Goal: Task Accomplishment & Management: Use online tool/utility

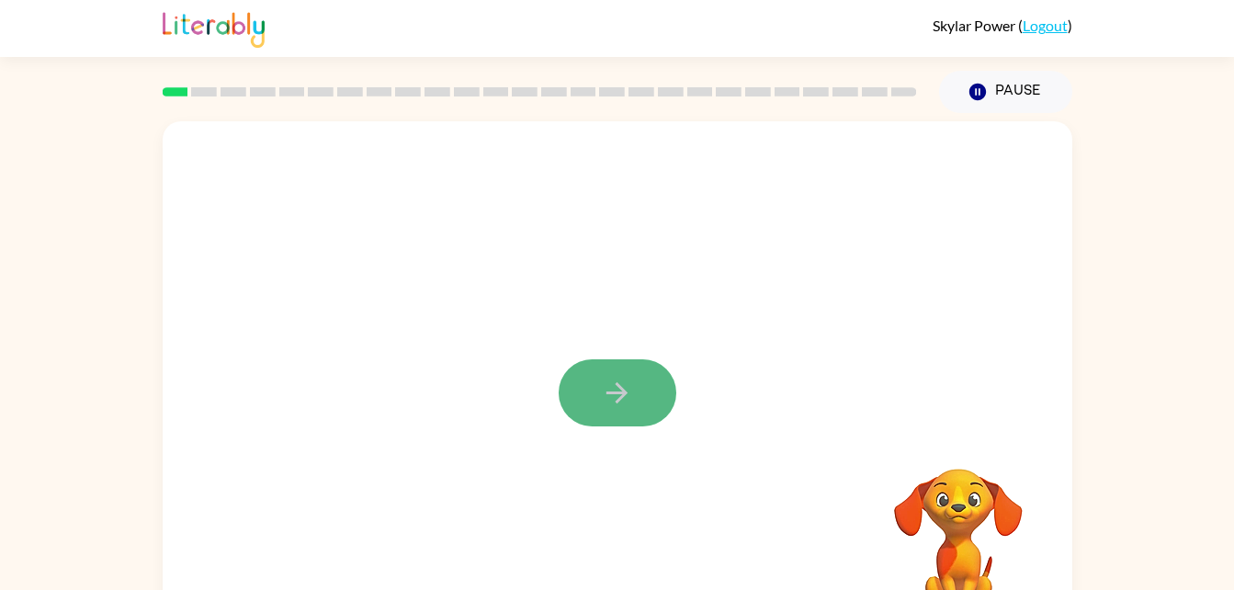
click at [602, 398] on icon "button" at bounding box center [617, 393] width 32 height 32
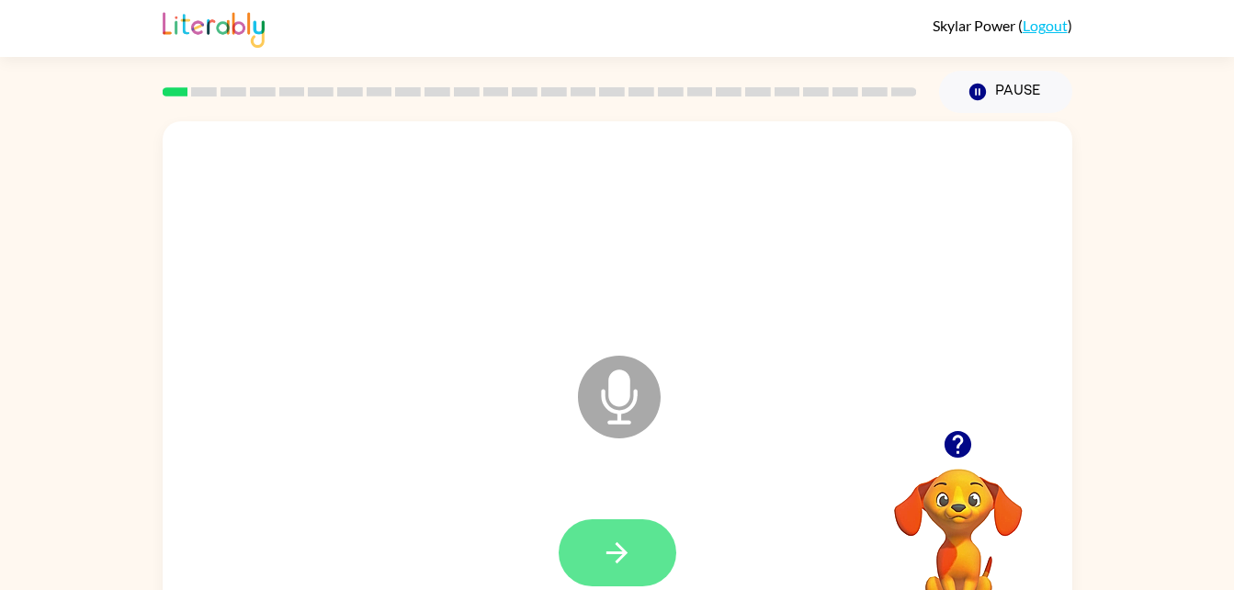
drag, startPoint x: 624, startPoint y: 433, endPoint x: 604, endPoint y: 571, distance: 139.1
click at [604, 571] on div "Microphone The Microphone is here when it is your turn to talk" at bounding box center [618, 383] width 910 height 525
drag, startPoint x: 604, startPoint y: 571, endPoint x: 507, endPoint y: 438, distance: 164.3
click at [507, 438] on div "Microphone The Microphone is here when it is your turn to talk" at bounding box center [618, 383] width 910 height 525
click at [611, 557] on icon "button" at bounding box center [617, 553] width 32 height 32
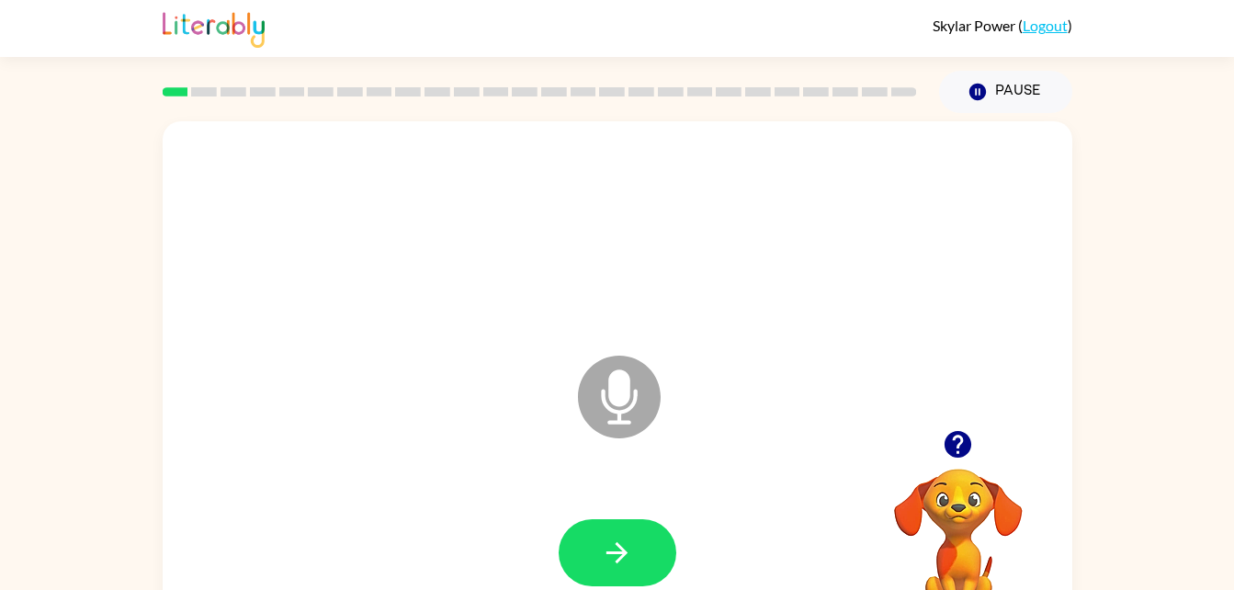
drag, startPoint x: 944, startPoint y: 527, endPoint x: 942, endPoint y: 481, distance: 46.0
click at [942, 481] on video "Your browser must support playing .mp4 files to use Literably. Please try using…" at bounding box center [958, 532] width 184 height 184
click at [955, 446] on icon "button" at bounding box center [957, 444] width 27 height 27
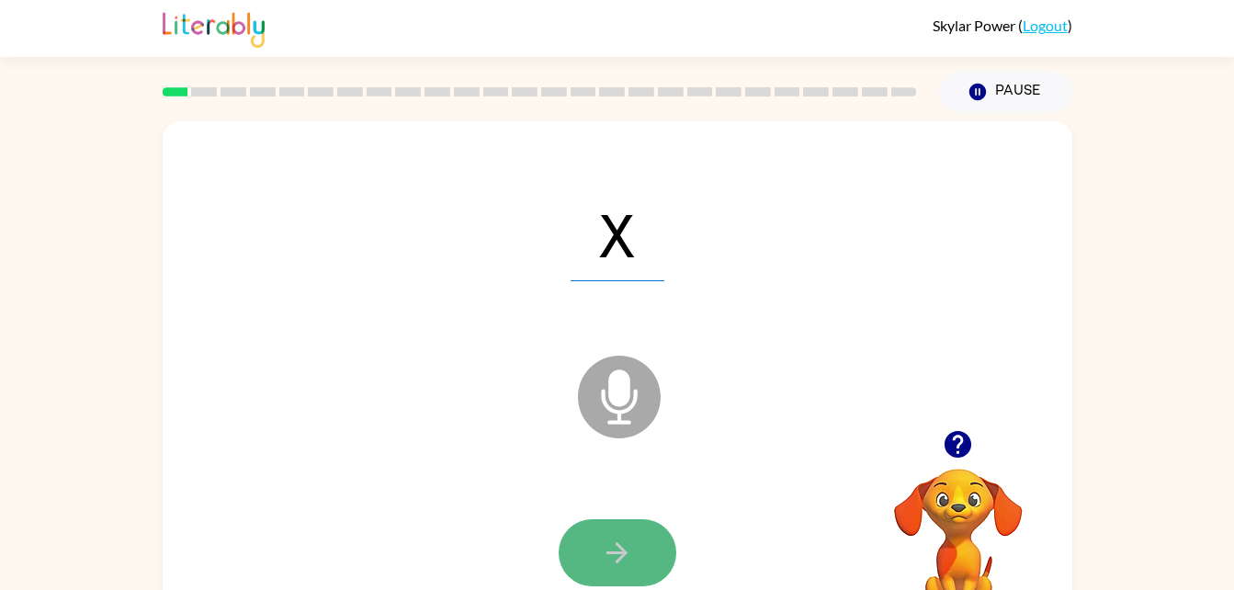
click at [602, 559] on icon "button" at bounding box center [617, 553] width 32 height 32
click at [613, 554] on icon "button" at bounding box center [617, 553] width 32 height 32
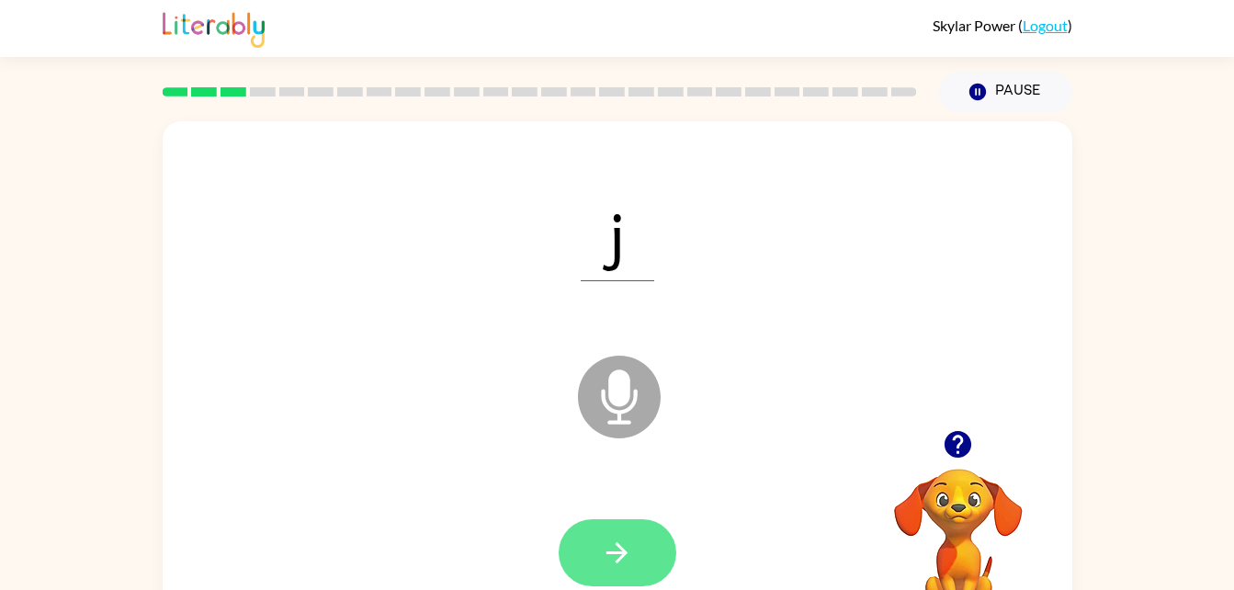
click at [635, 535] on button "button" at bounding box center [618, 552] width 118 height 67
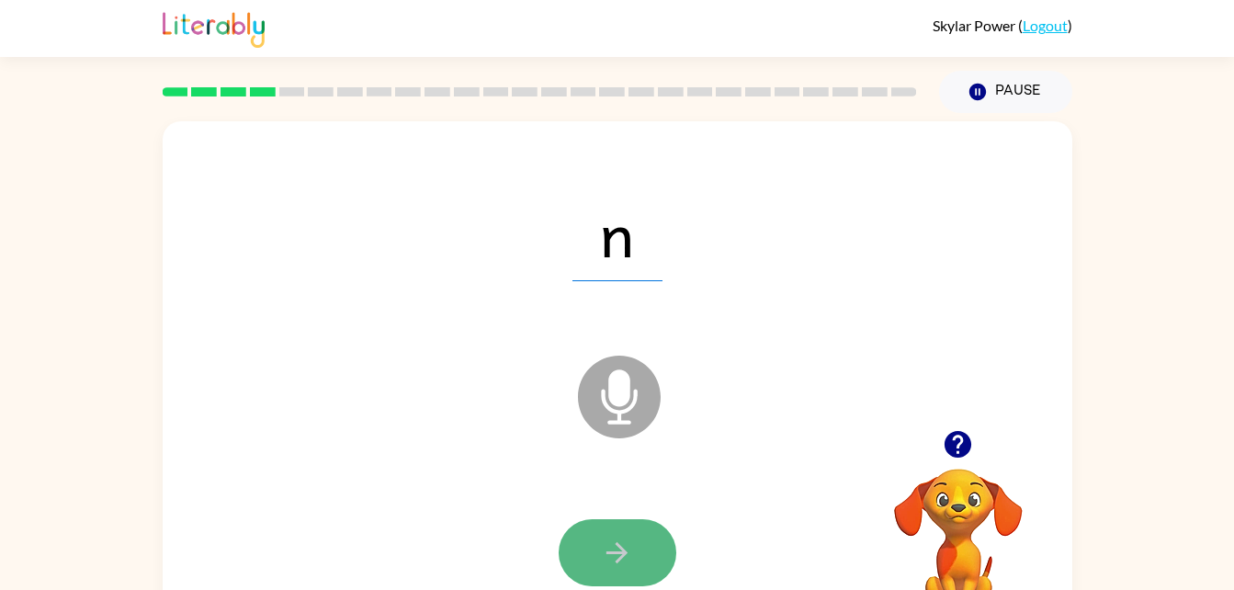
click at [609, 571] on button "button" at bounding box center [618, 552] width 118 height 67
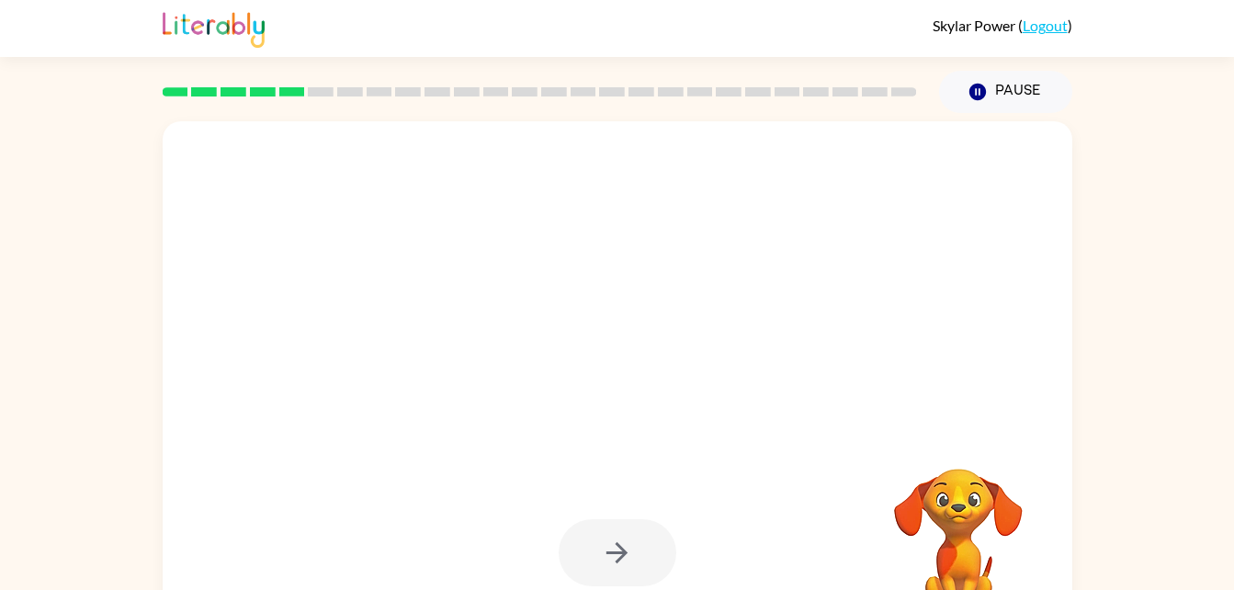
click at [459, 537] on div at bounding box center [617, 553] width 873 height 151
click at [458, 537] on div at bounding box center [617, 553] width 873 height 151
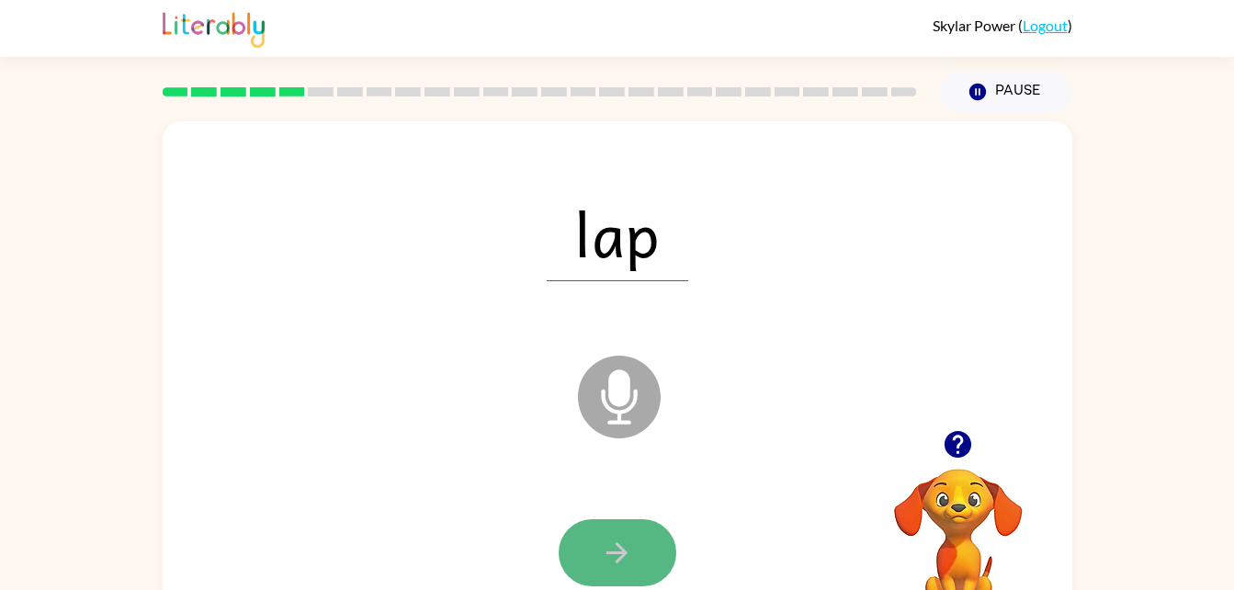
click at [622, 572] on button "button" at bounding box center [618, 552] width 118 height 67
click at [639, 566] on button "button" at bounding box center [618, 552] width 118 height 67
click at [627, 537] on icon "button" at bounding box center [617, 553] width 32 height 32
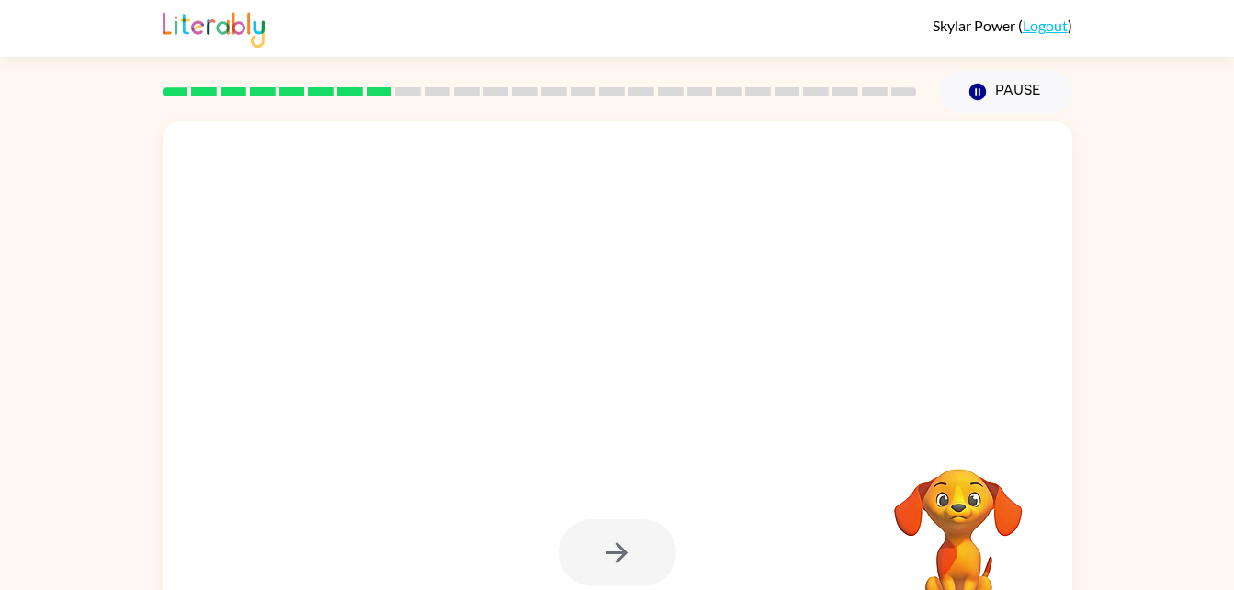
drag, startPoint x: 620, startPoint y: 392, endPoint x: 530, endPoint y: 516, distance: 153.3
click at [530, 516] on div at bounding box center [618, 383] width 910 height 525
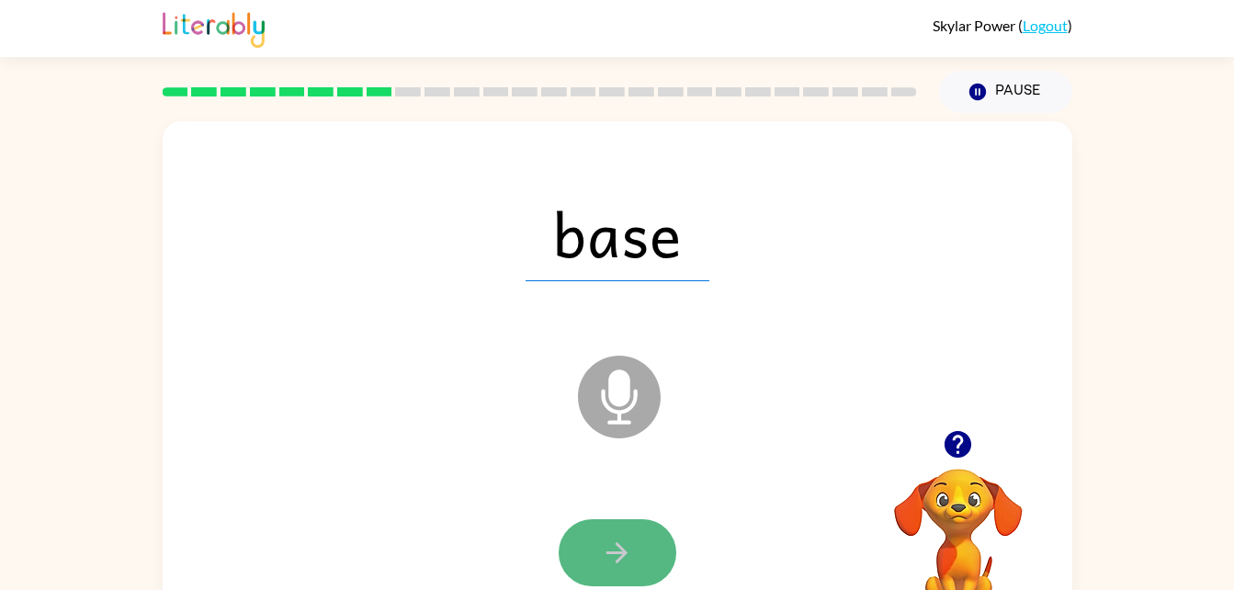
click at [596, 522] on button "button" at bounding box center [618, 552] width 118 height 67
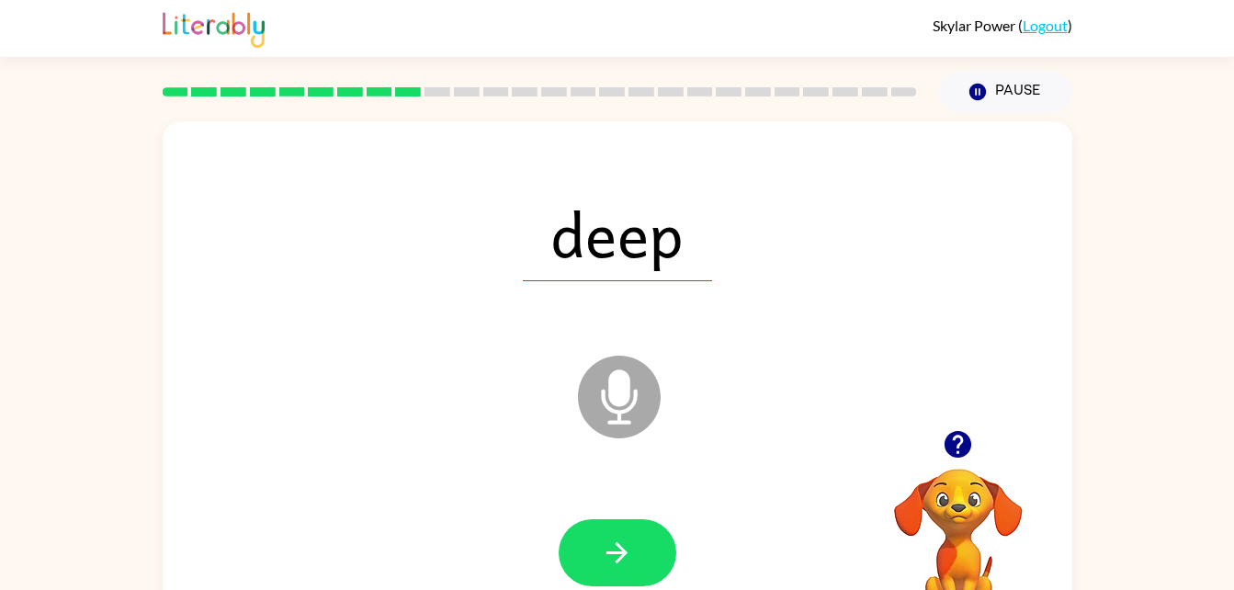
drag, startPoint x: 554, startPoint y: 537, endPoint x: 464, endPoint y: 119, distance: 426.7
click at [464, 119] on div "Skylar Power ( Logout ) Pause Pause deep Microphone The Microphone is here when…" at bounding box center [617, 323] width 1234 height 646
click at [615, 552] on icon "button" at bounding box center [616, 552] width 21 height 21
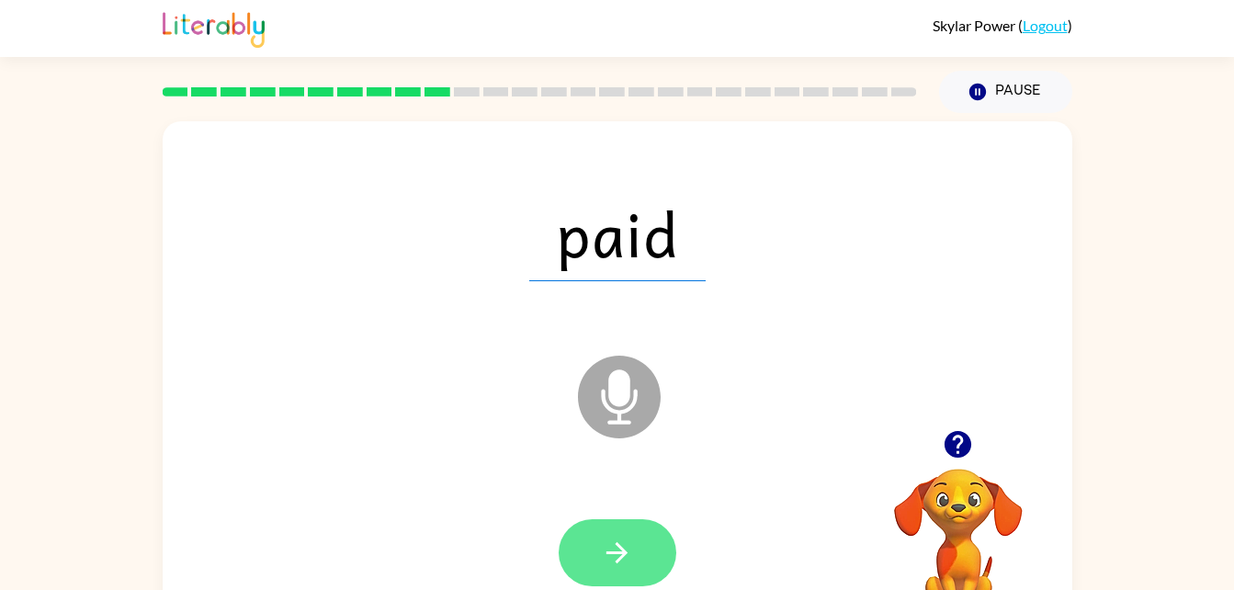
click at [583, 522] on button "button" at bounding box center [618, 552] width 118 height 67
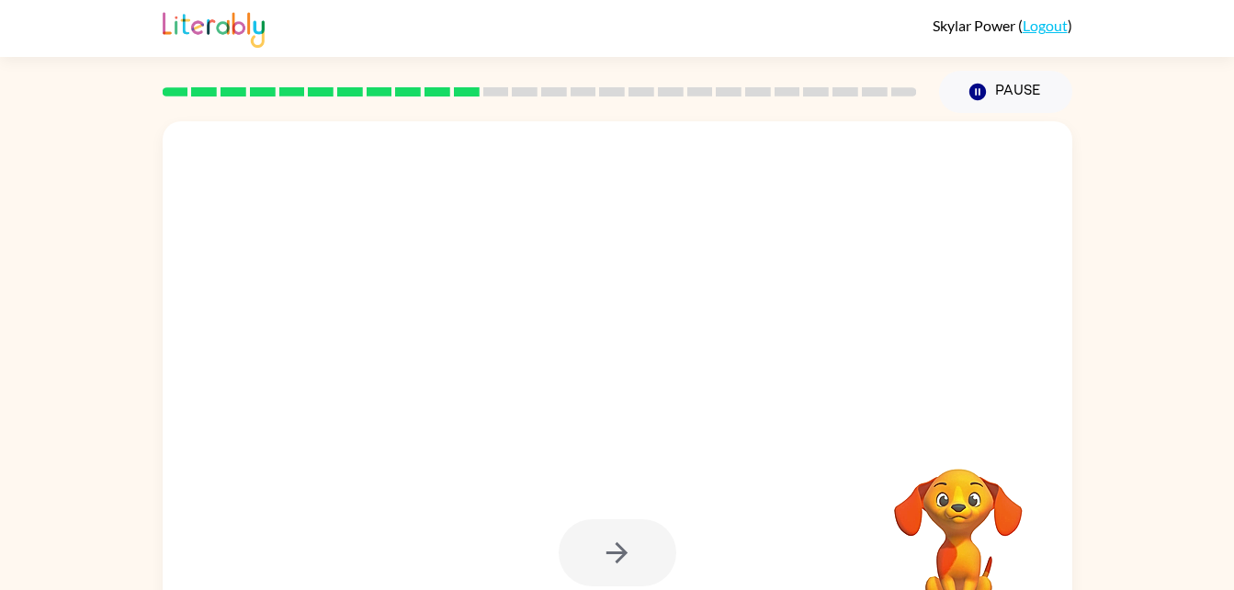
click at [599, 575] on div at bounding box center [618, 552] width 118 height 67
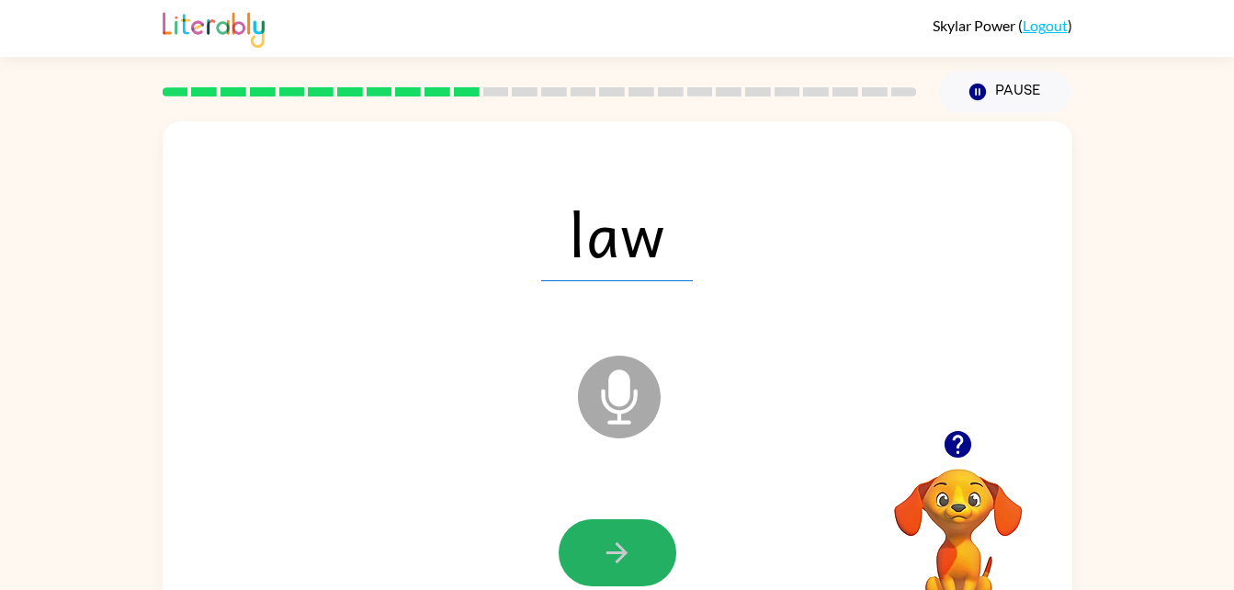
click at [599, 575] on button "button" at bounding box center [618, 552] width 118 height 67
click at [600, 570] on div at bounding box center [618, 552] width 118 height 67
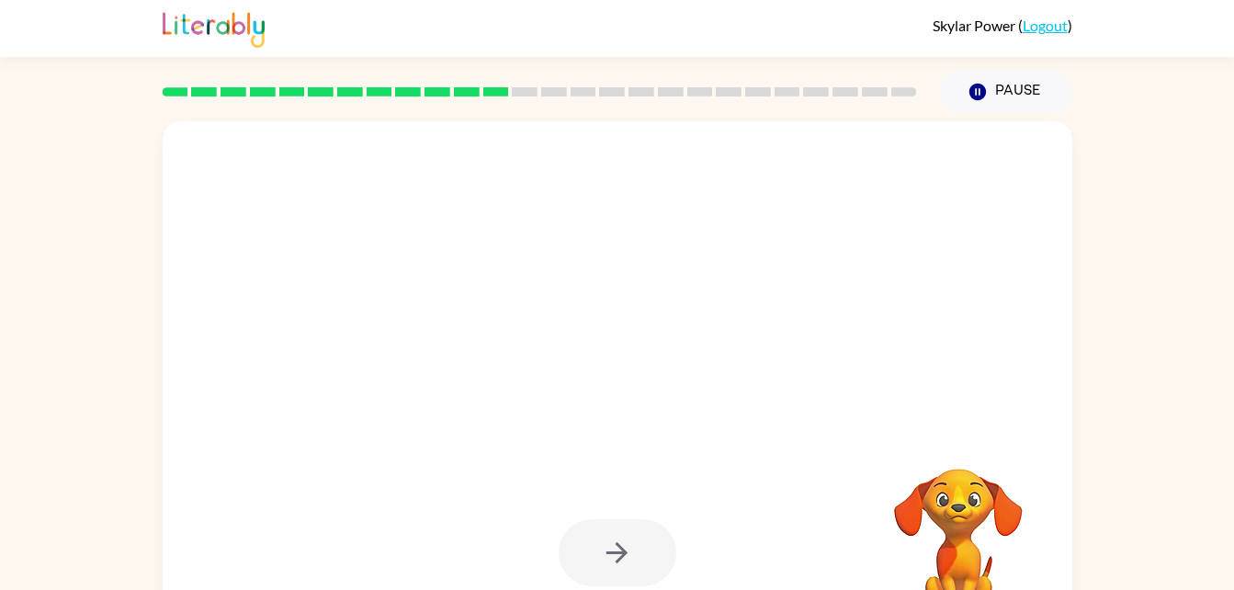
click at [606, 558] on div at bounding box center [618, 552] width 118 height 67
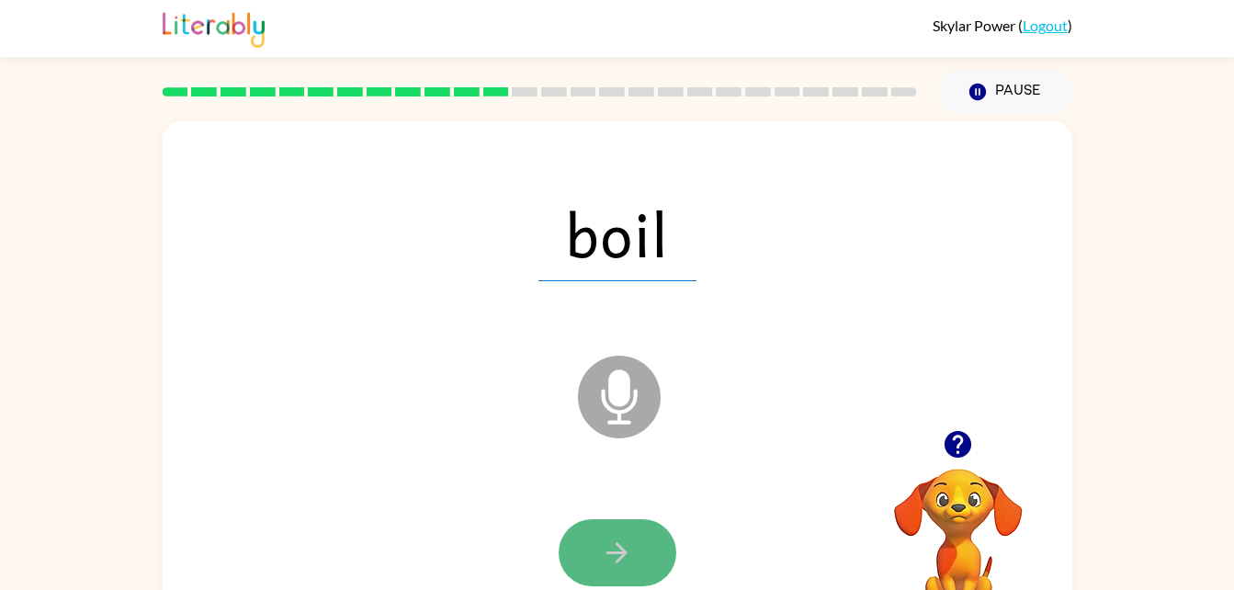
click at [606, 551] on icon "button" at bounding box center [616, 552] width 21 height 21
click at [596, 570] on button "button" at bounding box center [618, 552] width 118 height 67
click at [578, 555] on button "button" at bounding box center [618, 552] width 118 height 67
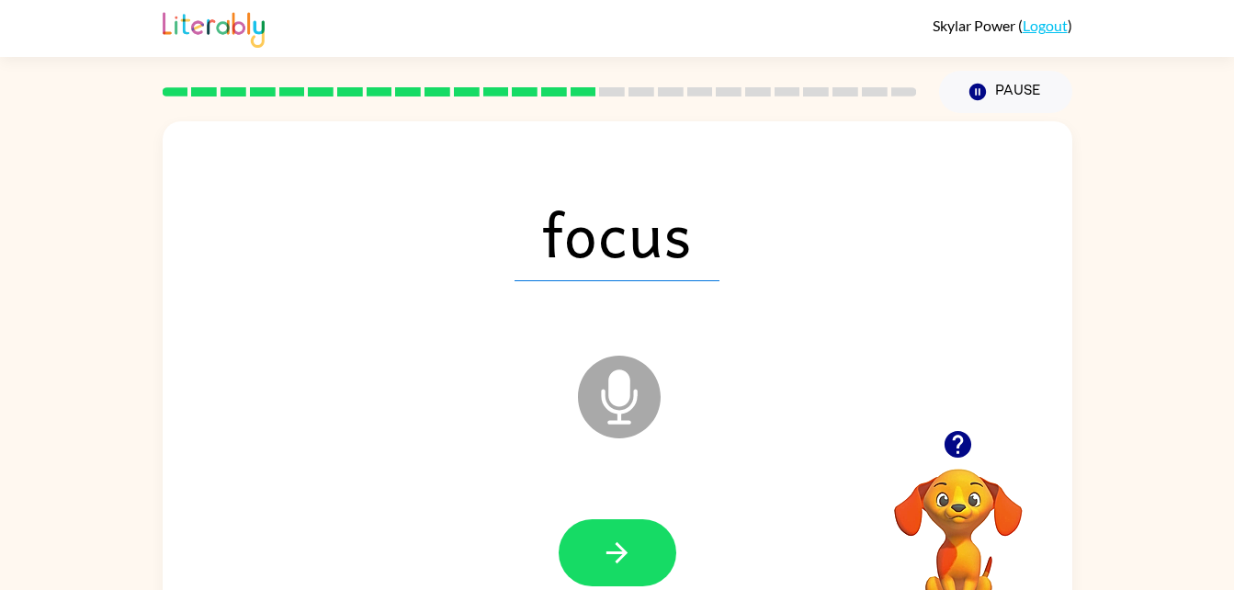
scroll to position [1, 0]
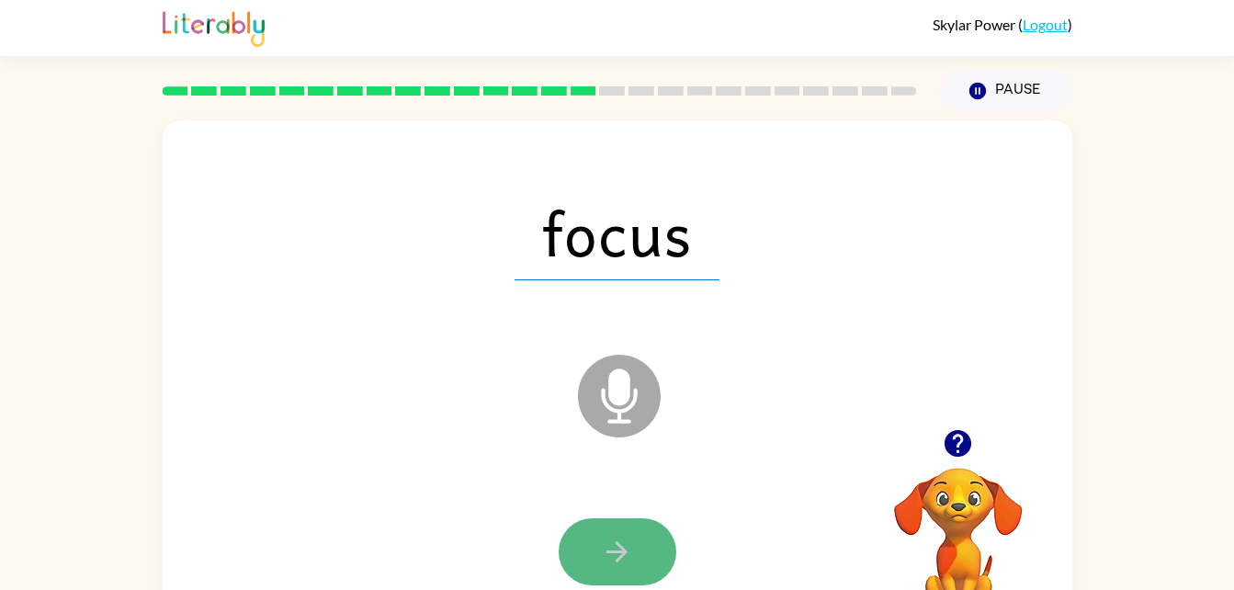
click at [647, 538] on button "button" at bounding box center [618, 551] width 118 height 67
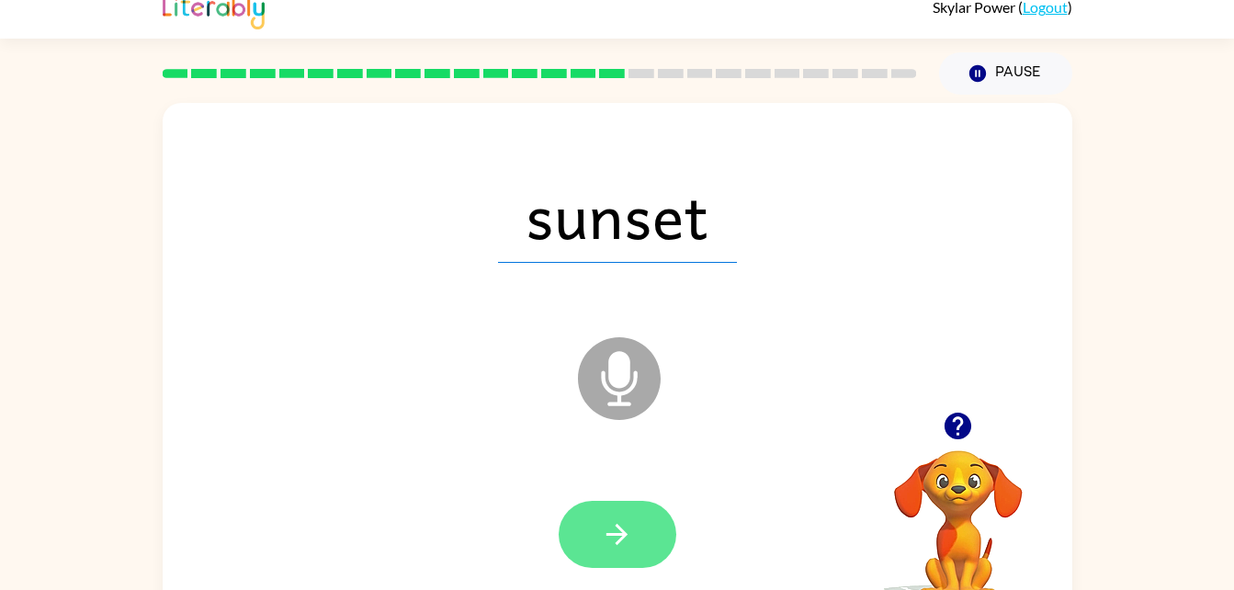
scroll to position [19, 0]
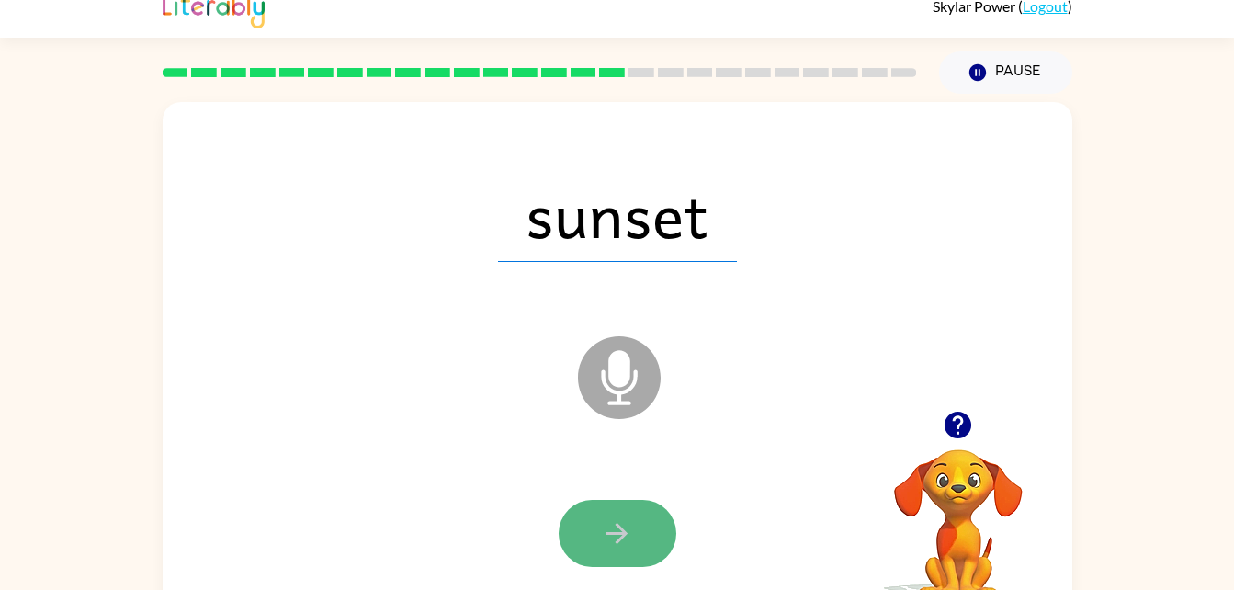
click at [594, 555] on button "button" at bounding box center [618, 533] width 118 height 67
click at [610, 525] on icon "button" at bounding box center [617, 533] width 32 height 32
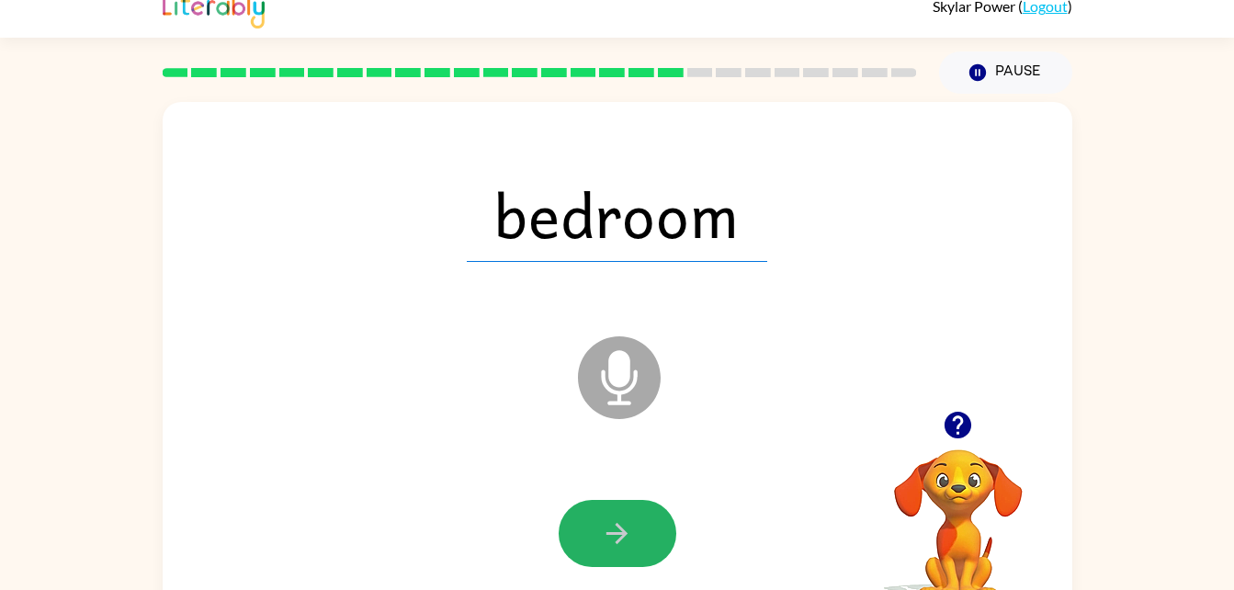
click at [610, 525] on icon "button" at bounding box center [617, 533] width 32 height 32
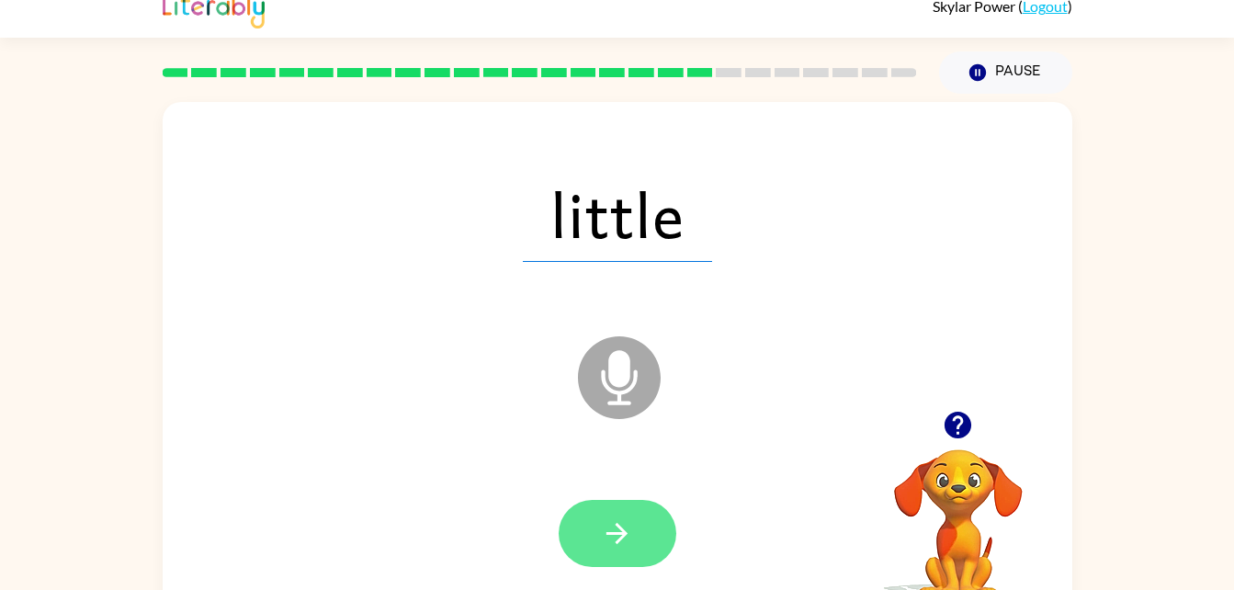
click at [607, 529] on icon "button" at bounding box center [617, 533] width 32 height 32
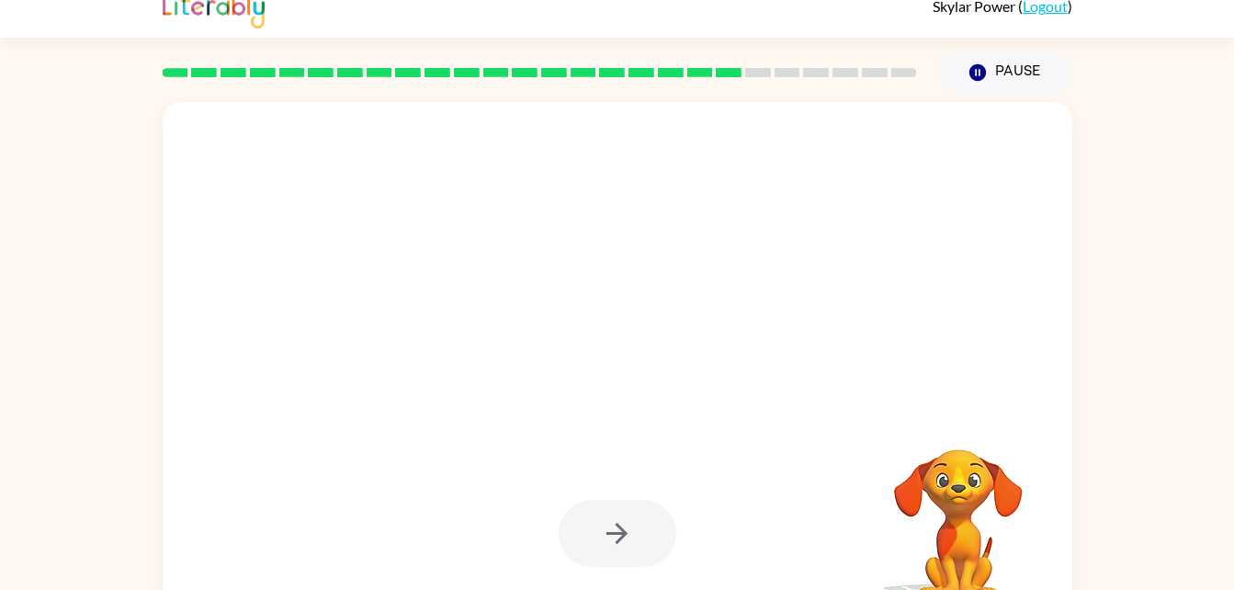
scroll to position [0, 0]
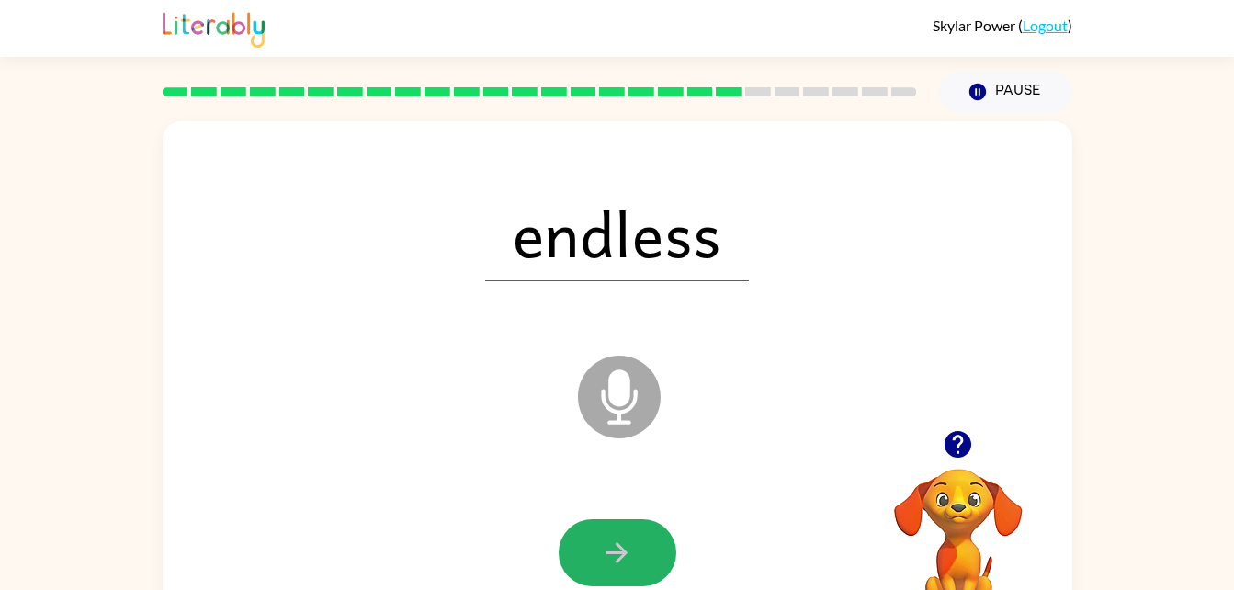
click at [607, 529] on button "button" at bounding box center [618, 552] width 118 height 67
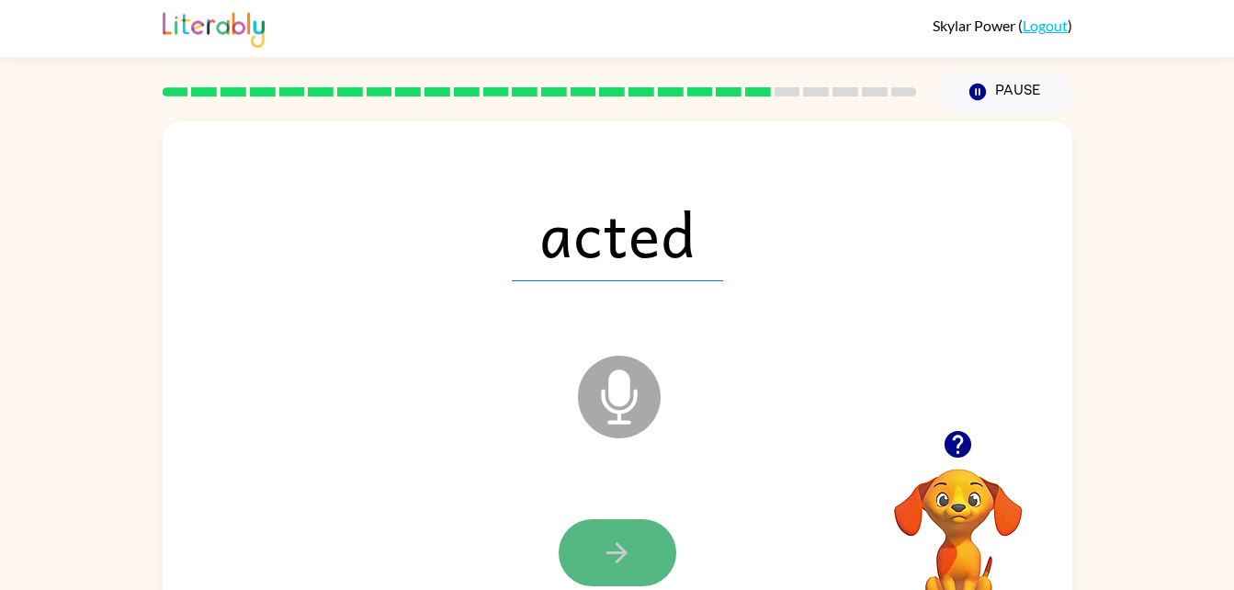
click at [616, 564] on icon "button" at bounding box center [617, 553] width 32 height 32
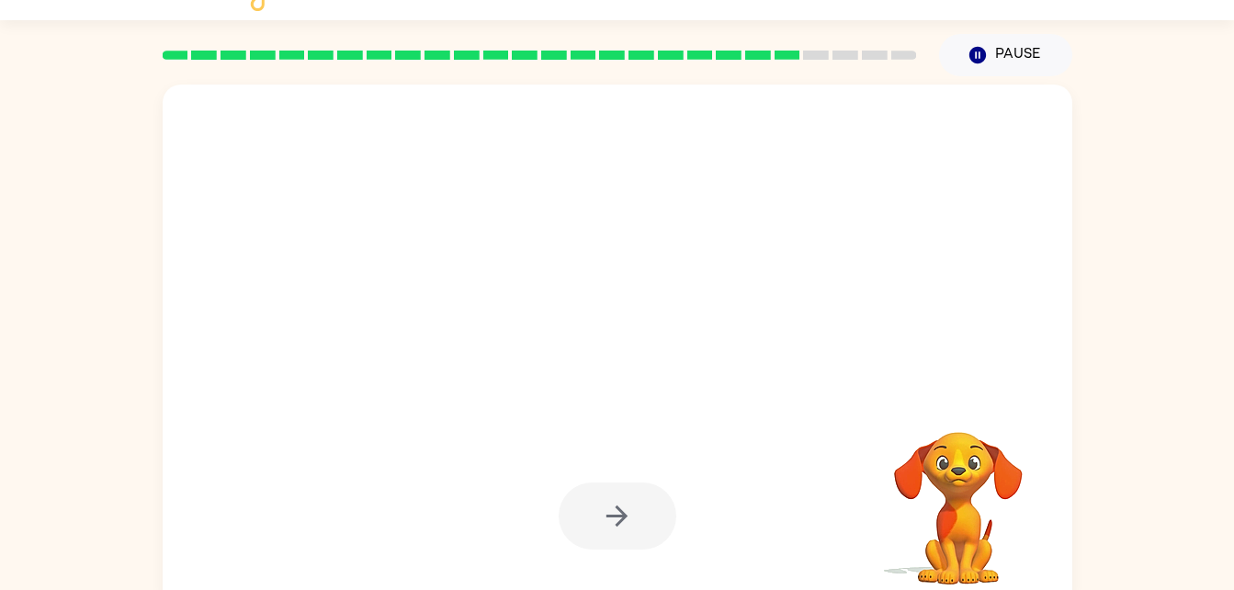
scroll to position [56, 0]
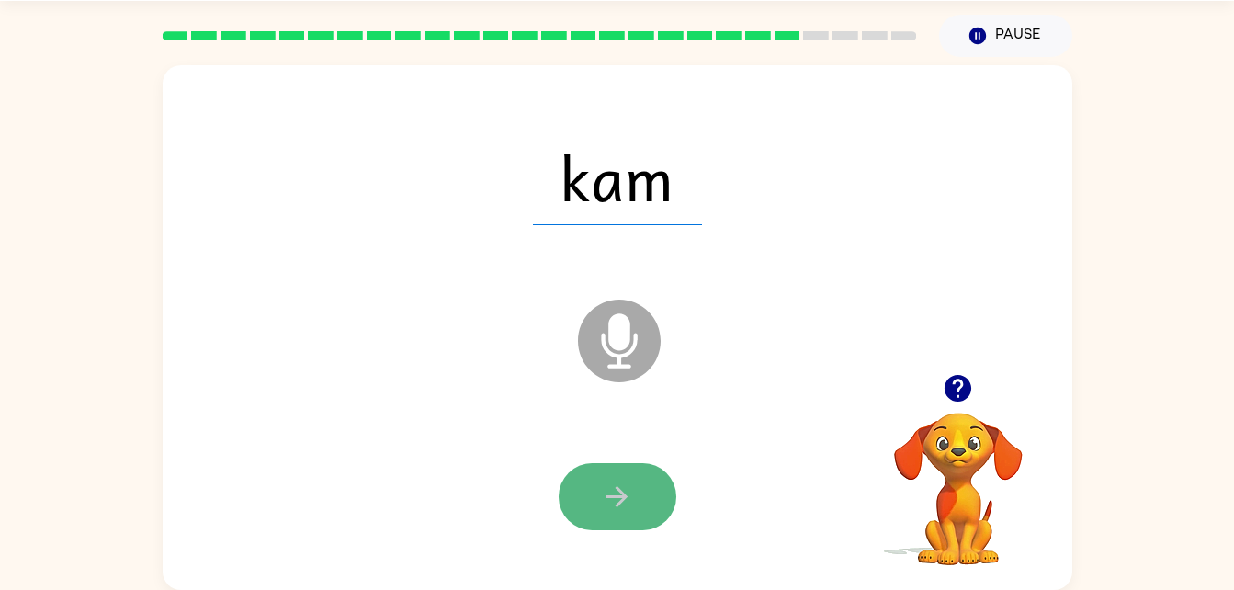
click at [616, 486] on icon "button" at bounding box center [617, 496] width 32 height 32
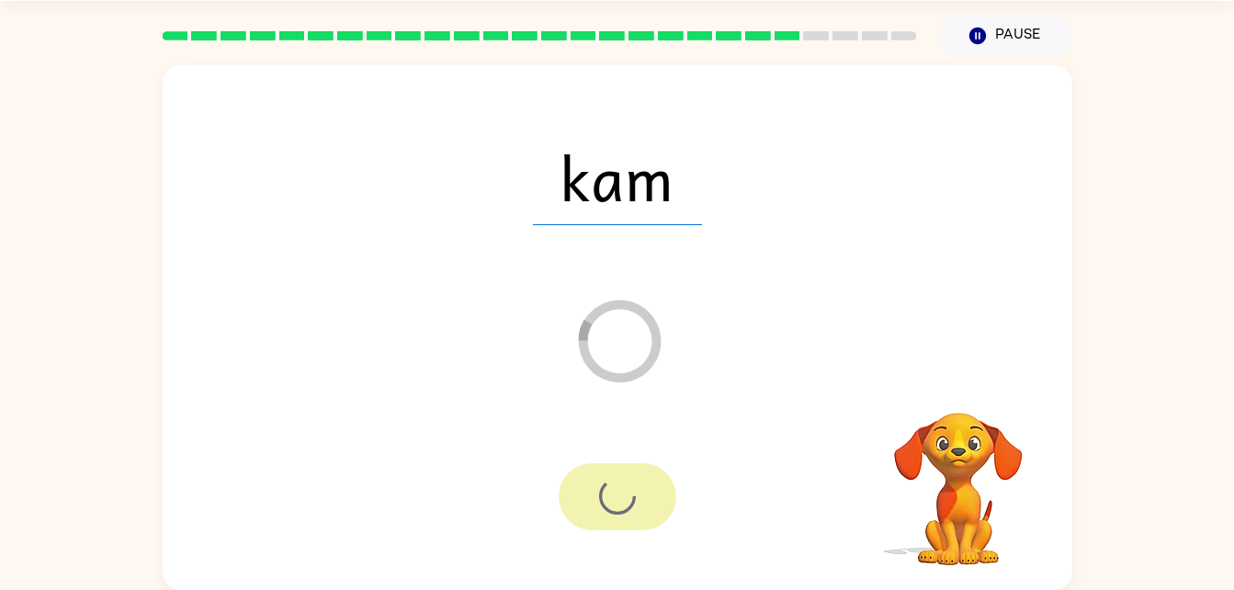
click at [618, 486] on div at bounding box center [618, 496] width 118 height 67
click at [617, 488] on div at bounding box center [618, 496] width 118 height 67
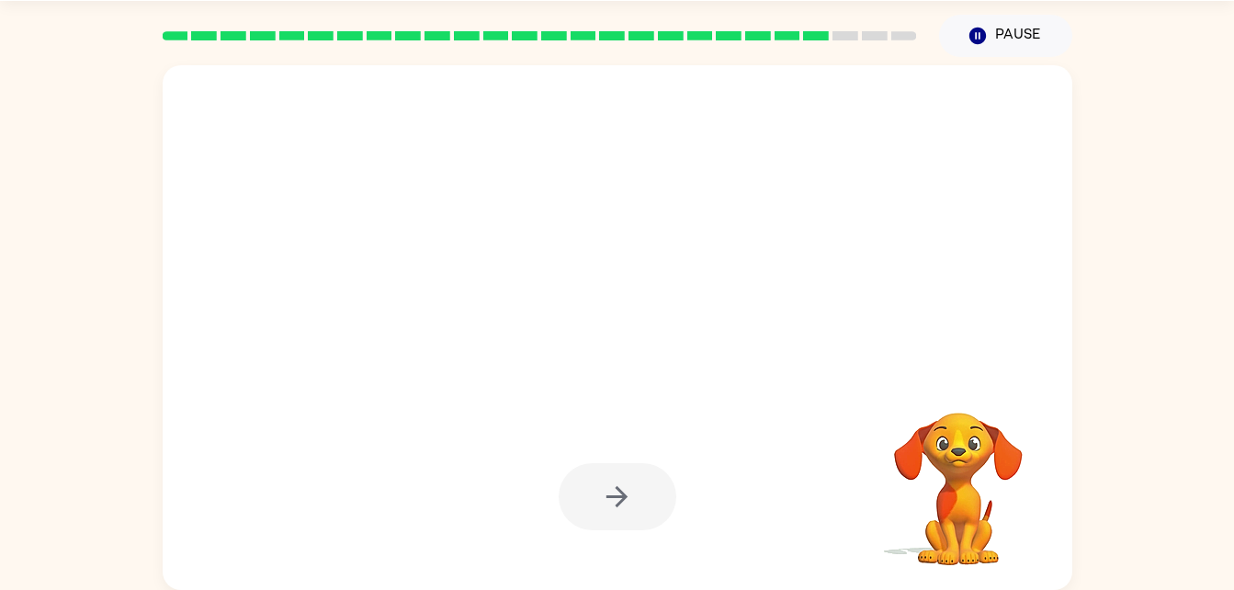
click at [609, 498] on div at bounding box center [618, 496] width 118 height 67
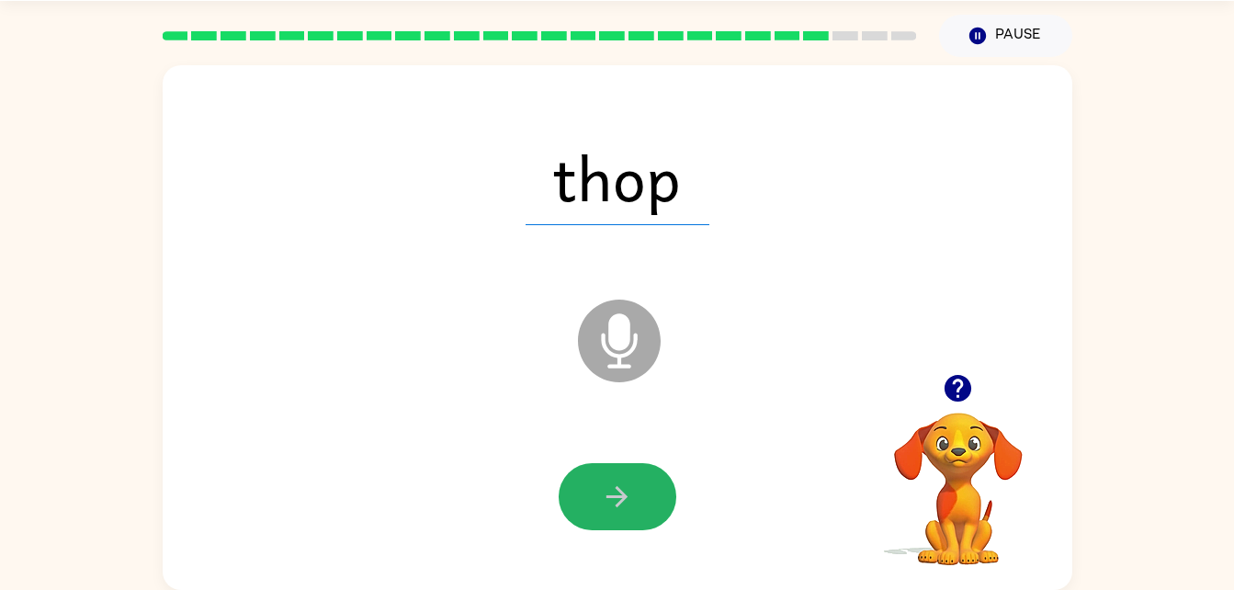
click at [609, 498] on icon "button" at bounding box center [617, 496] width 32 height 32
click at [609, 498] on div at bounding box center [618, 496] width 118 height 67
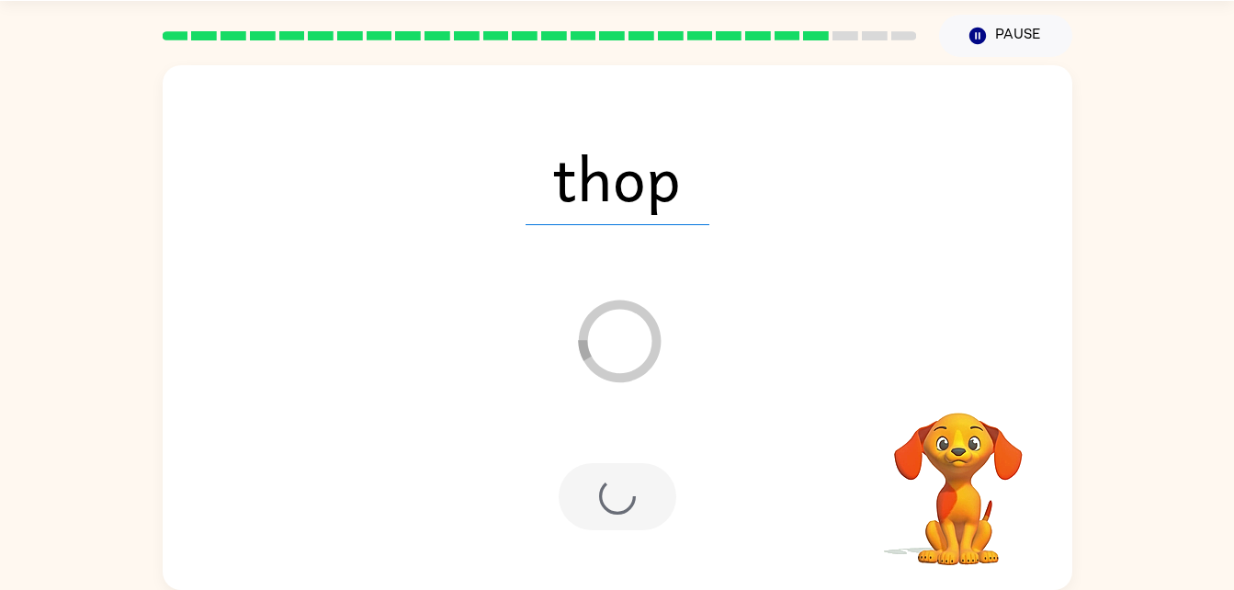
click at [609, 498] on div at bounding box center [618, 496] width 118 height 67
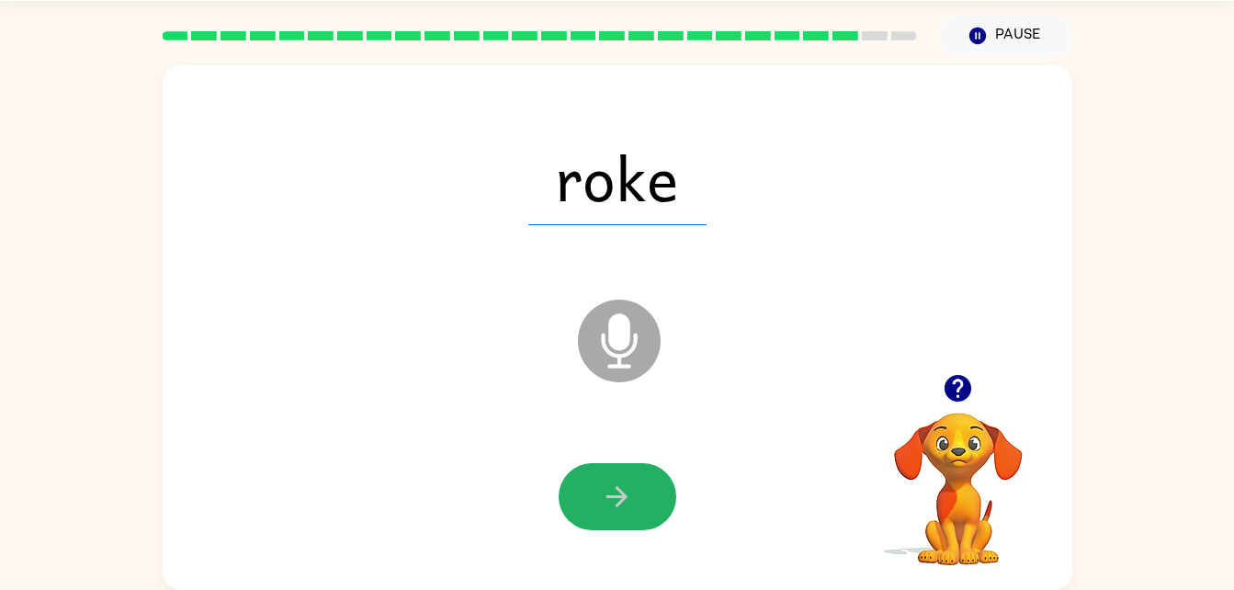
click at [620, 487] on icon "button" at bounding box center [617, 496] width 32 height 32
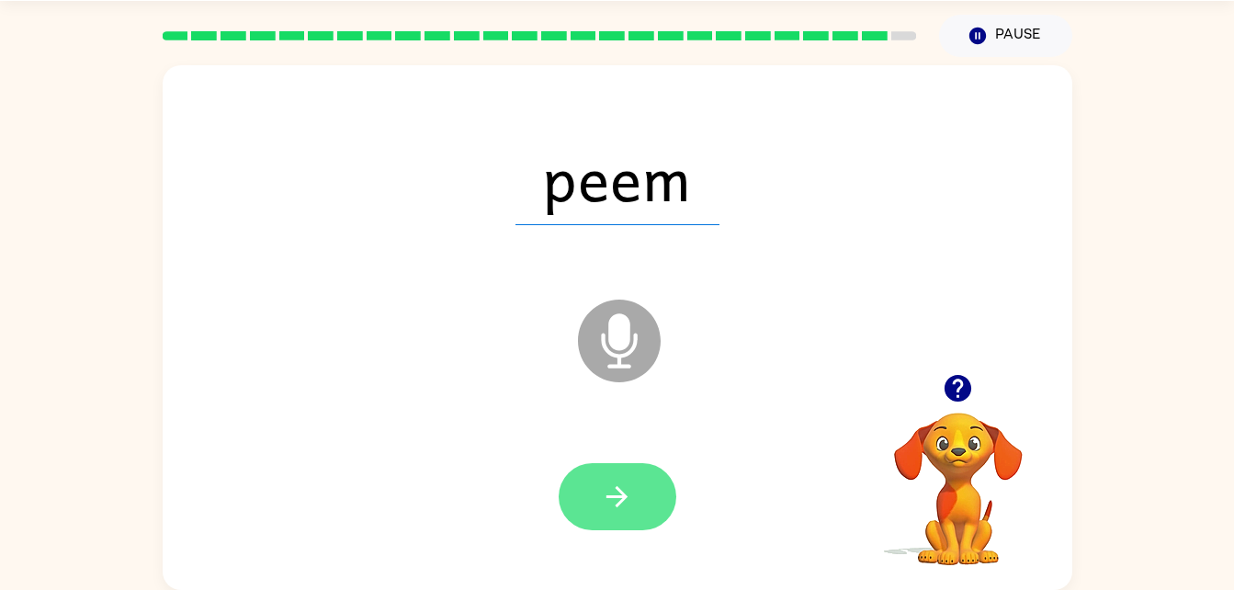
click at [615, 503] on icon "button" at bounding box center [617, 496] width 32 height 32
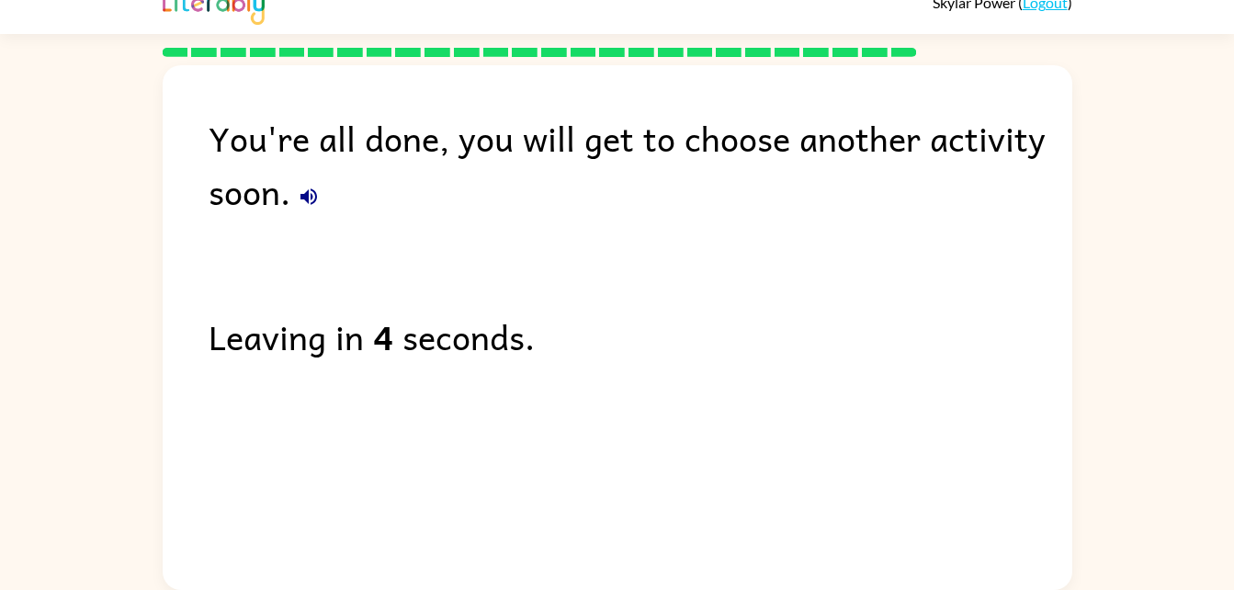
scroll to position [0, 0]
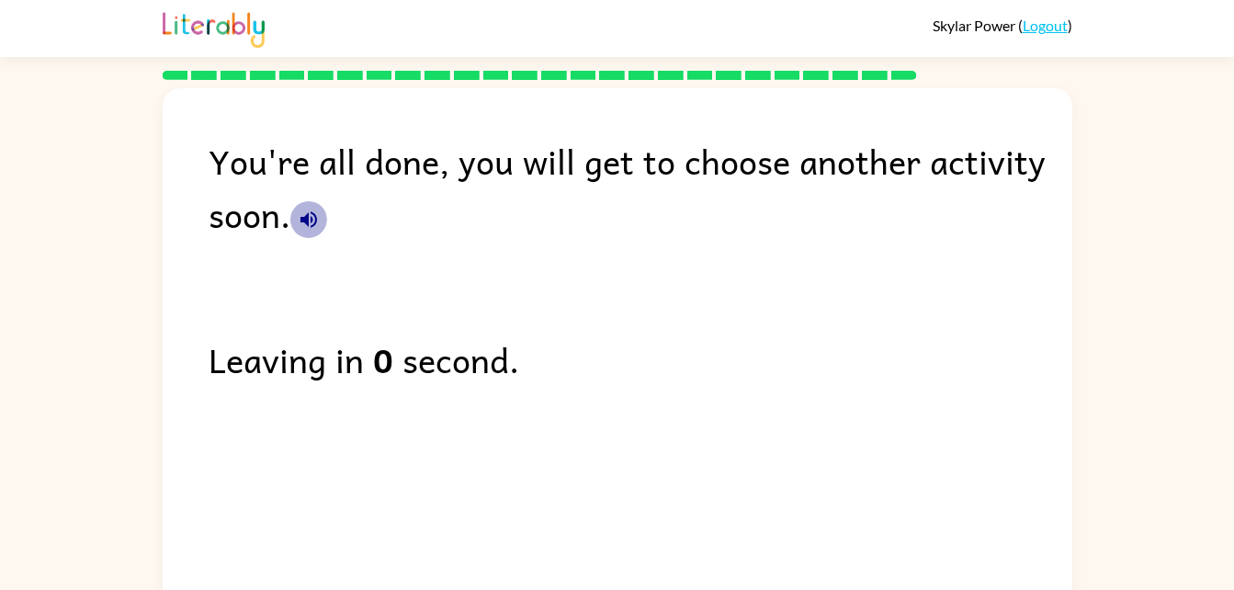
click at [300, 218] on icon "button" at bounding box center [308, 219] width 17 height 17
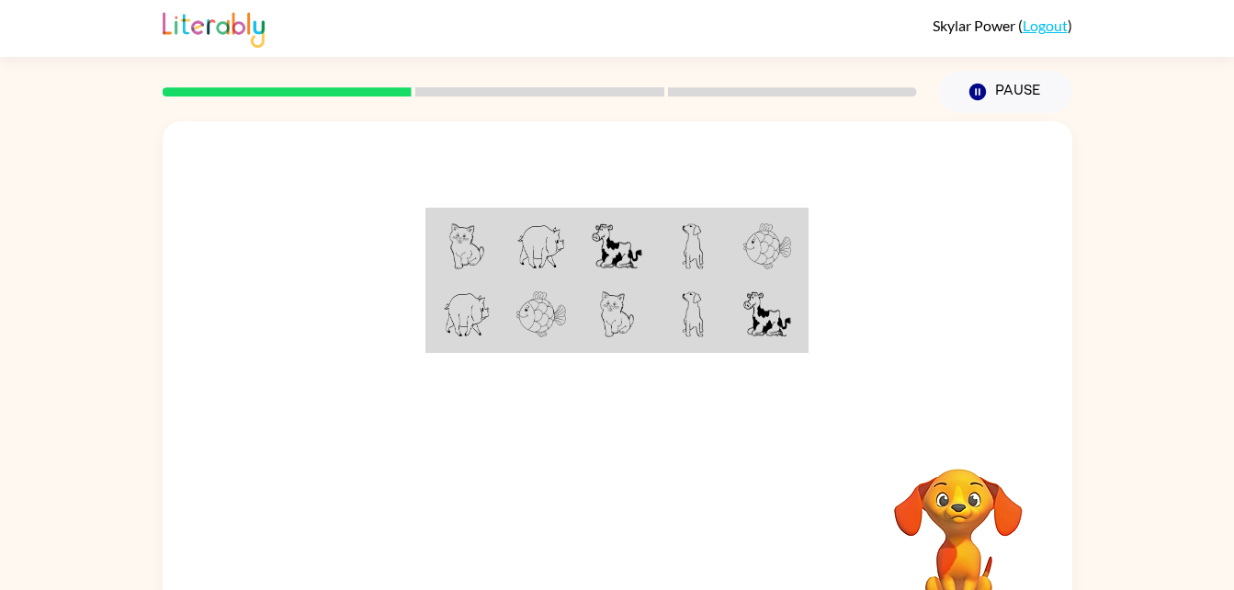
click at [624, 307] on img at bounding box center [617, 314] width 35 height 46
drag, startPoint x: 414, startPoint y: 211, endPoint x: 469, endPoint y: 225, distance: 55.9
click at [417, 214] on div at bounding box center [618, 275] width 910 height 309
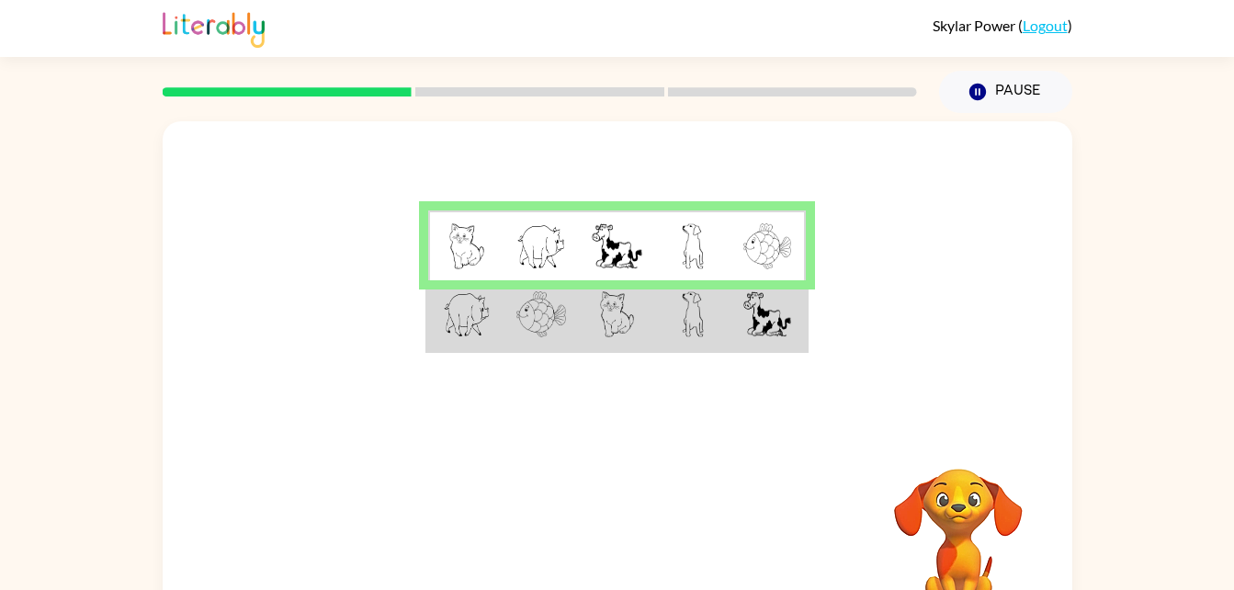
click at [616, 279] on td at bounding box center [616, 245] width 75 height 71
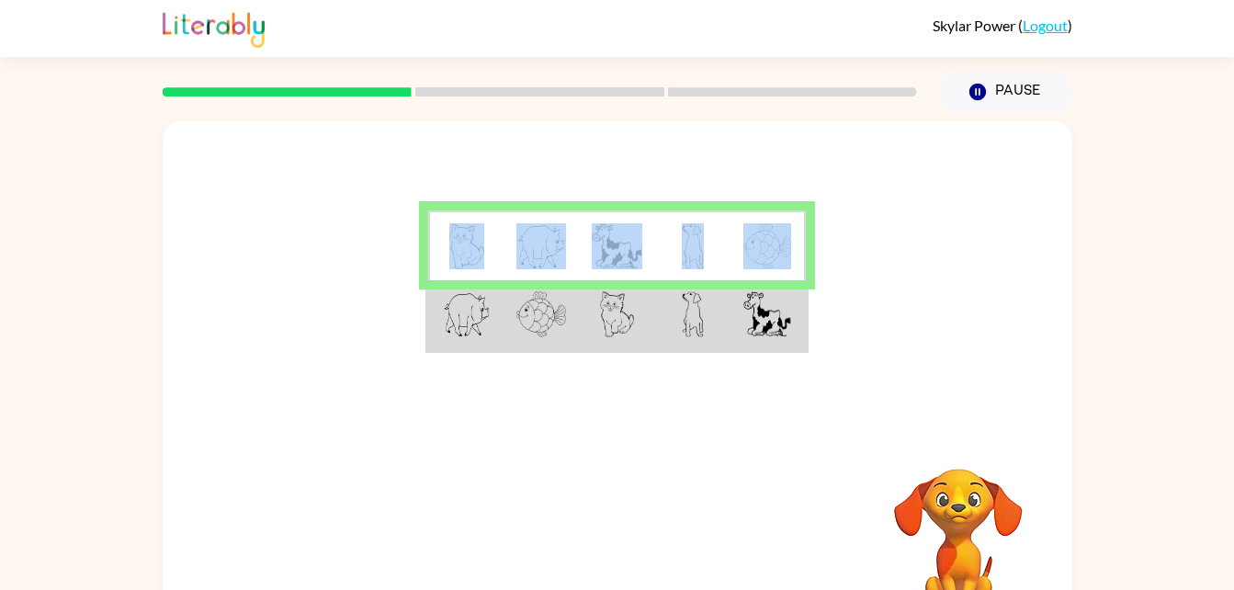
drag, startPoint x: 499, startPoint y: 263, endPoint x: 787, endPoint y: 257, distance: 288.5
click at [787, 257] on tr at bounding box center [617, 245] width 379 height 71
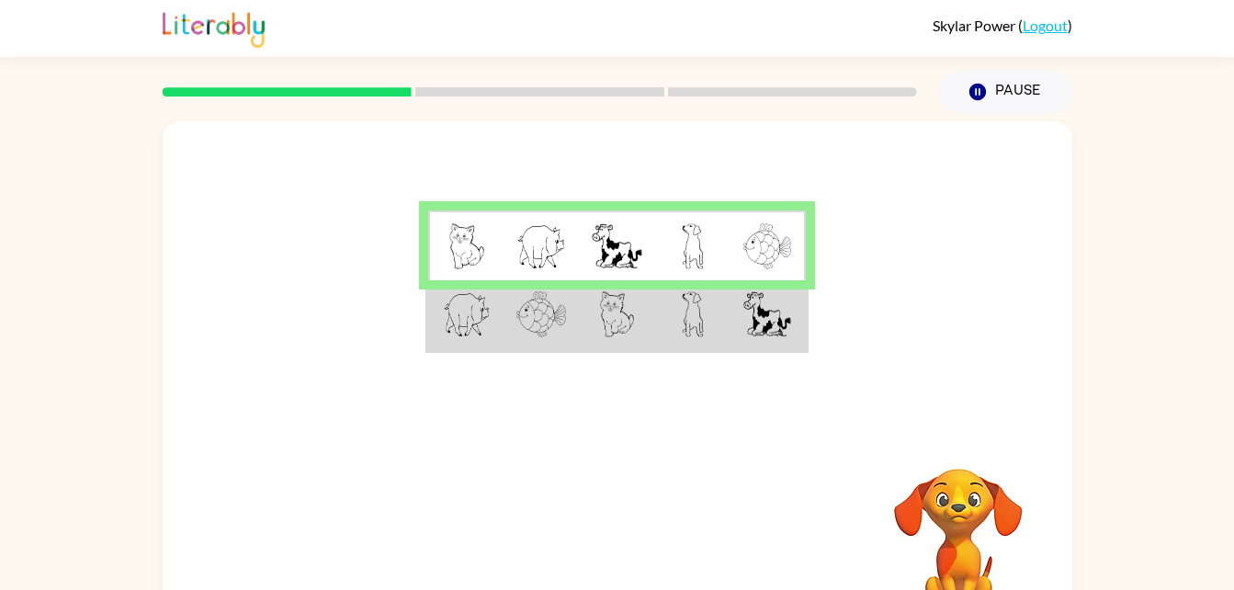
click at [578, 368] on div at bounding box center [618, 275] width 910 height 309
click at [443, 303] on img at bounding box center [467, 314] width 48 height 46
drag, startPoint x: 443, startPoint y: 303, endPoint x: 458, endPoint y: 322, distance: 24.8
click at [458, 322] on img at bounding box center [467, 314] width 48 height 46
click at [641, 311] on td at bounding box center [616, 315] width 75 height 71
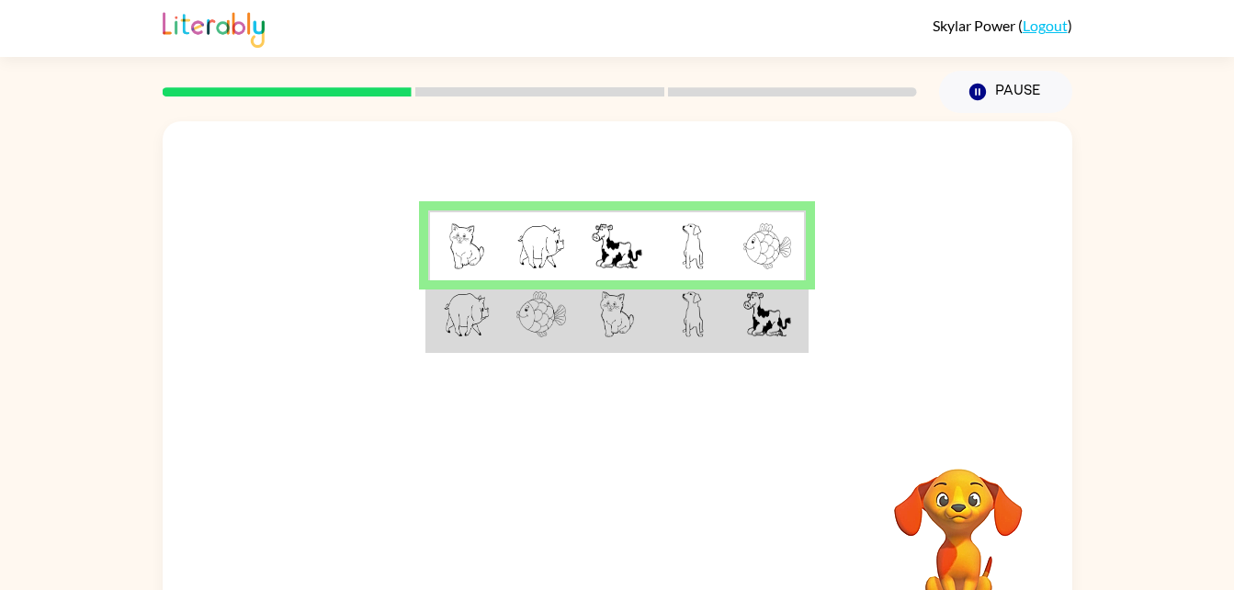
click at [641, 311] on td at bounding box center [616, 315] width 75 height 71
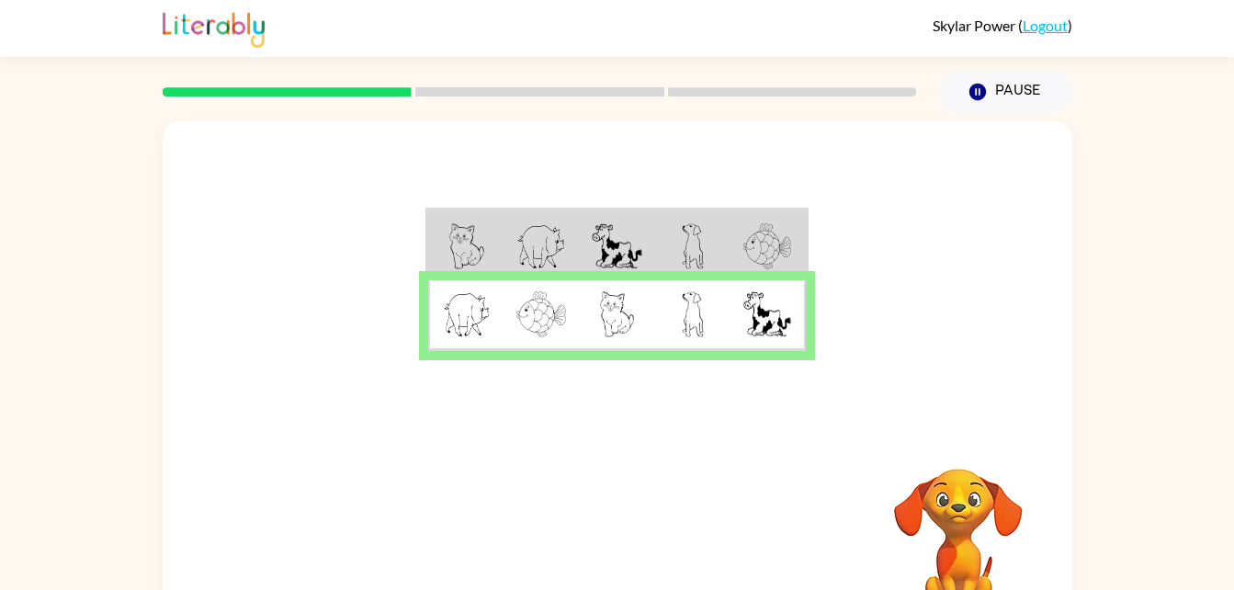
click at [564, 357] on div at bounding box center [618, 275] width 910 height 309
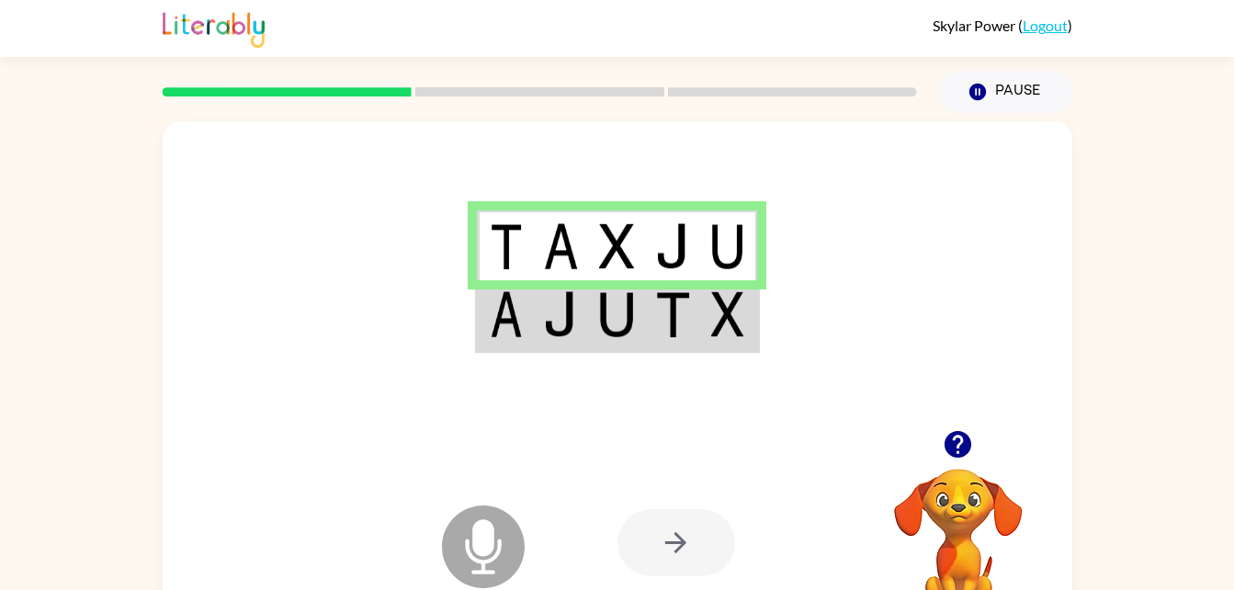
click at [494, 540] on icon at bounding box center [483, 546] width 83 height 83
click at [593, 542] on icon "Microphone The Microphone is here when it is your turn to talk" at bounding box center [575, 570] width 276 height 138
click at [641, 550] on div at bounding box center [676, 542] width 118 height 67
click at [503, 250] on img at bounding box center [506, 246] width 33 height 46
click at [545, 264] on img at bounding box center [560, 246] width 35 height 46
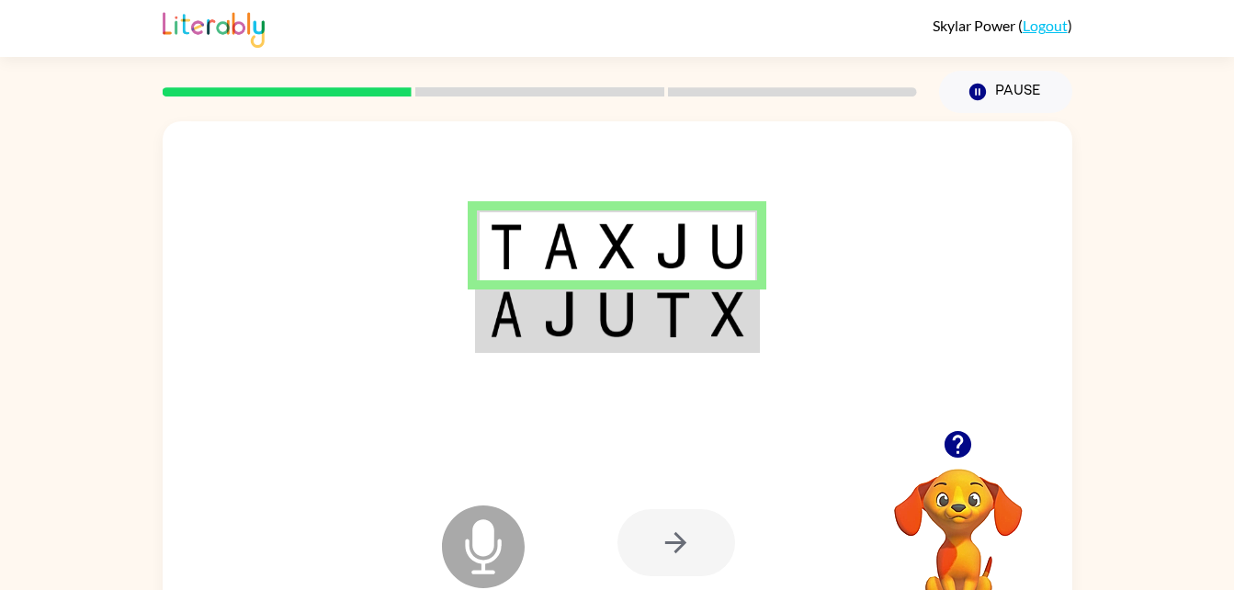
click at [610, 248] on img at bounding box center [616, 246] width 35 height 46
click at [679, 249] on img at bounding box center [672, 246] width 35 height 46
drag, startPoint x: 456, startPoint y: 562, endPoint x: 667, endPoint y: 553, distance: 211.5
click at [667, 553] on div "Microphone The Microphone is here when it is your turn to talk Your browser mus…" at bounding box center [618, 542] width 910 height 207
click at [690, 542] on div at bounding box center [676, 542] width 118 height 67
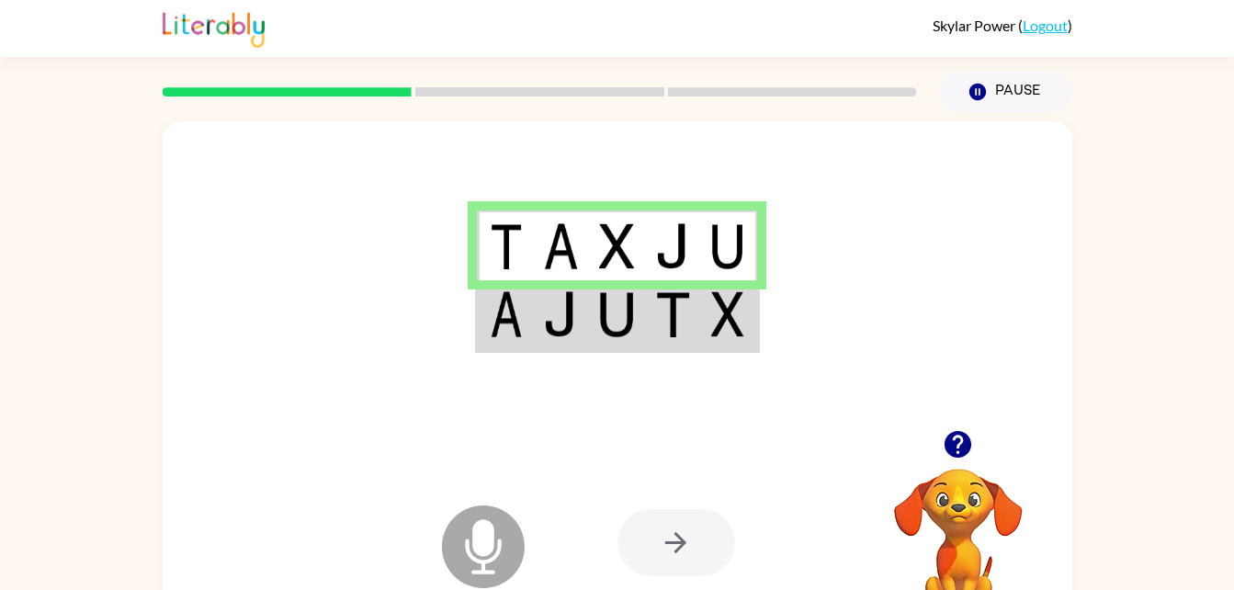
click at [690, 542] on div at bounding box center [676, 542] width 118 height 67
click at [630, 340] on td at bounding box center [617, 315] width 56 height 71
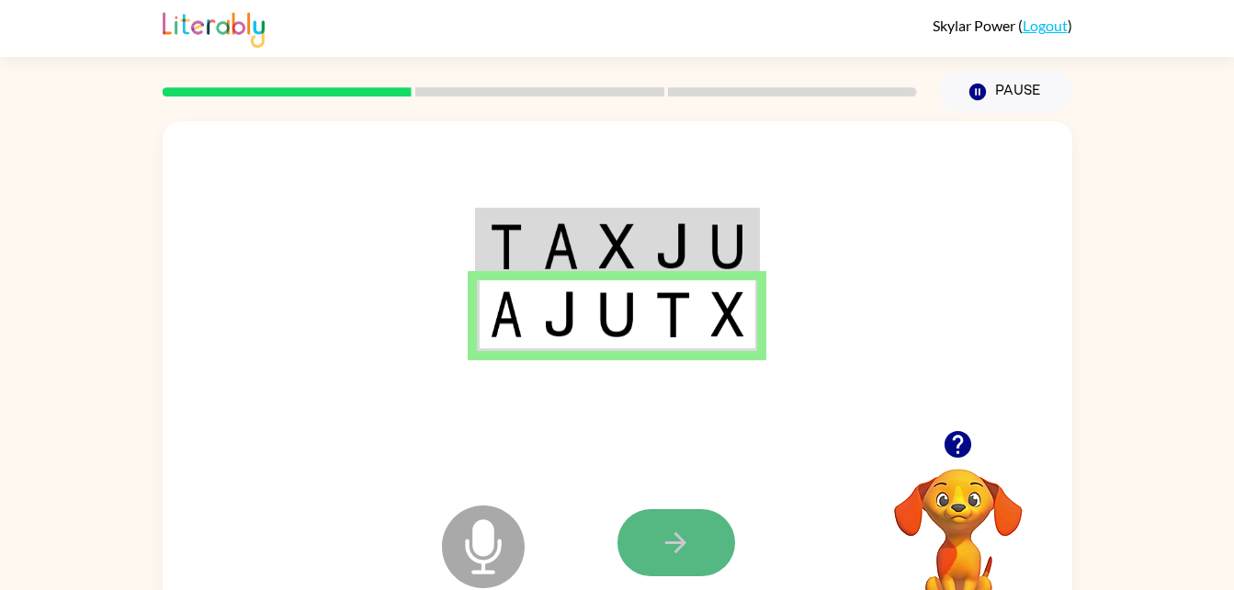
click at [696, 552] on button "button" at bounding box center [676, 542] width 118 height 67
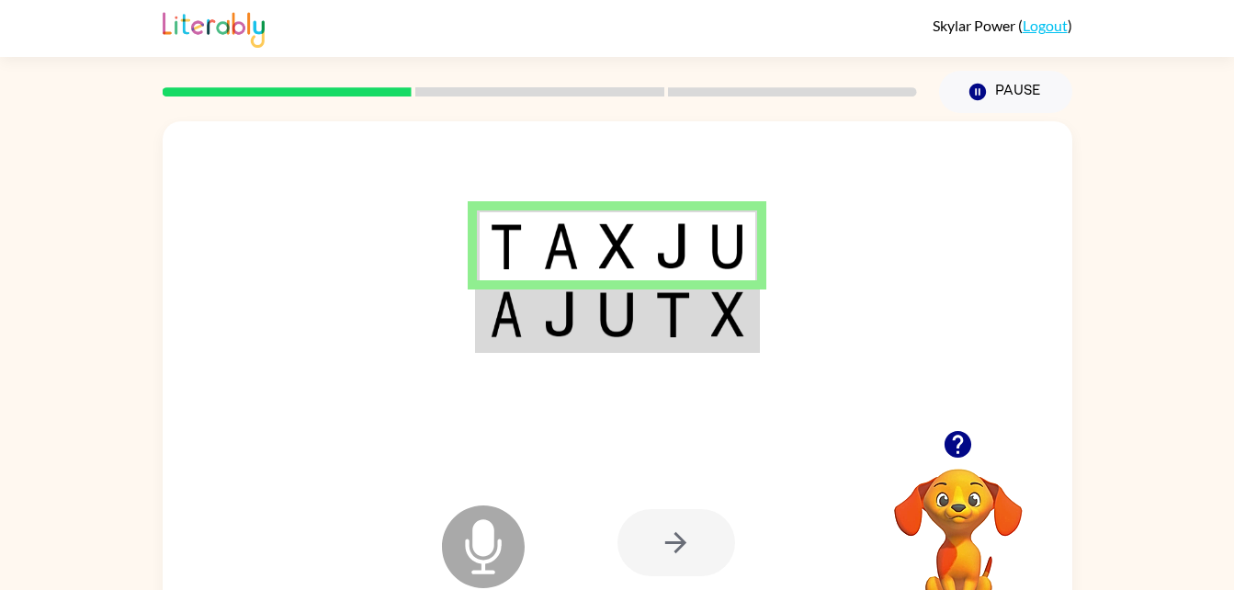
click at [530, 332] on td at bounding box center [505, 315] width 56 height 71
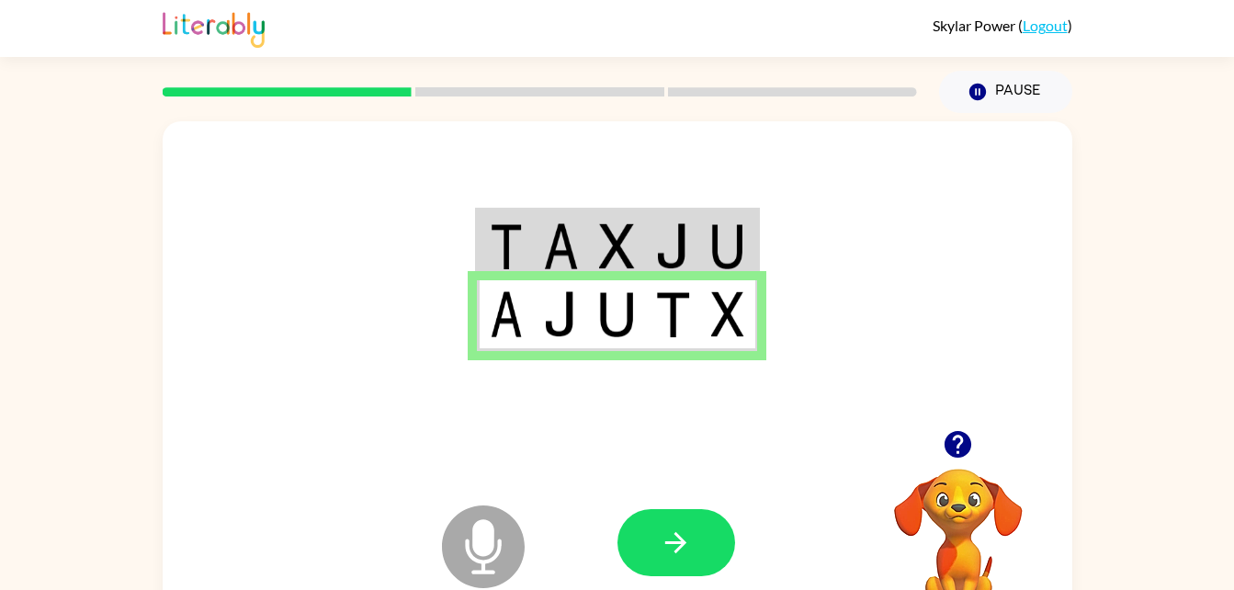
click at [527, 325] on td at bounding box center [505, 315] width 56 height 71
click at [673, 587] on icon "Microphone The Microphone is here when it is your turn to talk" at bounding box center [575, 570] width 276 height 138
click at [655, 546] on button "button" at bounding box center [676, 542] width 118 height 67
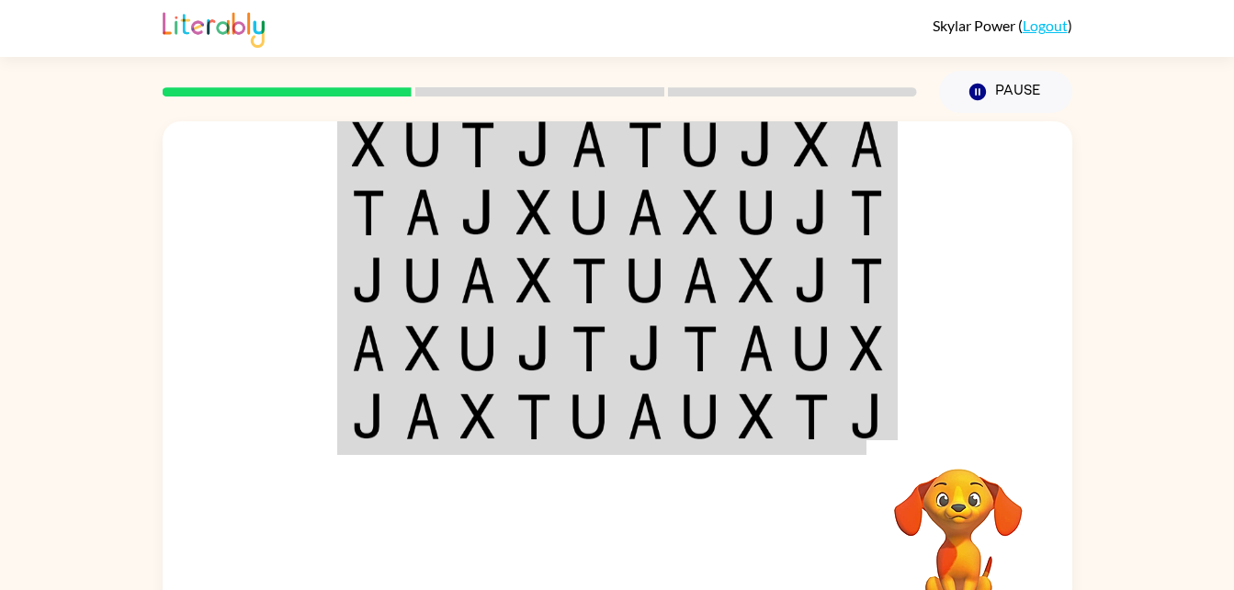
drag, startPoint x: 443, startPoint y: 221, endPoint x: 426, endPoint y: 206, distance: 22.7
click at [426, 206] on td at bounding box center [423, 212] width 56 height 68
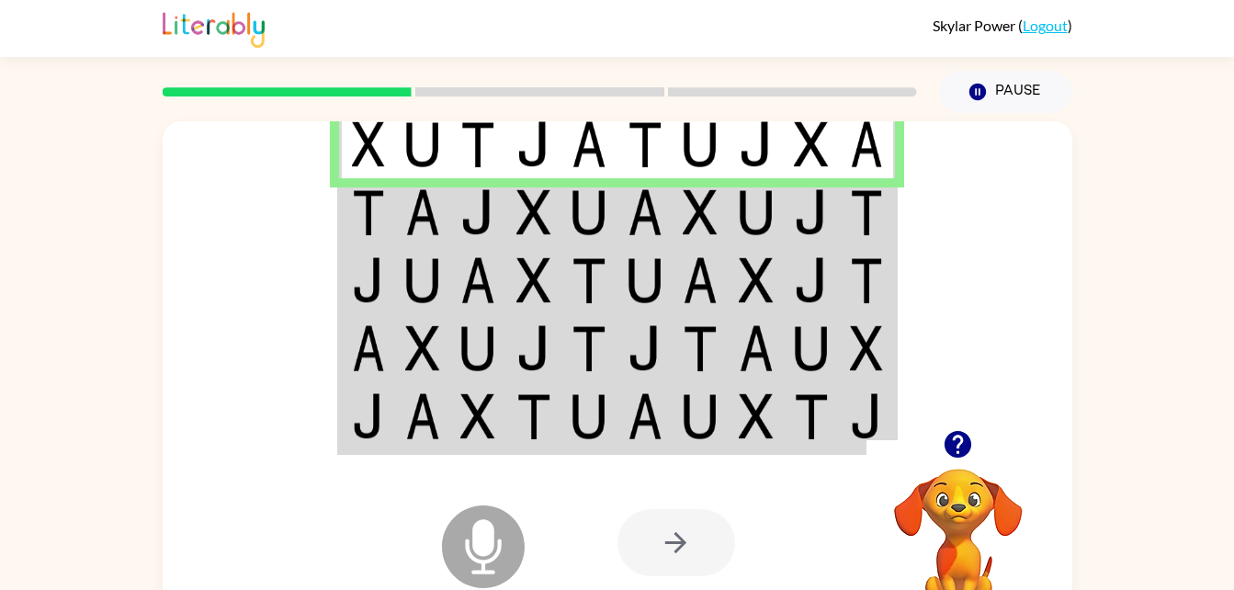
click at [385, 234] on td at bounding box center [367, 212] width 56 height 68
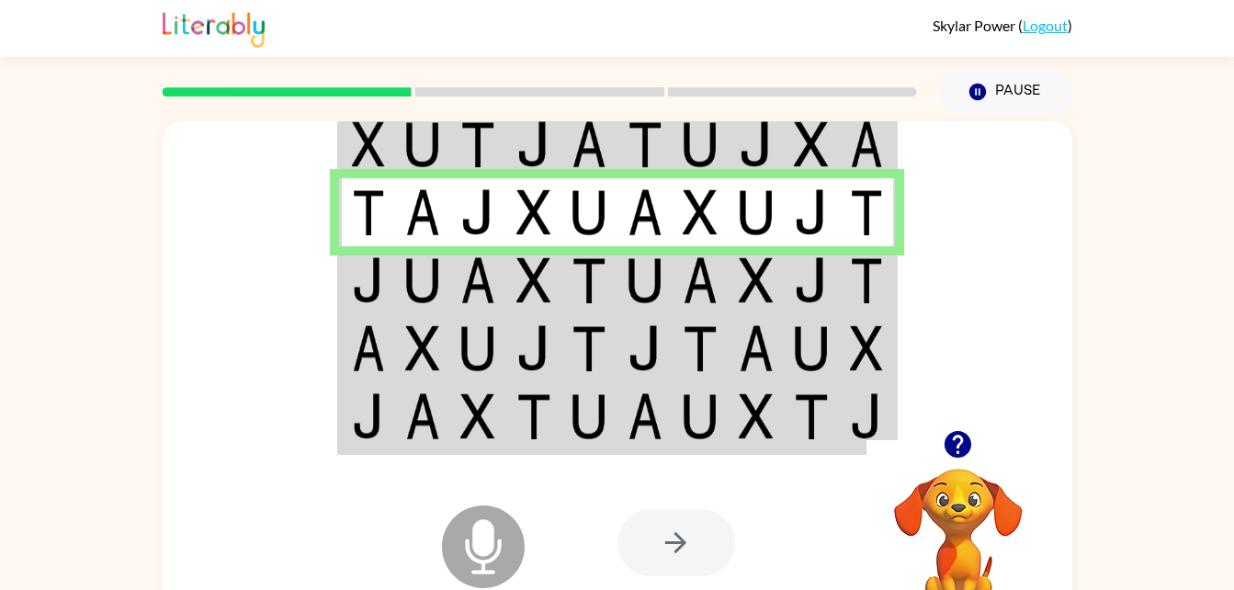
click at [385, 230] on td at bounding box center [367, 212] width 56 height 68
click at [382, 288] on img at bounding box center [368, 280] width 33 height 46
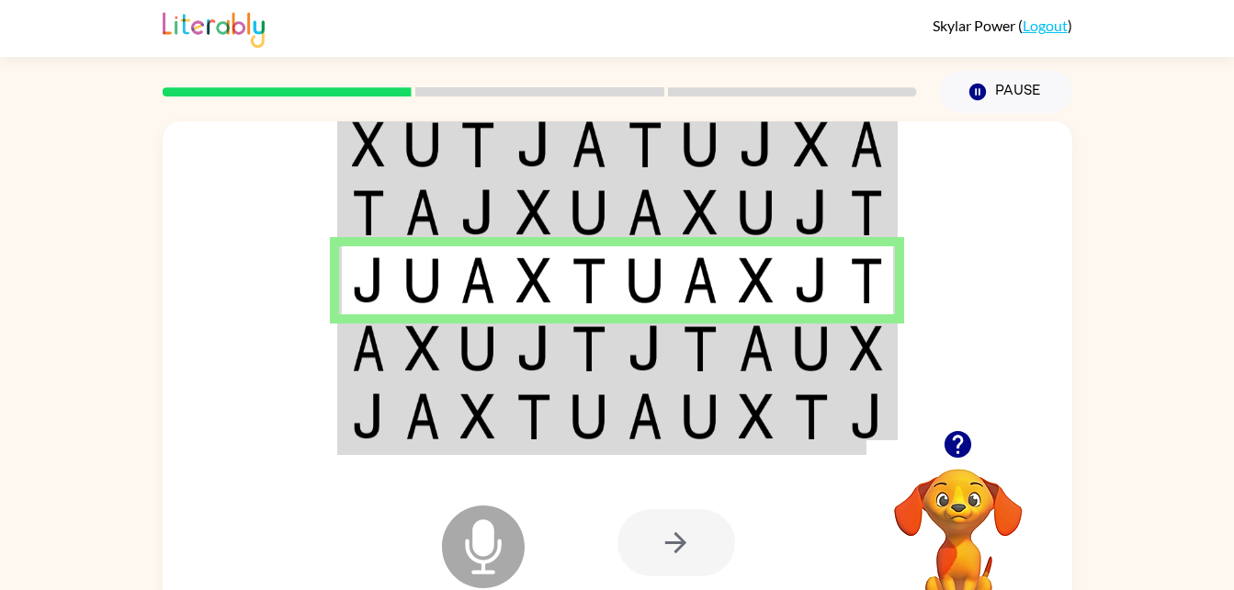
click at [381, 377] on td at bounding box center [367, 348] width 56 height 68
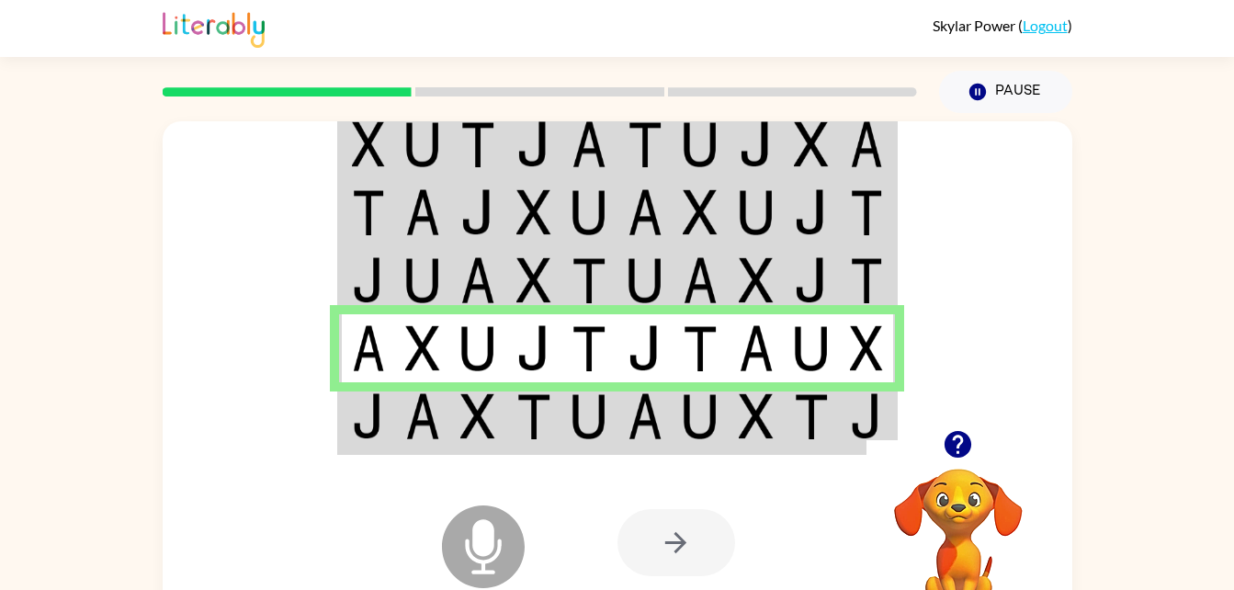
click at [439, 407] on img at bounding box center [422, 416] width 35 height 46
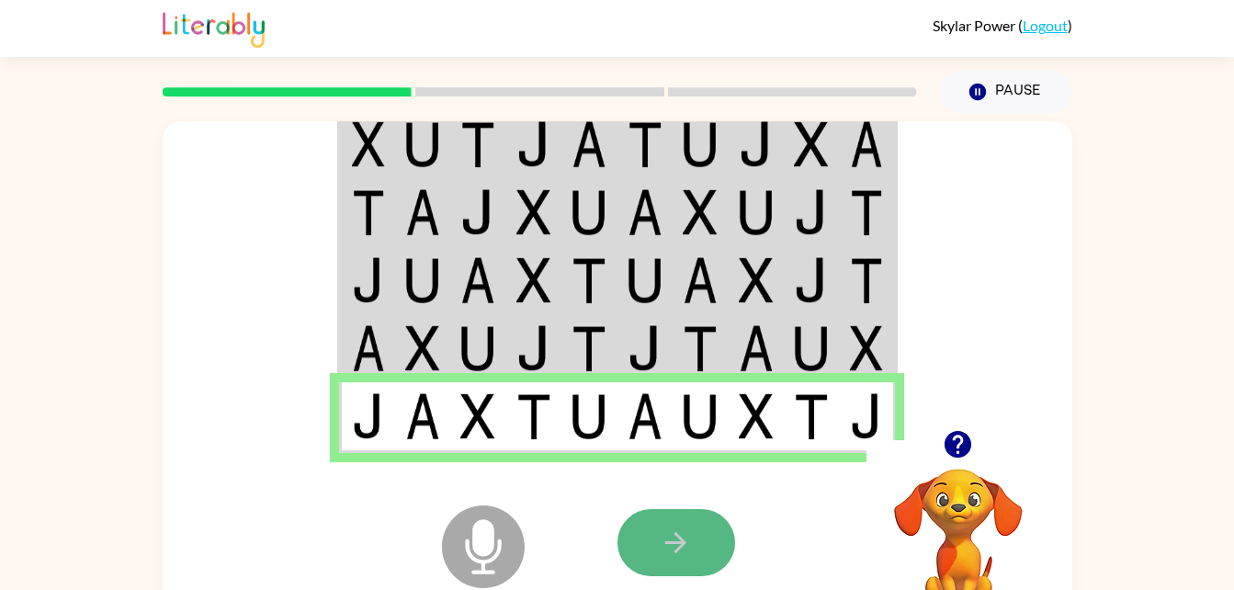
click at [657, 524] on button "button" at bounding box center [676, 542] width 118 height 67
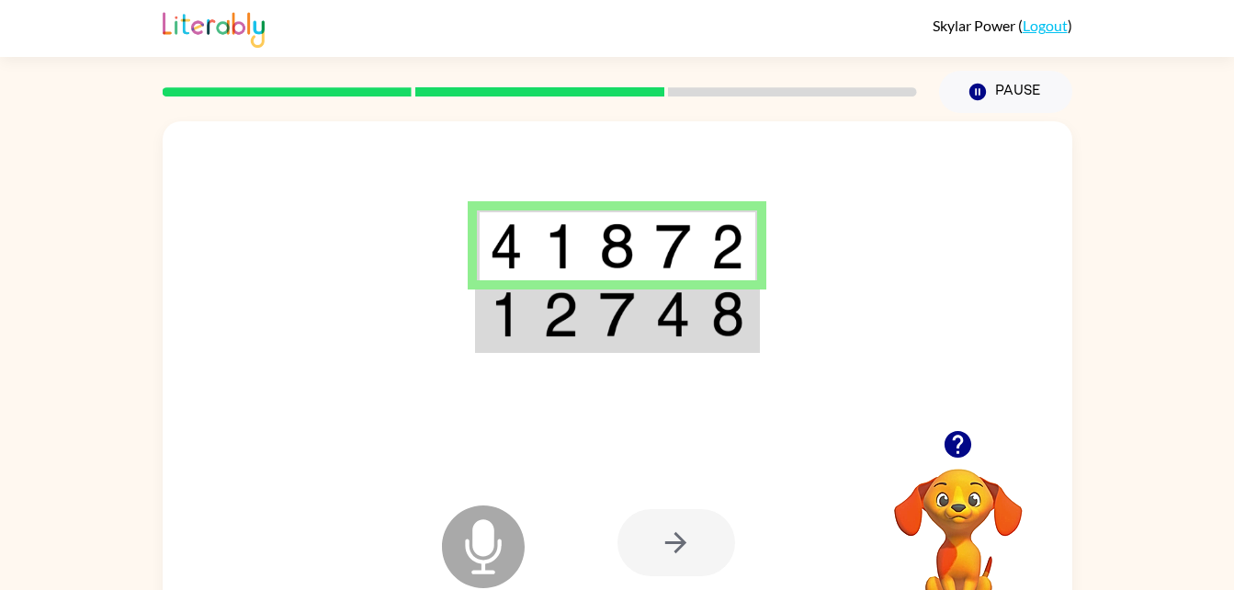
click at [503, 269] on img at bounding box center [506, 246] width 33 height 46
click at [693, 323] on td at bounding box center [673, 315] width 56 height 71
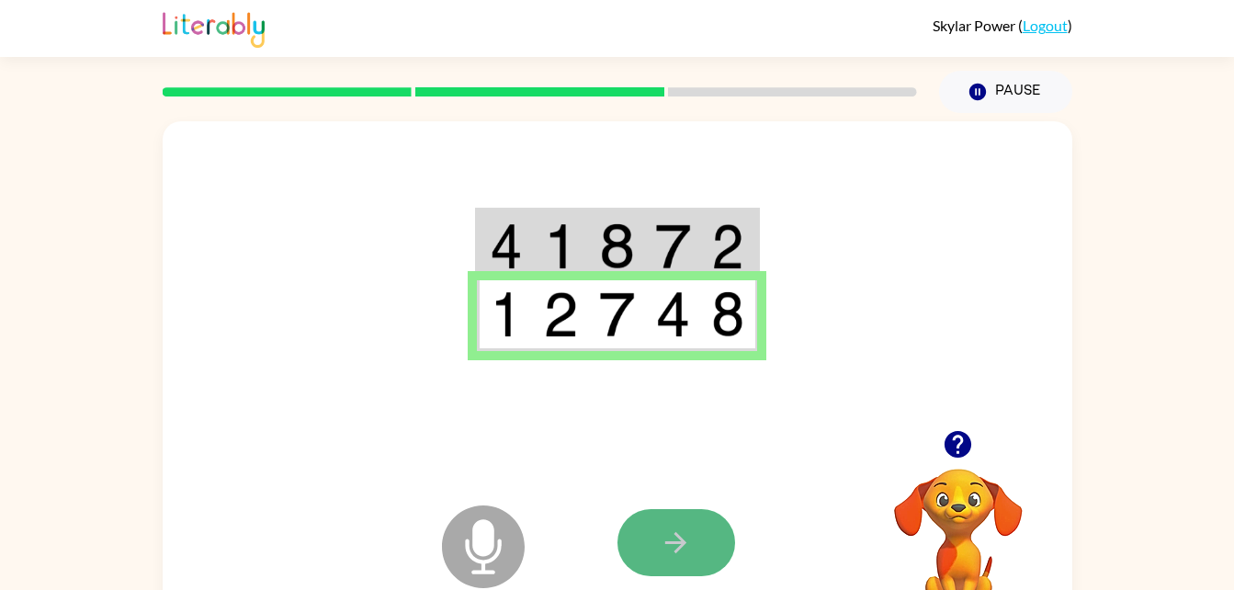
click at [657, 546] on button "button" at bounding box center [676, 542] width 118 height 67
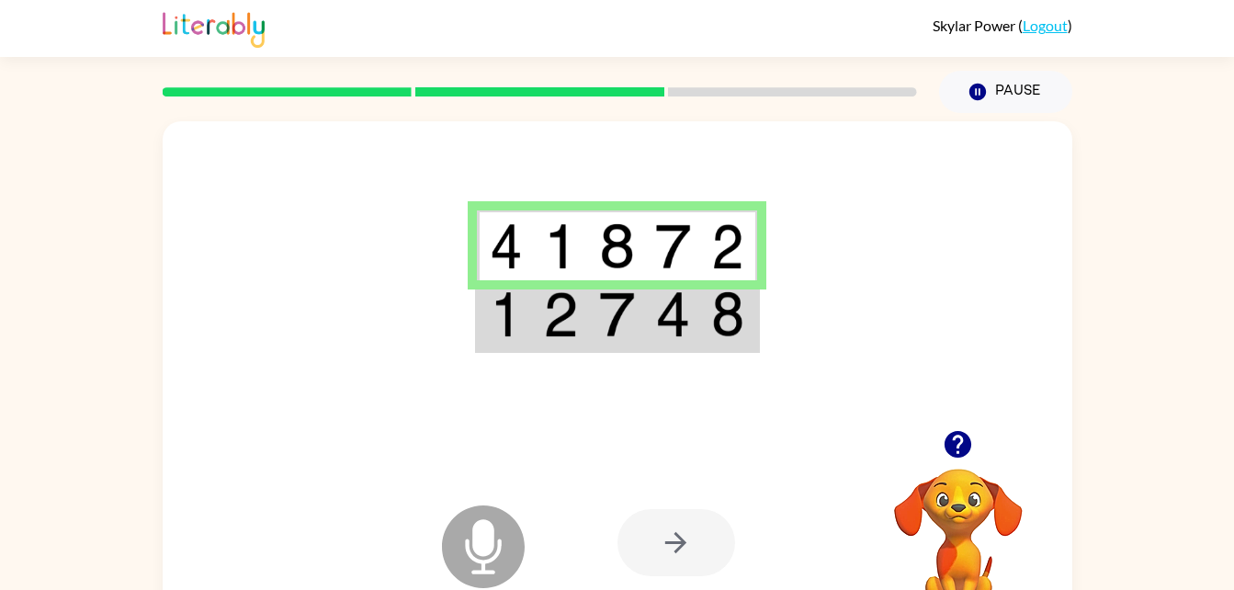
click at [521, 317] on img at bounding box center [506, 314] width 33 height 46
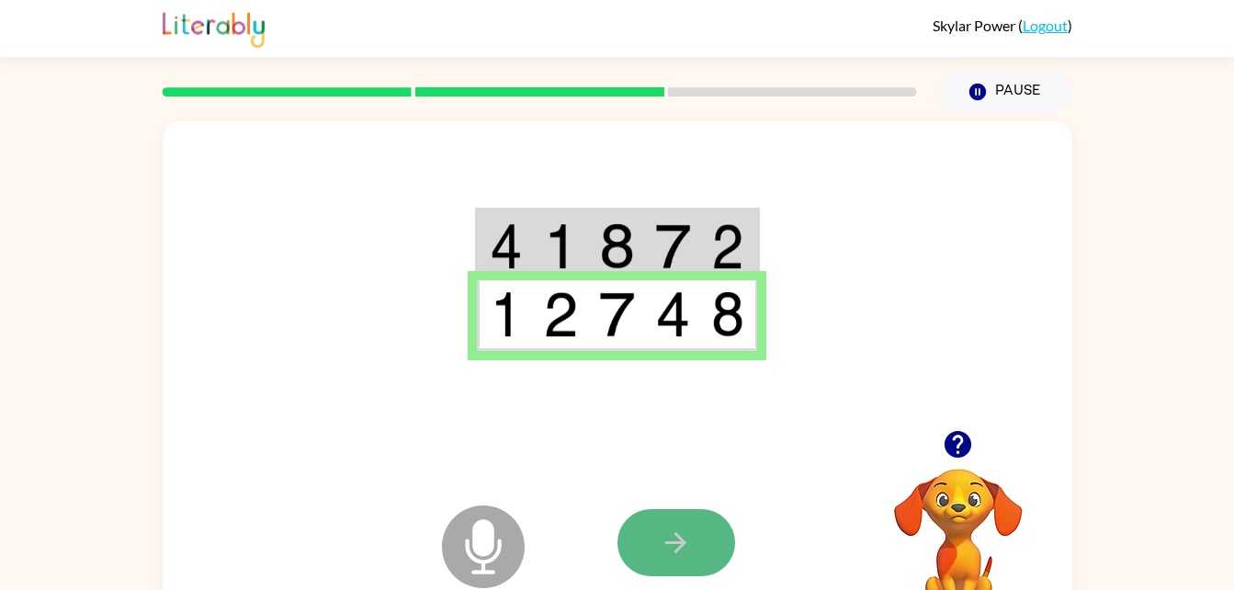
click at [705, 549] on button "button" at bounding box center [676, 542] width 118 height 67
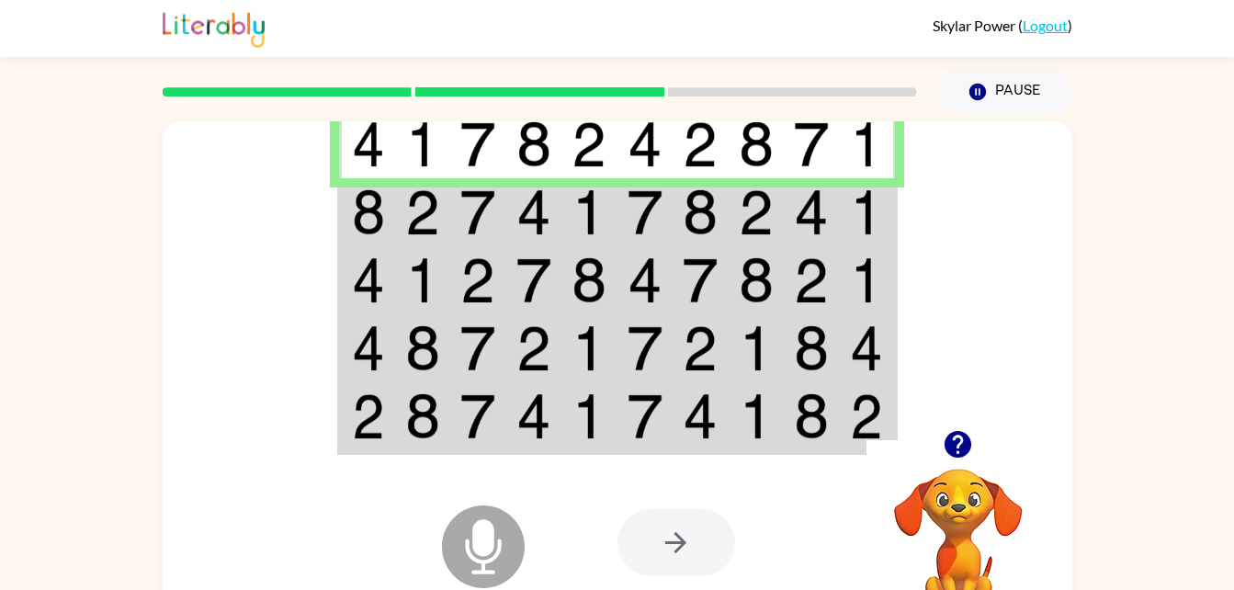
click at [434, 232] on img at bounding box center [422, 212] width 35 height 46
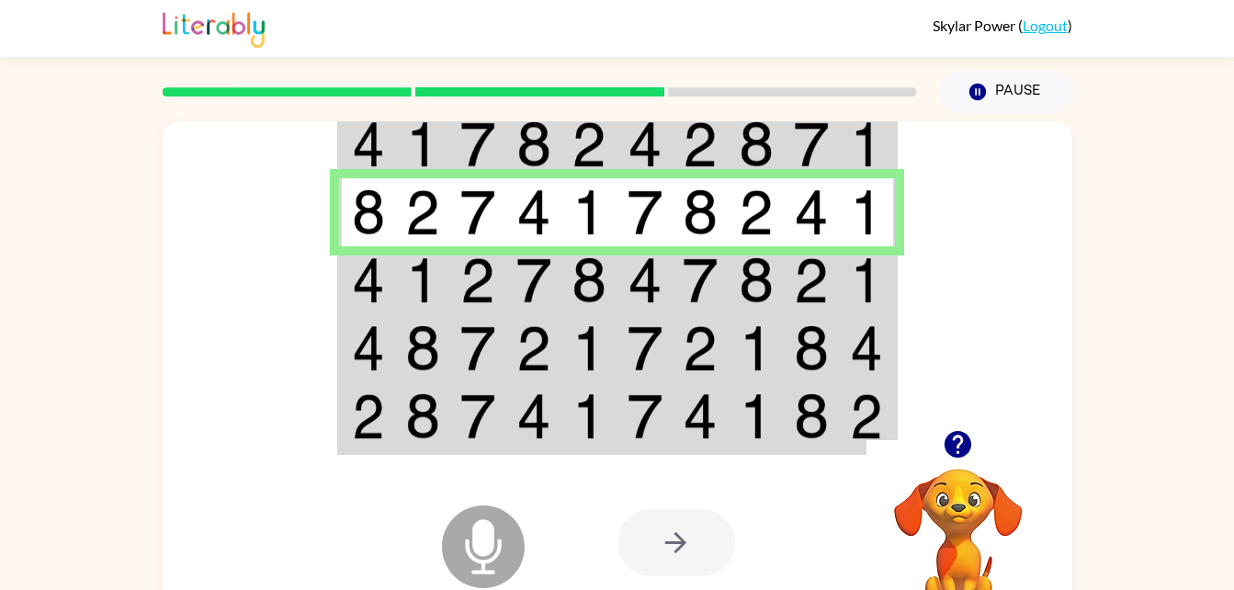
click at [409, 311] on td at bounding box center [423, 280] width 56 height 68
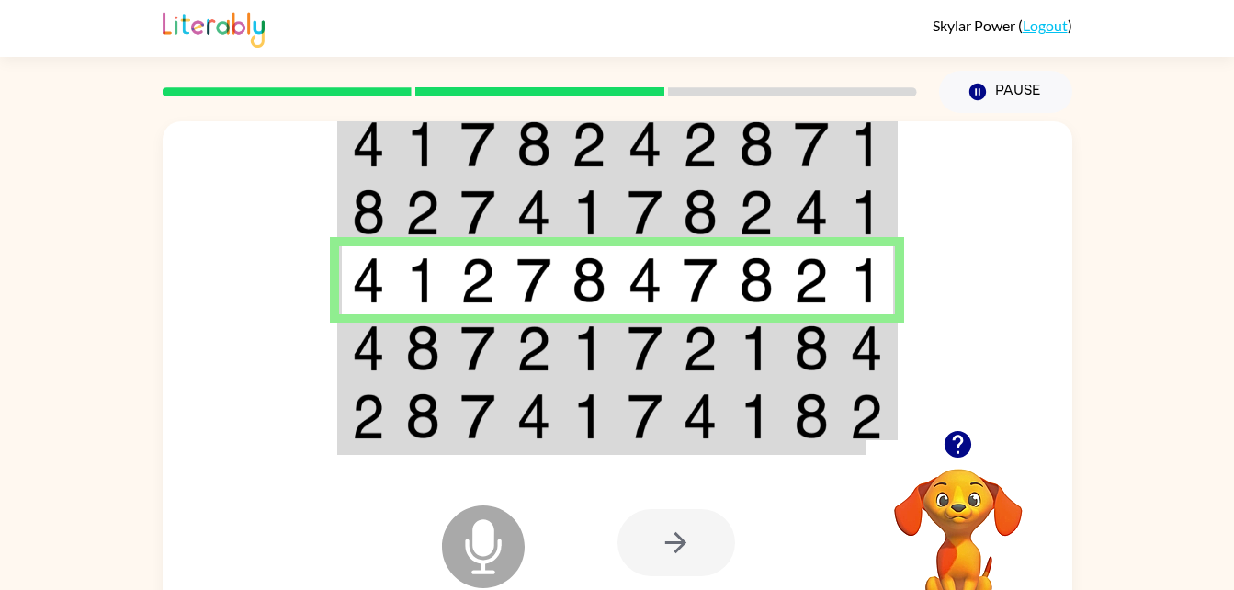
click at [412, 361] on img at bounding box center [422, 348] width 35 height 46
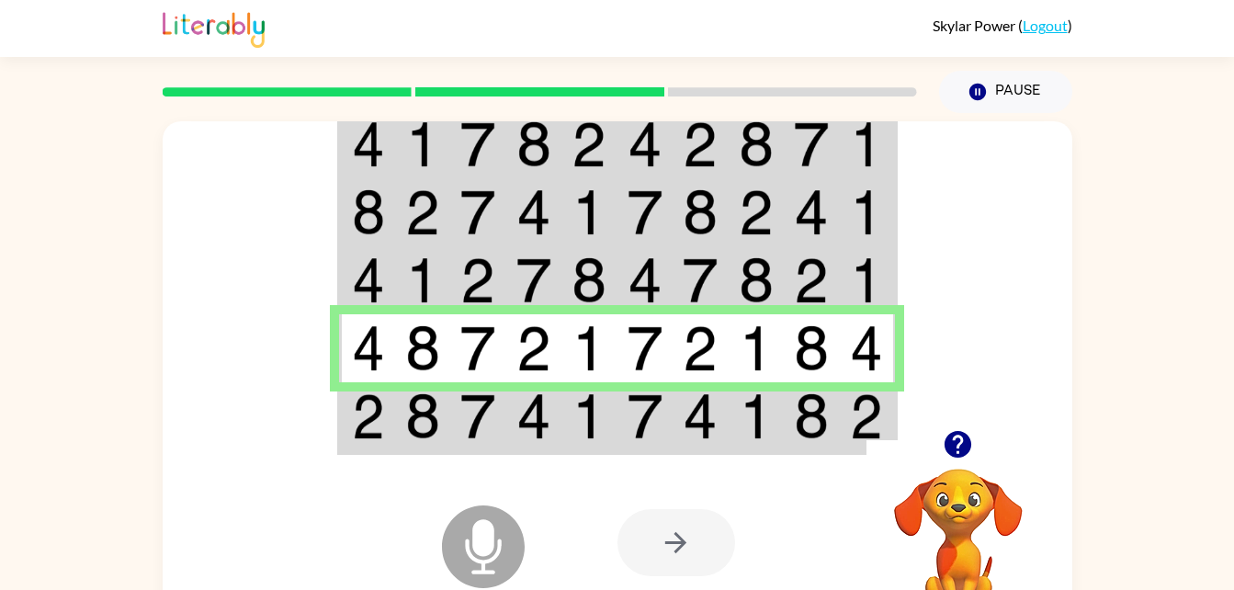
click at [480, 434] on img at bounding box center [477, 416] width 35 height 46
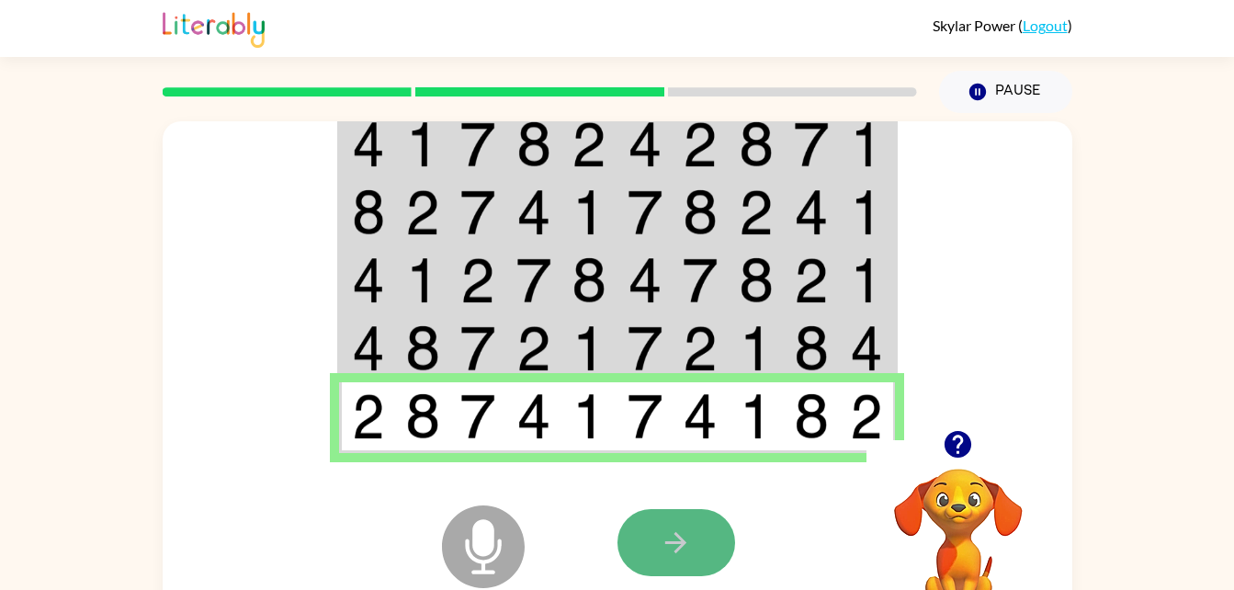
click at [694, 533] on button "button" at bounding box center [676, 542] width 118 height 67
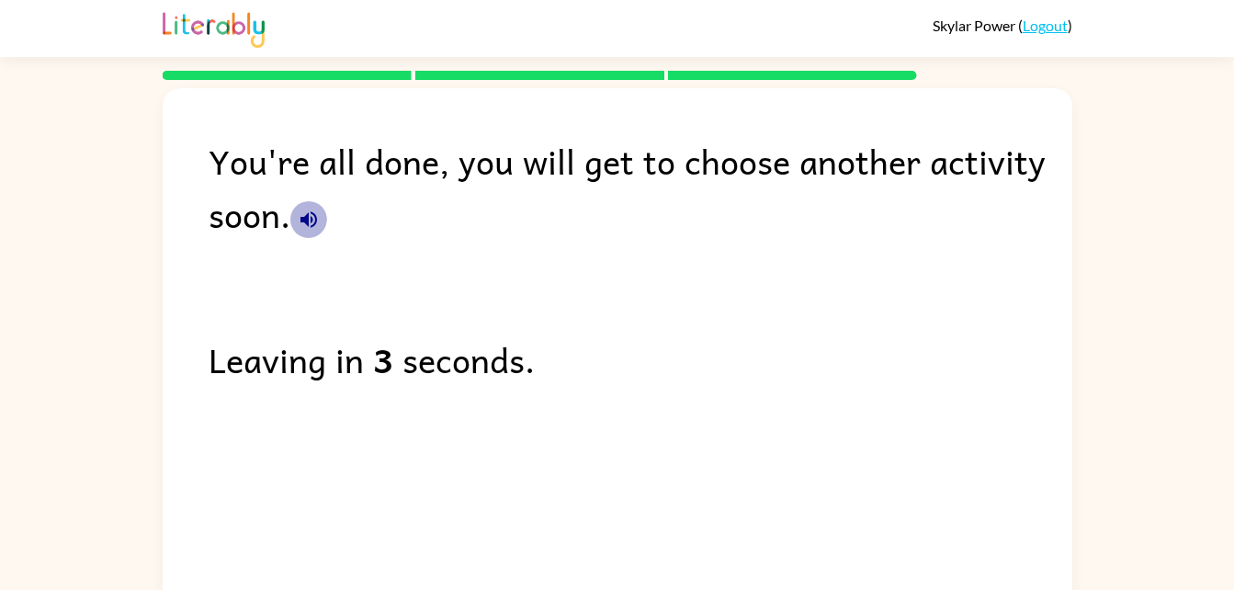
click at [301, 220] on icon "button" at bounding box center [308, 219] width 17 height 17
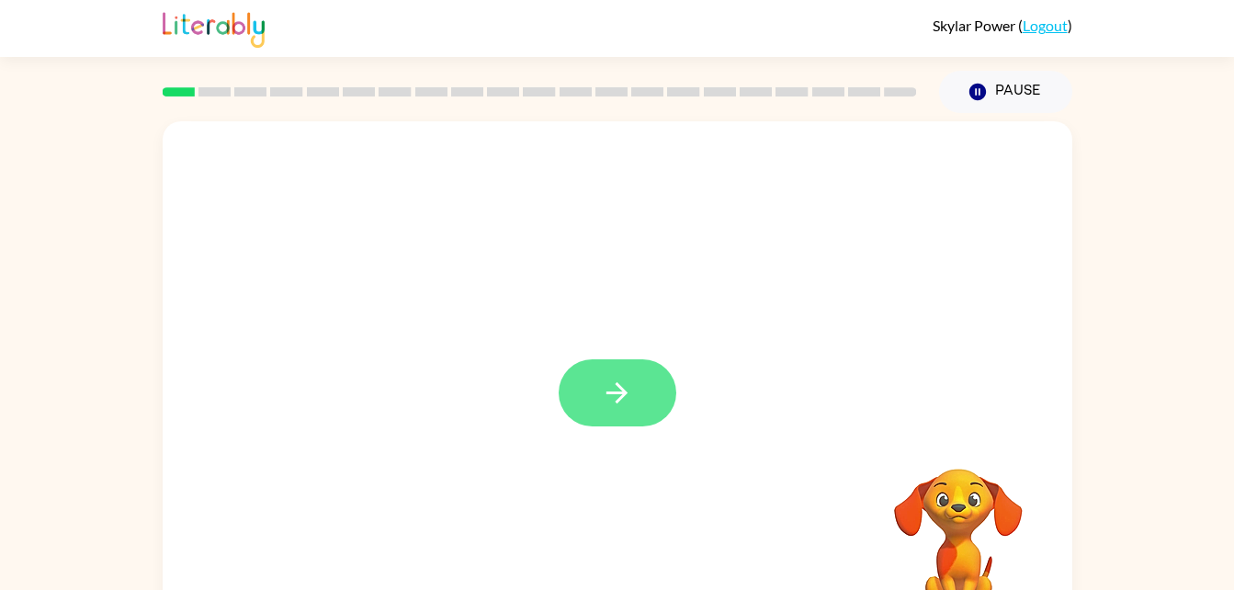
click at [583, 410] on button "button" at bounding box center [618, 392] width 118 height 67
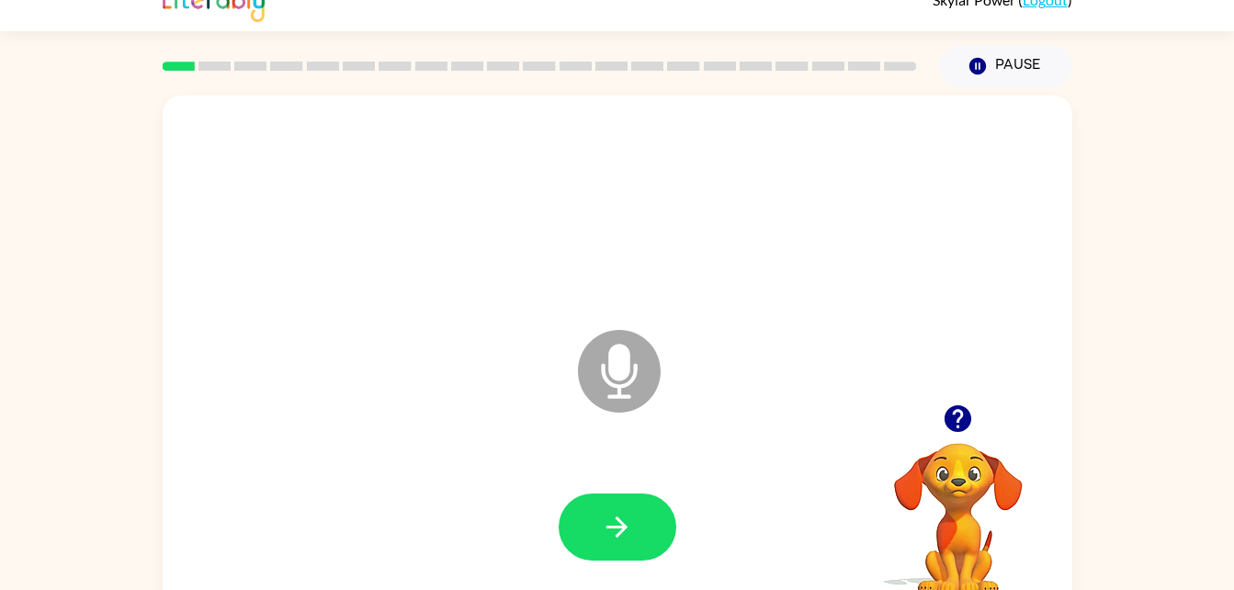
scroll to position [56, 0]
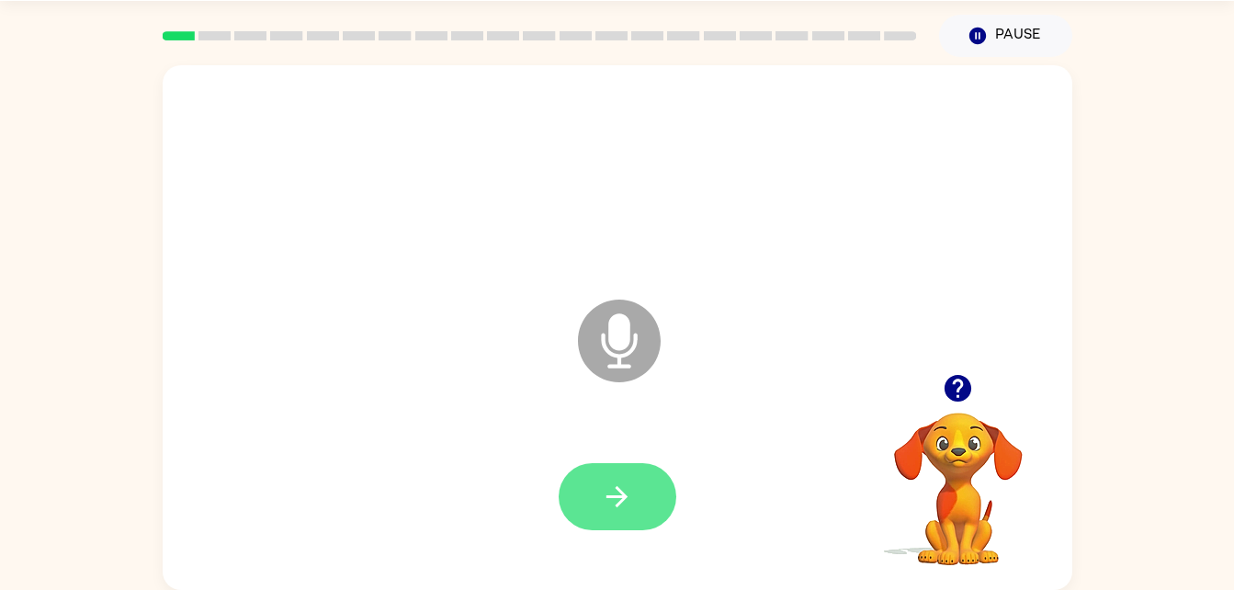
click at [598, 486] on button "button" at bounding box center [618, 496] width 118 height 67
click at [595, 476] on button "button" at bounding box center [618, 496] width 118 height 67
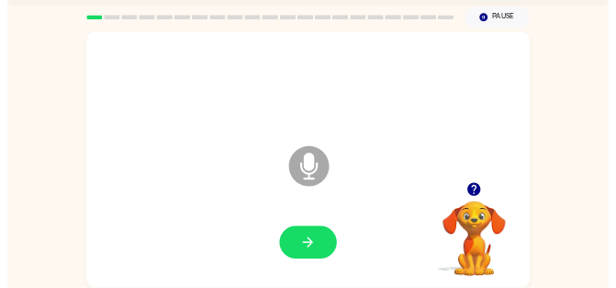
scroll to position [0, 0]
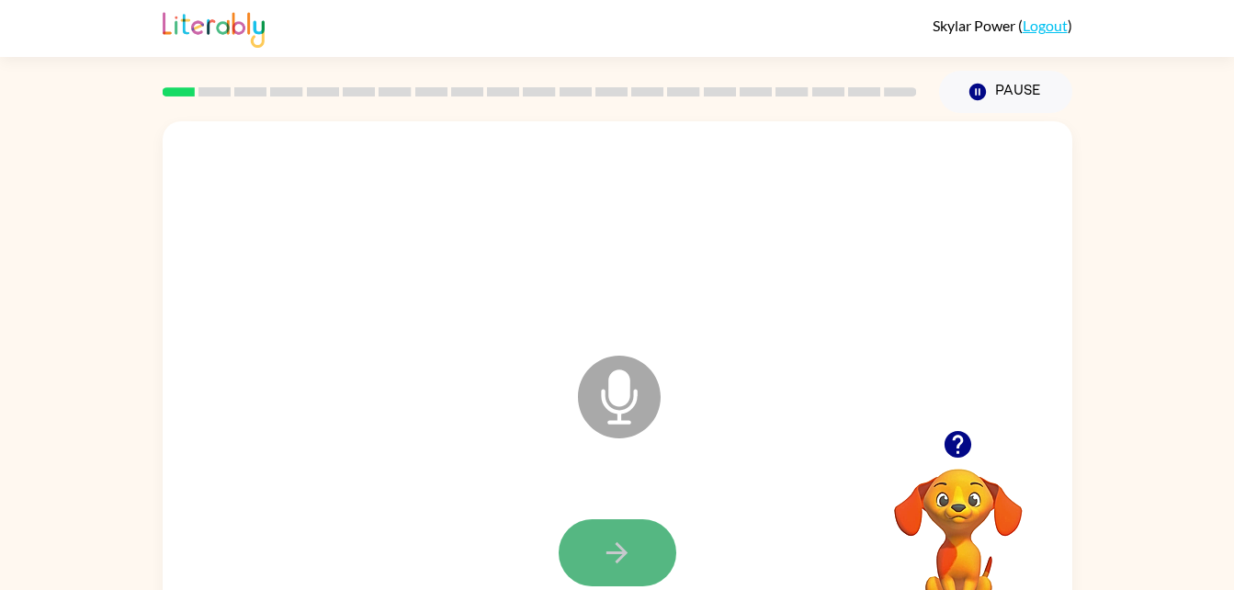
click at [645, 534] on button "button" at bounding box center [618, 552] width 118 height 67
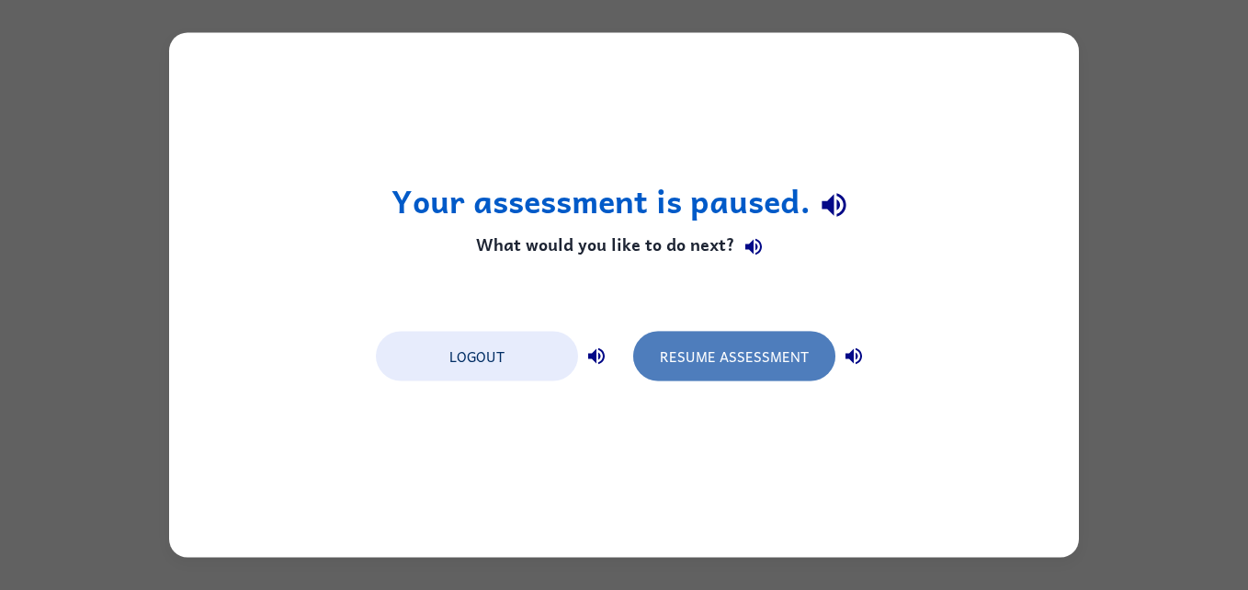
click at [751, 357] on button "Resume Assessment" at bounding box center [734, 357] width 202 height 50
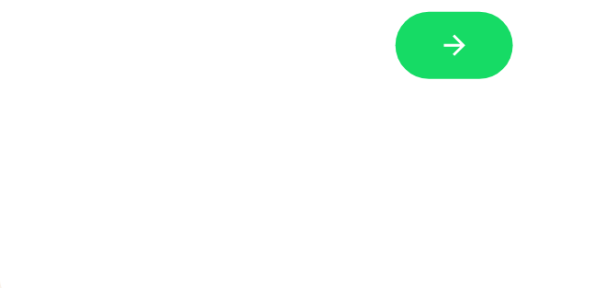
scroll to position [346, 0]
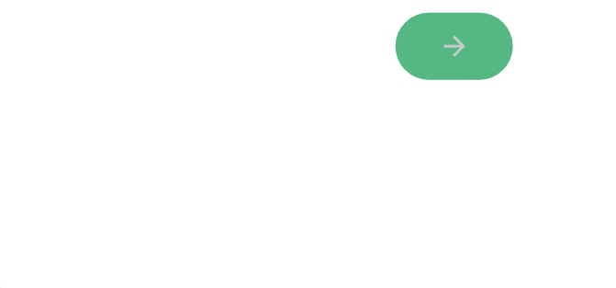
click at [455, 56] on icon "button" at bounding box center [454, 46] width 21 height 21
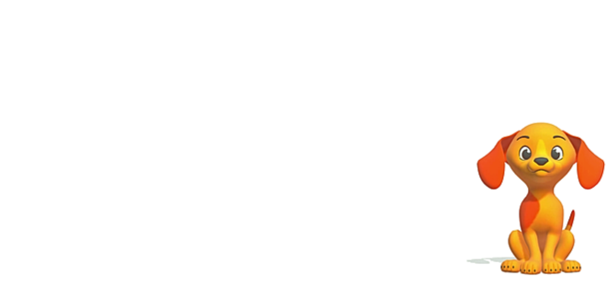
scroll to position [346, 292]
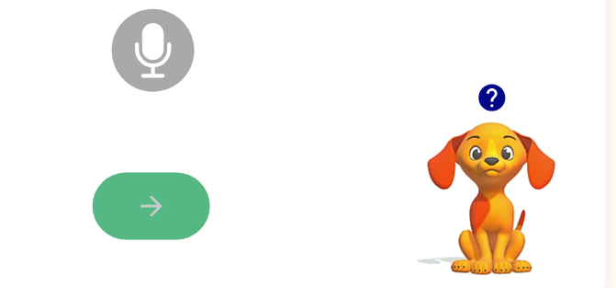
click at [168, 205] on button "button" at bounding box center [152, 206] width 118 height 67
click at [174, 211] on button "button" at bounding box center [152, 206] width 118 height 67
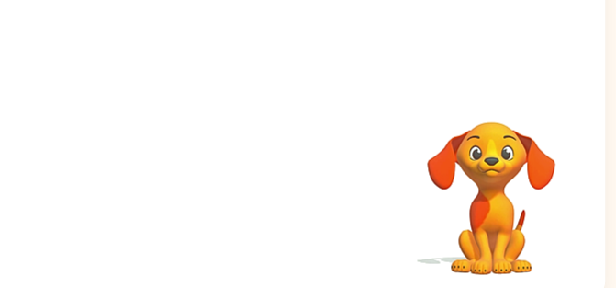
drag, startPoint x: 311, startPoint y: 232, endPoint x: 616, endPoint y: 89, distance: 337.0
drag, startPoint x: 616, startPoint y: 89, endPoint x: 385, endPoint y: 177, distance: 247.7
click at [385, 177] on div "Your browser must support playing .mp4 files to use Literably. Please try using…" at bounding box center [152, 37] width 910 height 525
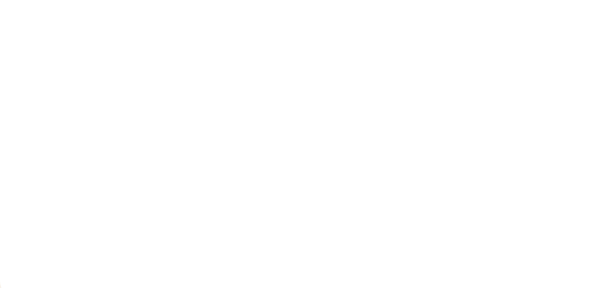
scroll to position [0, 11]
click at [237, 201] on div at bounding box center [407, 206] width 873 height 151
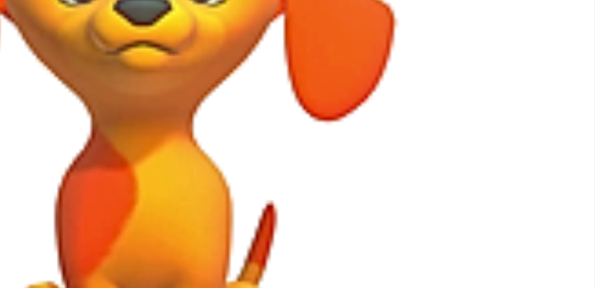
scroll to position [0, 0]
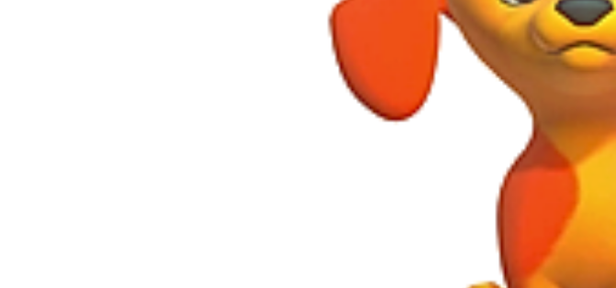
click at [412, 198] on video "Your browser must support playing .mp4 files to use Literably. Please try using…" at bounding box center [504, 174] width 184 height 184
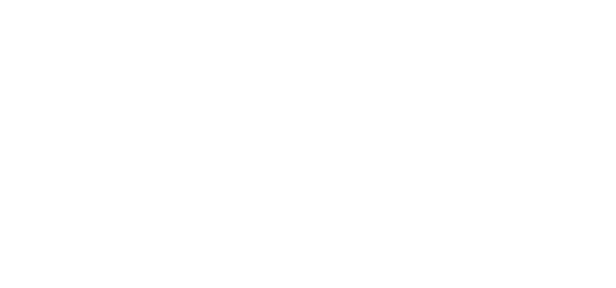
click at [214, 87] on div at bounding box center [162, 35] width 873 height 151
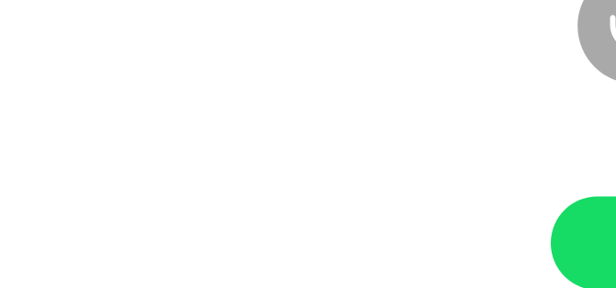
click at [286, 87] on div "Microphone The Microphone is here when it is your turn to talk" at bounding box center [455, 25] width 910 height 525
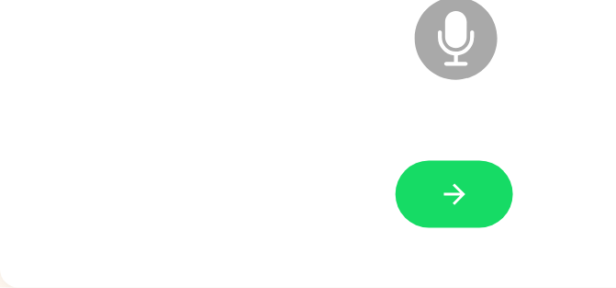
click at [258, 123] on div at bounding box center [454, 194] width 873 height 151
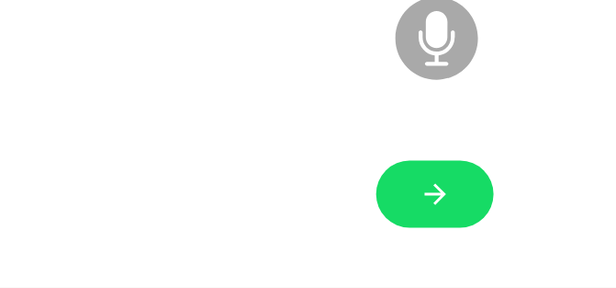
click at [152, 85] on div "Microphone The Microphone is here when it is your turn to talk" at bounding box center [436, 25] width 910 height 525
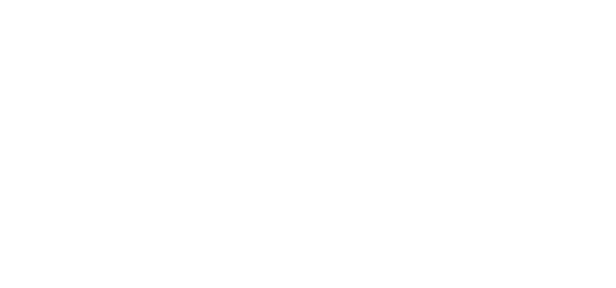
click at [272, 160] on div "Your browser must support playing .mp4 files to use Literably. Please try using…" at bounding box center [427, 76] width 910 height 525
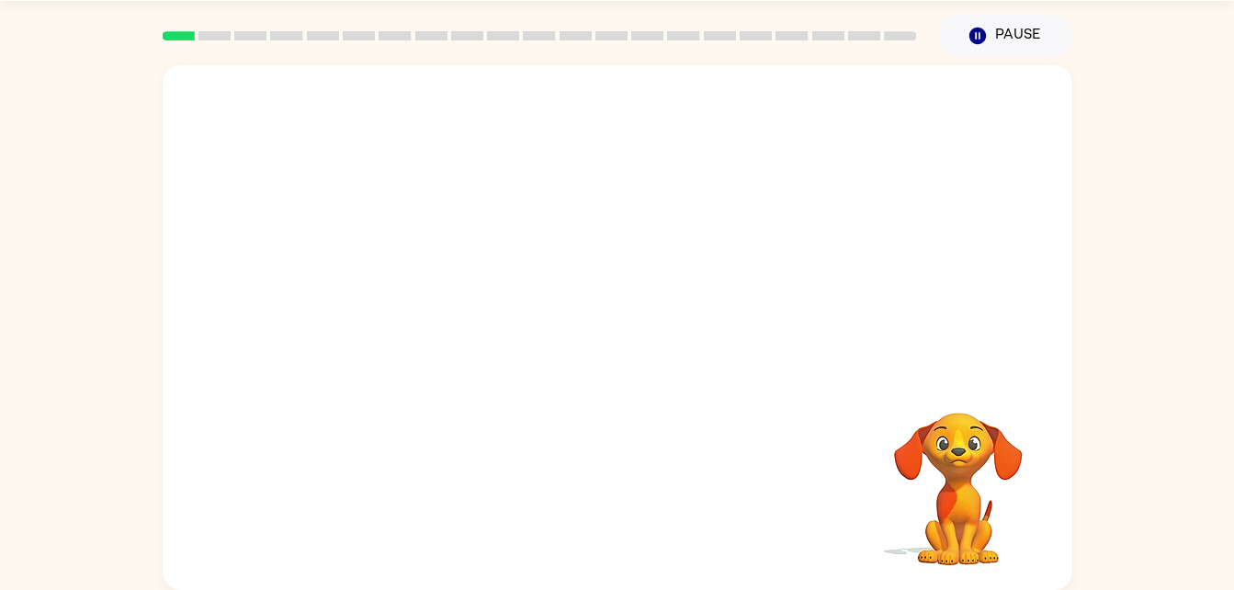
drag, startPoint x: 333, startPoint y: 138, endPoint x: 159, endPoint y: 238, distance: 200.4
click at [159, 238] on div "Your browser must support playing .mp4 files to use Literably. Please try using…" at bounding box center [617, 323] width 1234 height 533
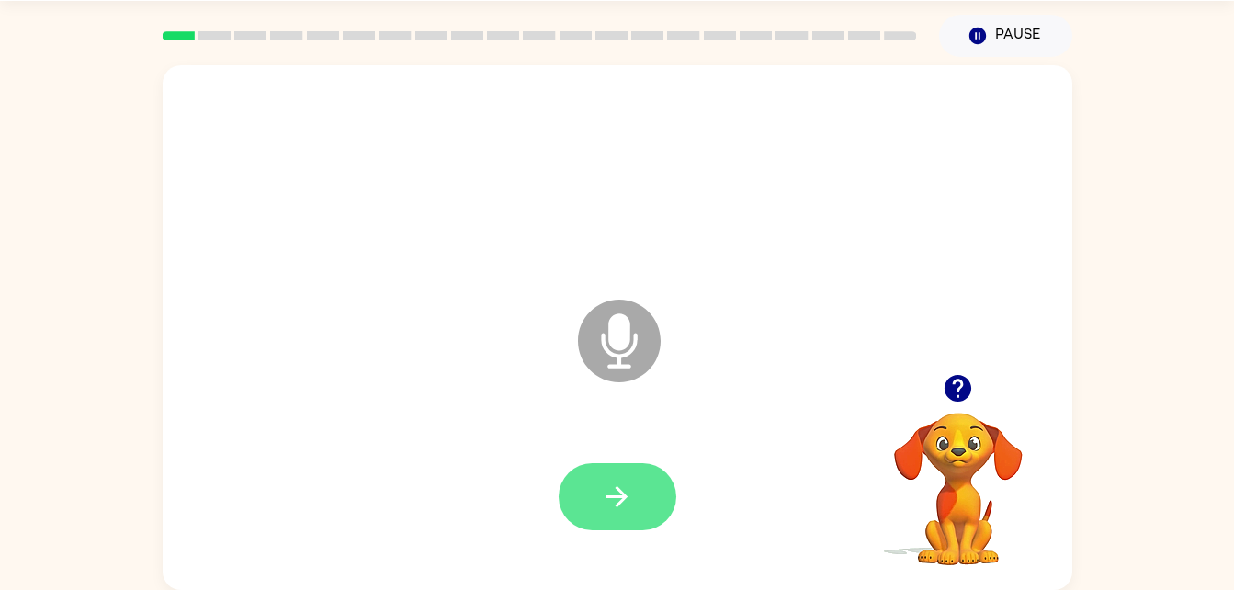
click at [608, 528] on button "button" at bounding box center [618, 496] width 118 height 67
drag, startPoint x: 639, startPoint y: 503, endPoint x: 645, endPoint y: 516, distance: 14.8
click at [645, 516] on button "button" at bounding box center [618, 496] width 118 height 67
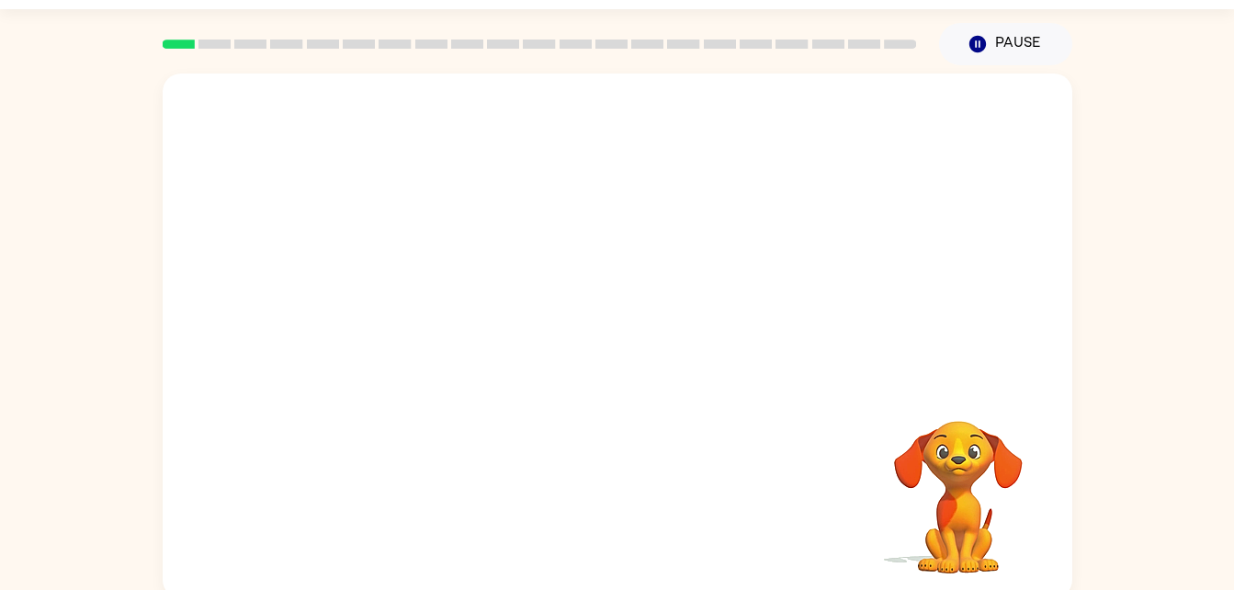
scroll to position [56, 0]
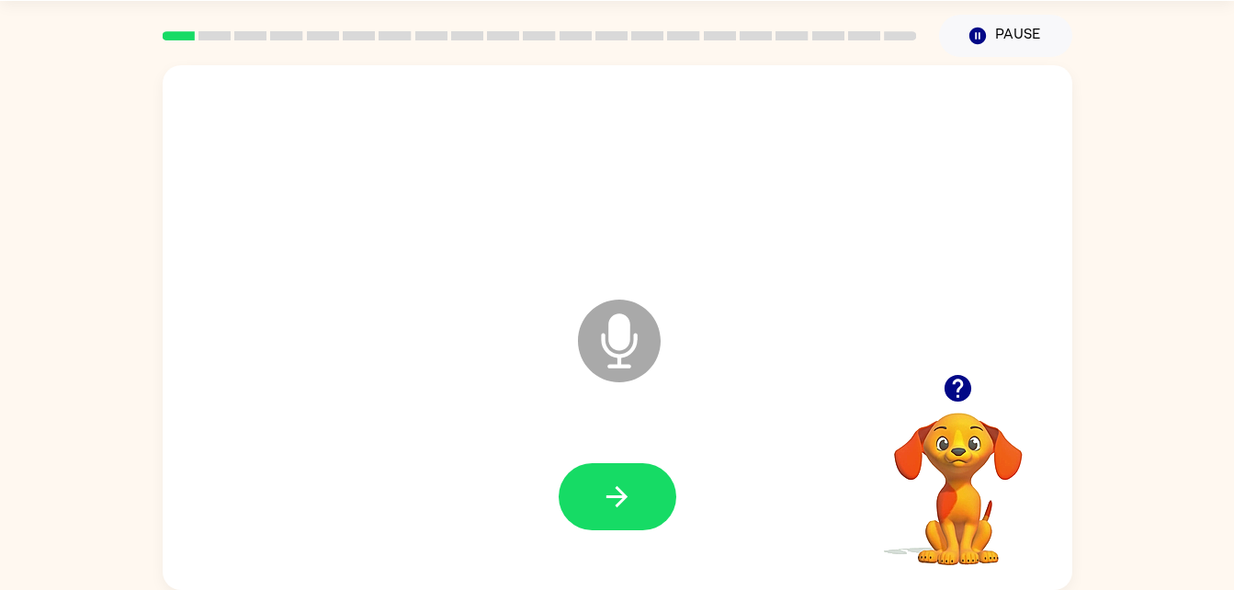
click at [485, 416] on div "Microphone The Microphone is here when it is your turn to talk" at bounding box center [618, 327] width 910 height 525
click at [664, 501] on button "button" at bounding box center [618, 496] width 118 height 67
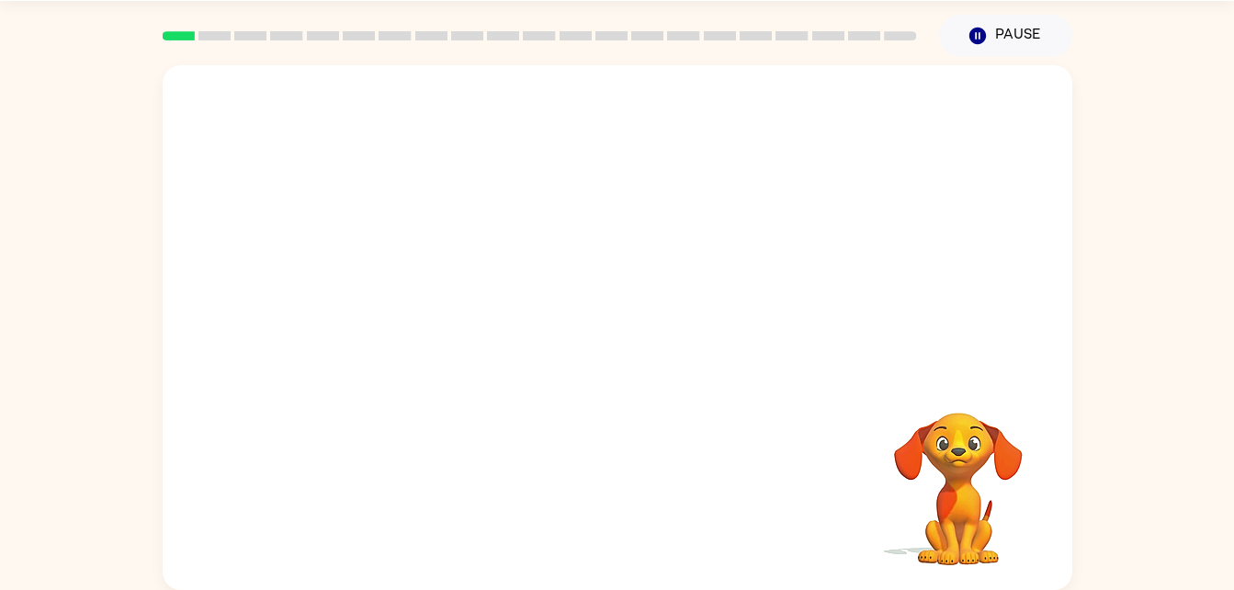
scroll to position [0, 0]
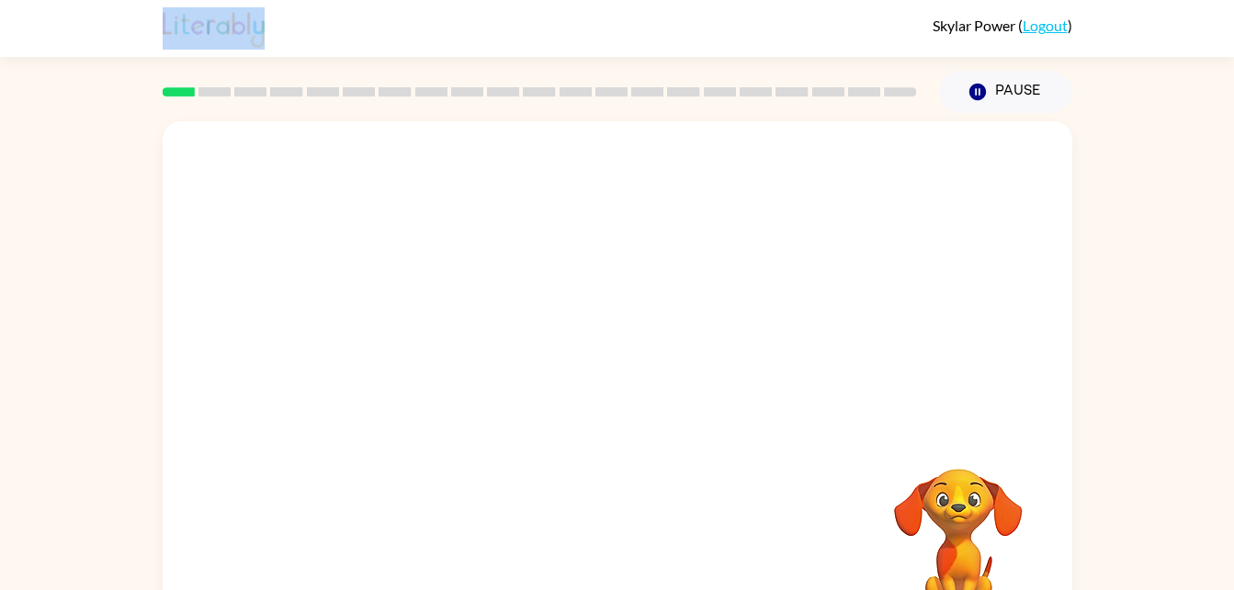
drag, startPoint x: 682, startPoint y: 504, endPoint x: 1250, endPoint y: -12, distance: 768.1
click at [1233, 0] on html "Skylar Power ( Logout ) Pause Pause Your browser must support playing .mp4 file…" at bounding box center [617, 323] width 1234 height 646
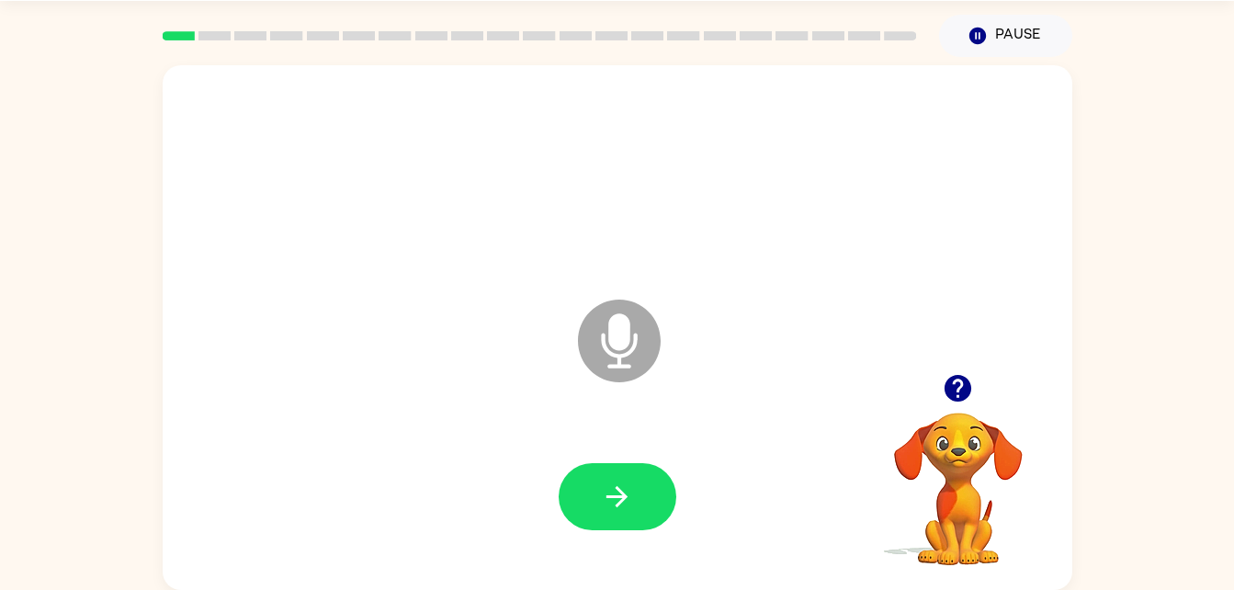
click at [551, 471] on div at bounding box center [617, 497] width 873 height 151
click at [651, 509] on button "button" at bounding box center [618, 496] width 118 height 67
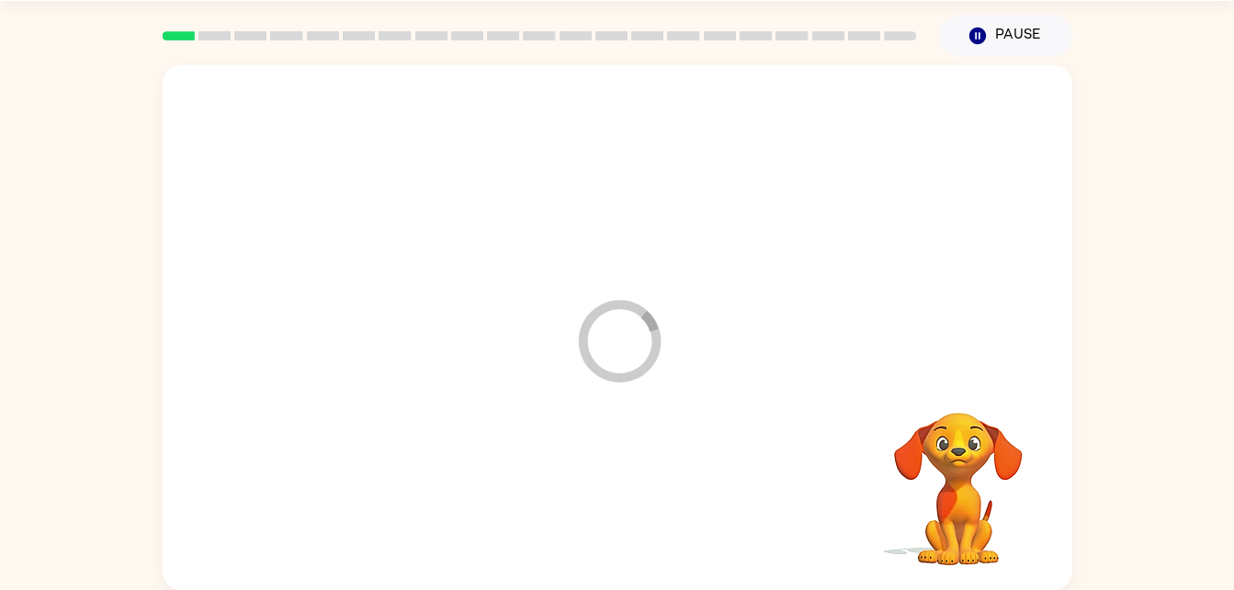
scroll to position [0, 0]
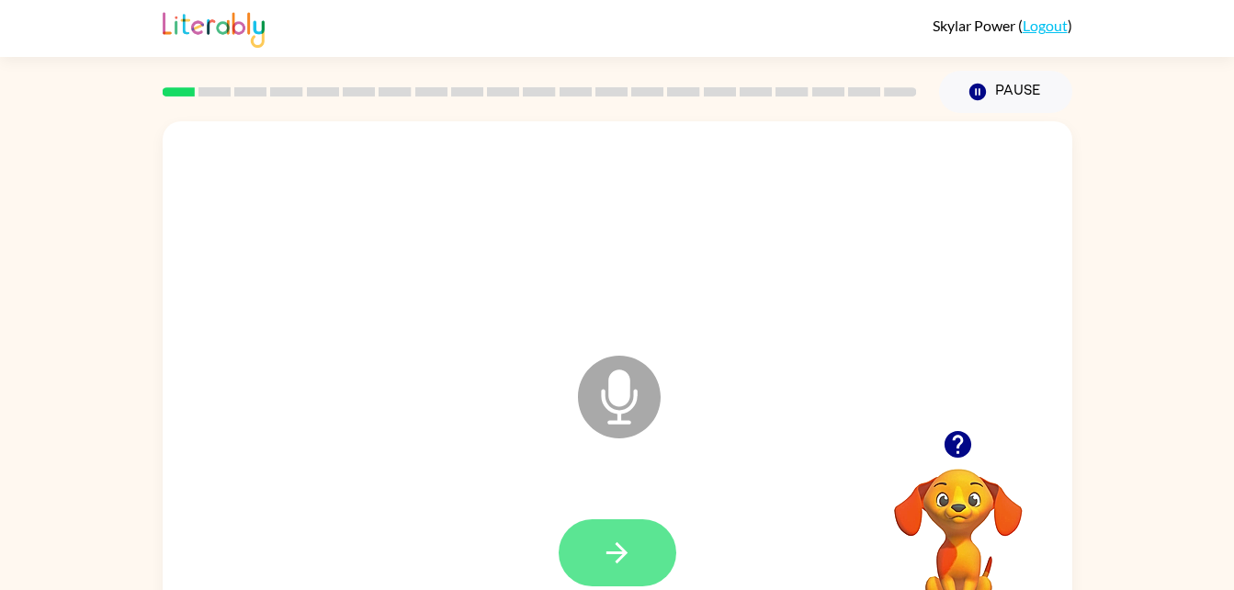
click at [604, 521] on button "button" at bounding box center [618, 552] width 118 height 67
click at [640, 548] on button "button" at bounding box center [618, 552] width 118 height 67
click at [633, 544] on button "button" at bounding box center [618, 552] width 118 height 67
click at [625, 553] on icon "button" at bounding box center [616, 552] width 21 height 21
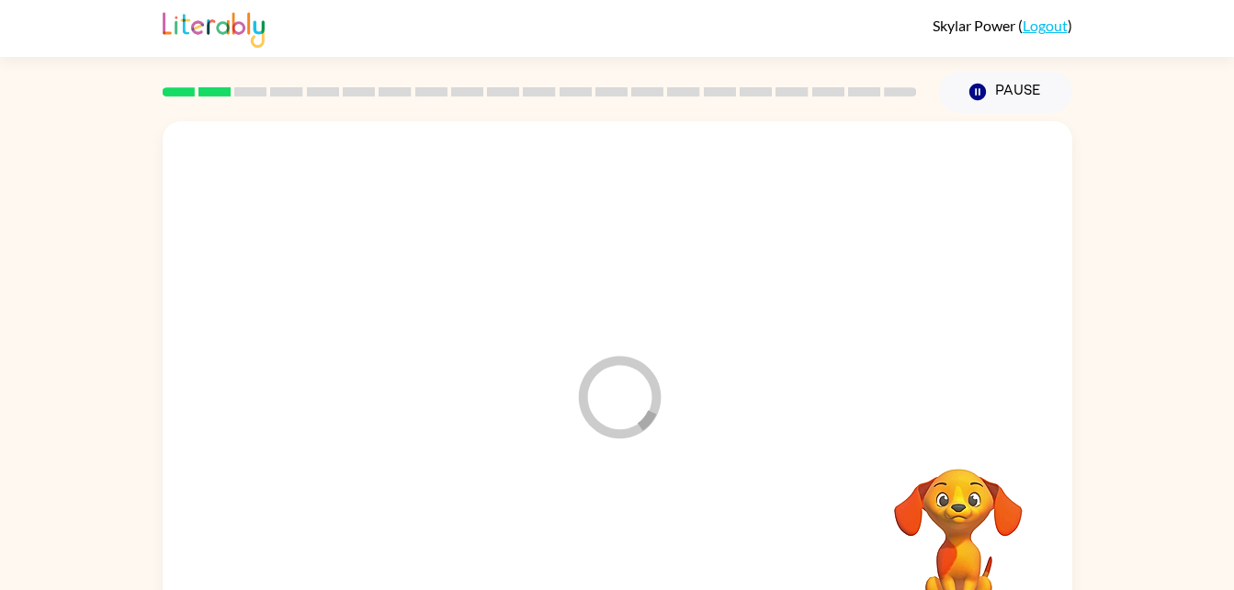
click at [625, 567] on div at bounding box center [617, 553] width 873 height 151
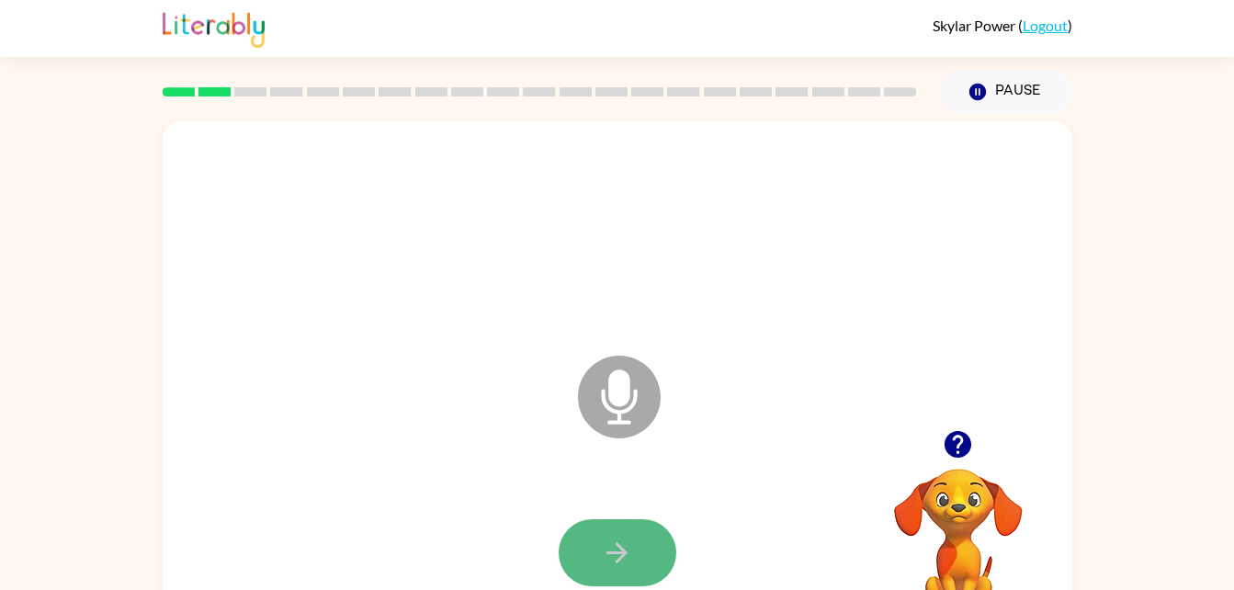
click at [647, 563] on button "button" at bounding box center [618, 552] width 118 height 67
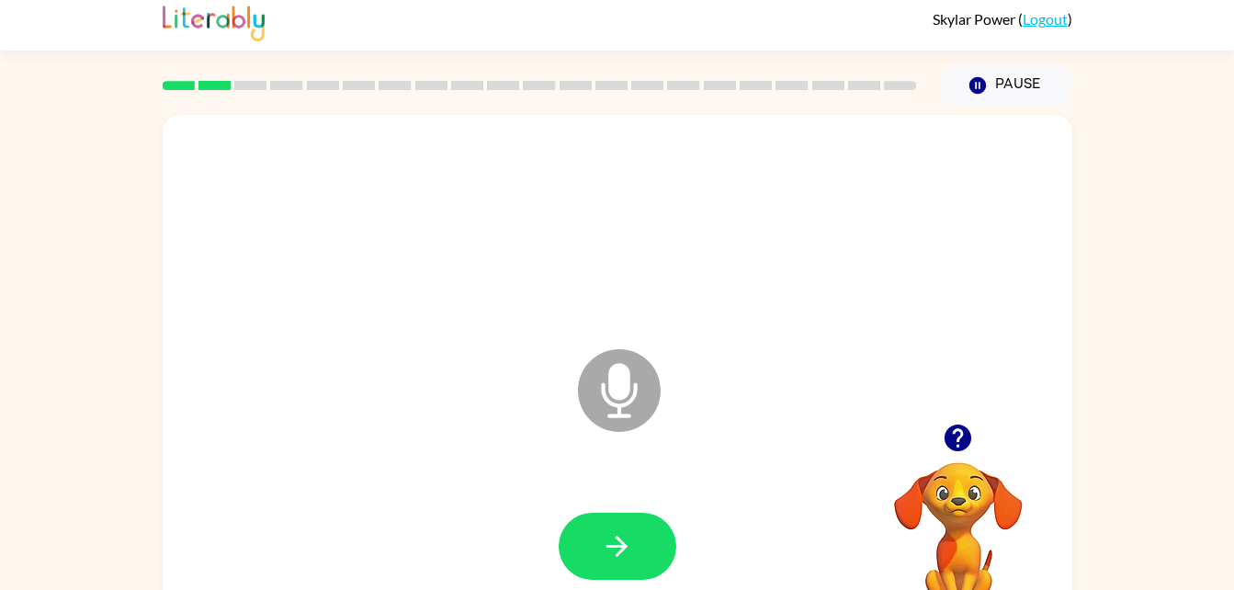
scroll to position [15, 0]
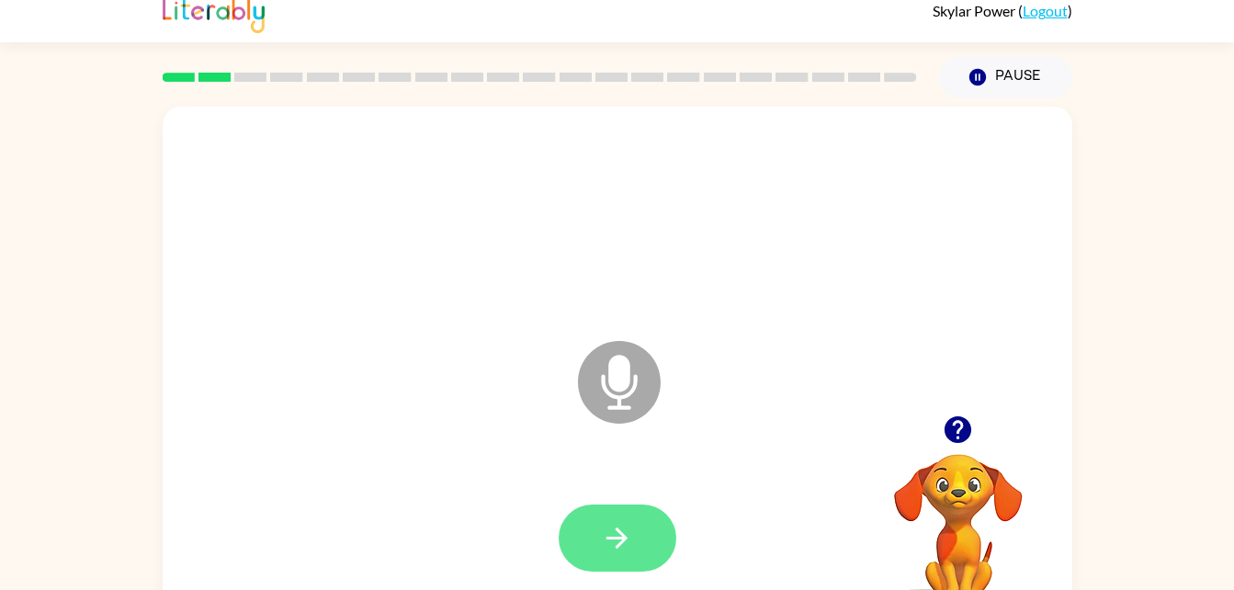
click at [614, 563] on button "button" at bounding box center [618, 537] width 118 height 67
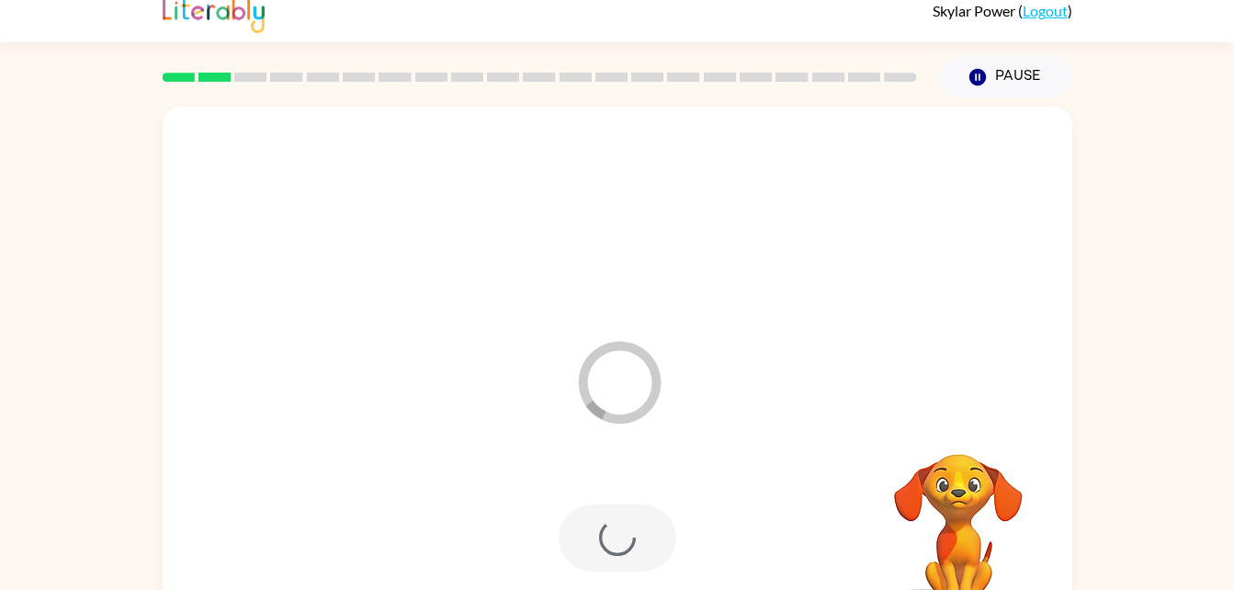
click at [628, 549] on div at bounding box center [618, 537] width 118 height 67
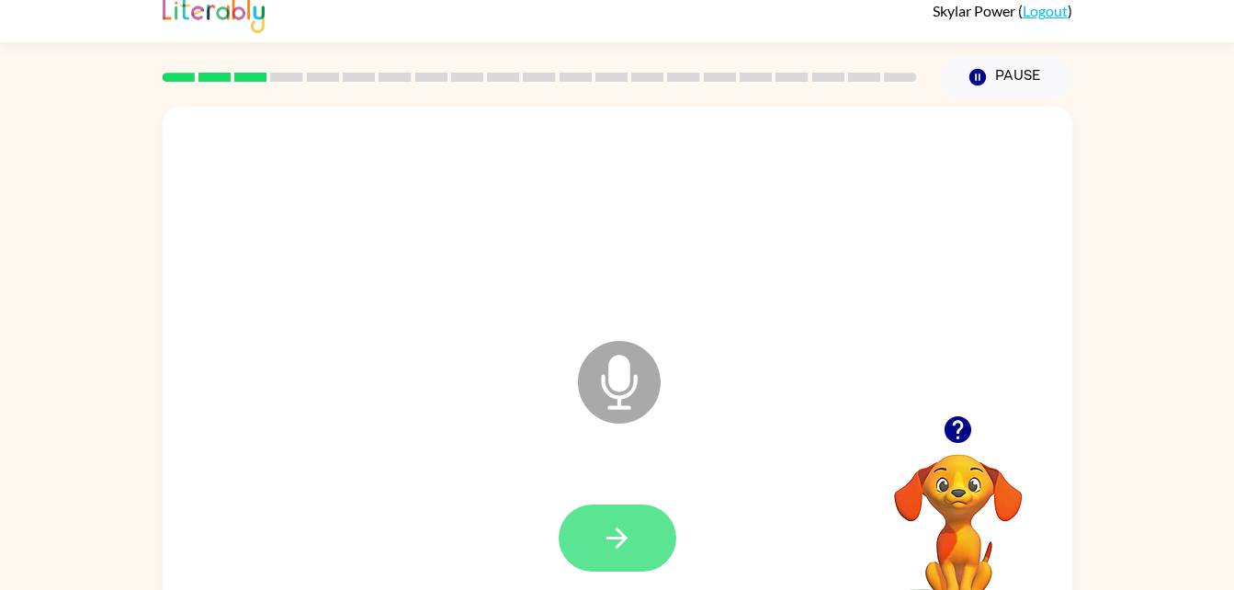
click at [637, 523] on button "button" at bounding box center [618, 537] width 118 height 67
click at [602, 527] on icon "button" at bounding box center [617, 538] width 32 height 32
click at [621, 524] on icon "button" at bounding box center [617, 538] width 32 height 32
click at [656, 504] on div at bounding box center [618, 537] width 118 height 67
click at [629, 534] on icon "button" at bounding box center [617, 538] width 32 height 32
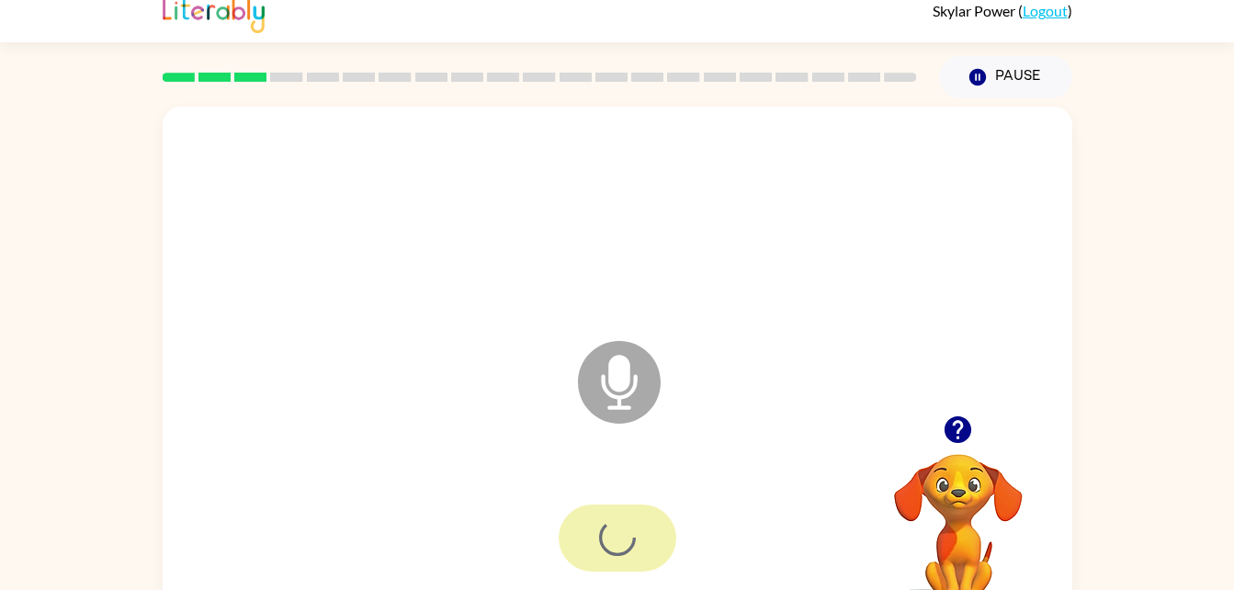
click at [636, 521] on div at bounding box center [618, 537] width 118 height 67
click at [619, 488] on div at bounding box center [617, 538] width 873 height 151
click at [616, 512] on button "button" at bounding box center [618, 537] width 118 height 67
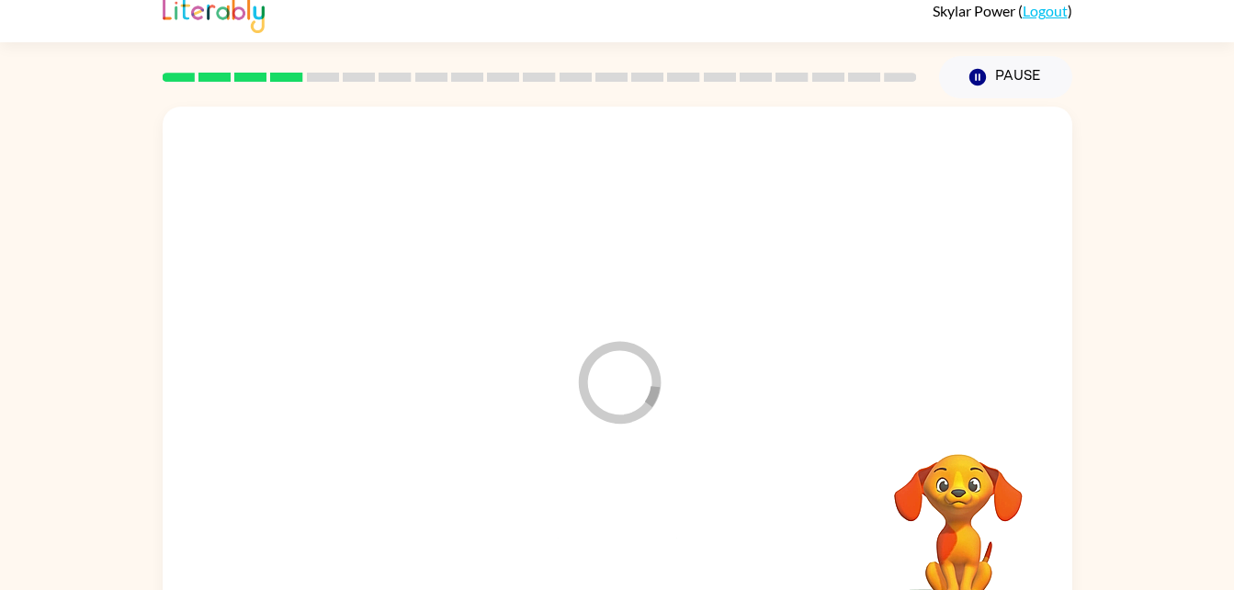
click at [646, 522] on div at bounding box center [617, 538] width 873 height 151
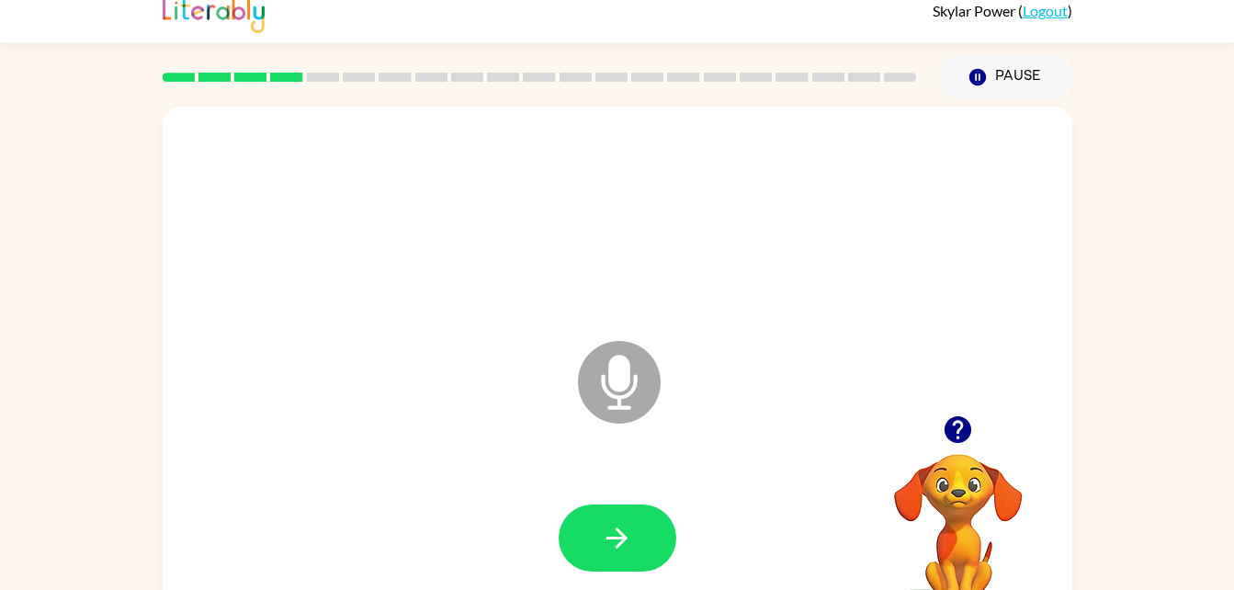
click at [685, 483] on div at bounding box center [617, 538] width 873 height 151
click at [617, 528] on icon "button" at bounding box center [616, 537] width 21 height 21
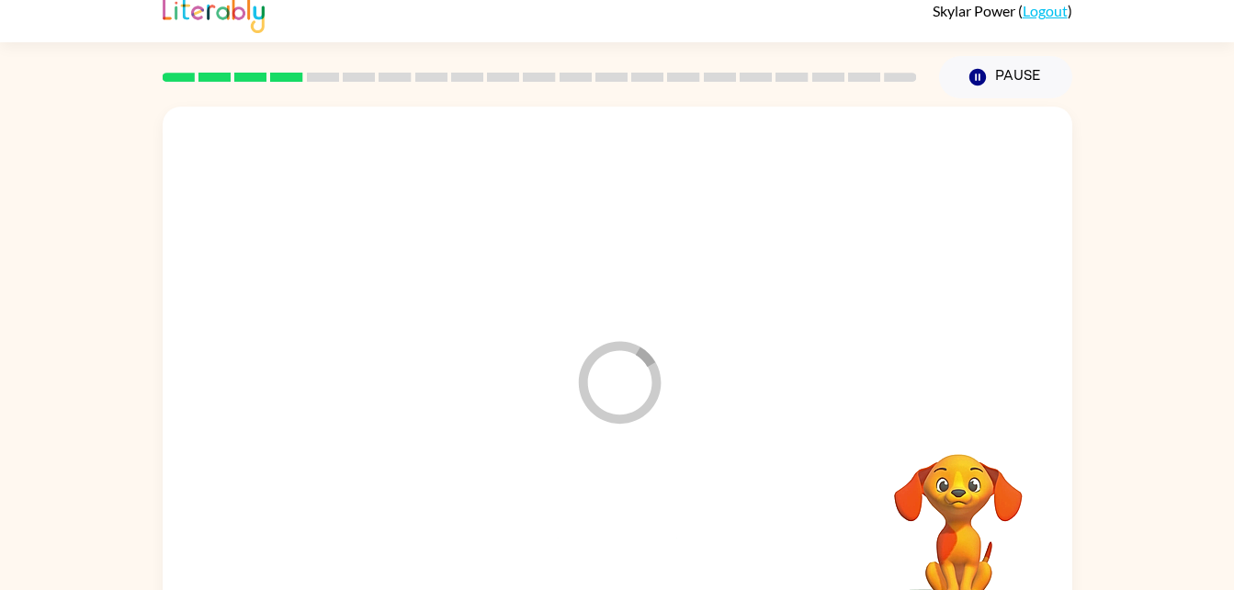
click at [642, 562] on div at bounding box center [617, 538] width 873 height 151
click at [646, 521] on div at bounding box center [617, 538] width 873 height 151
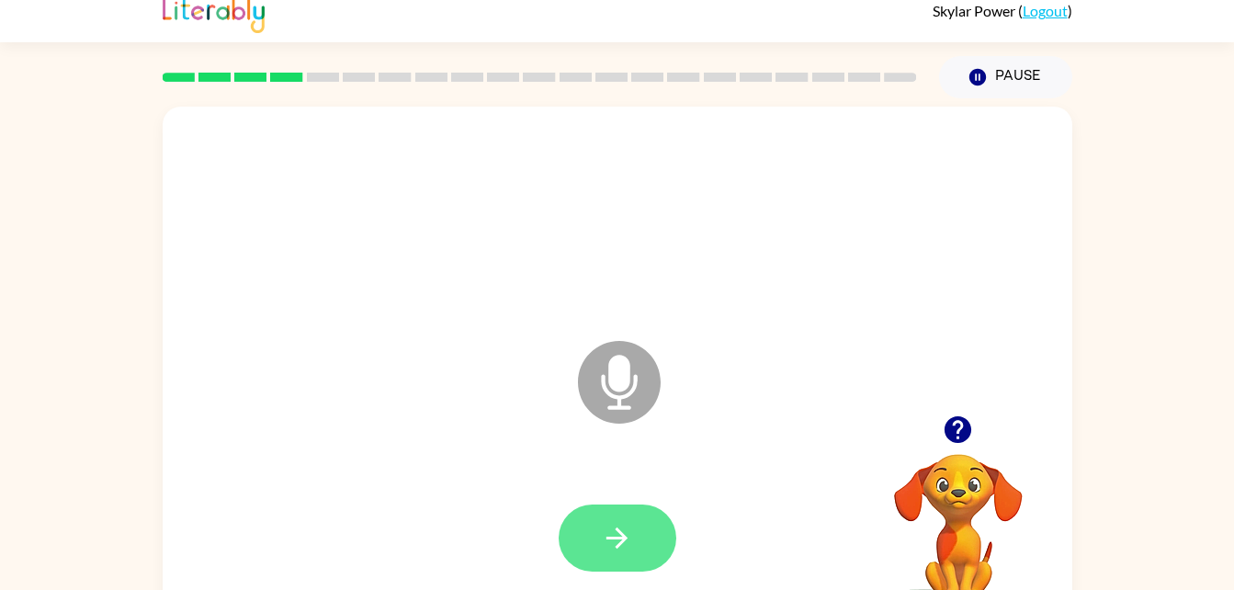
click at [617, 558] on button "button" at bounding box center [618, 537] width 118 height 67
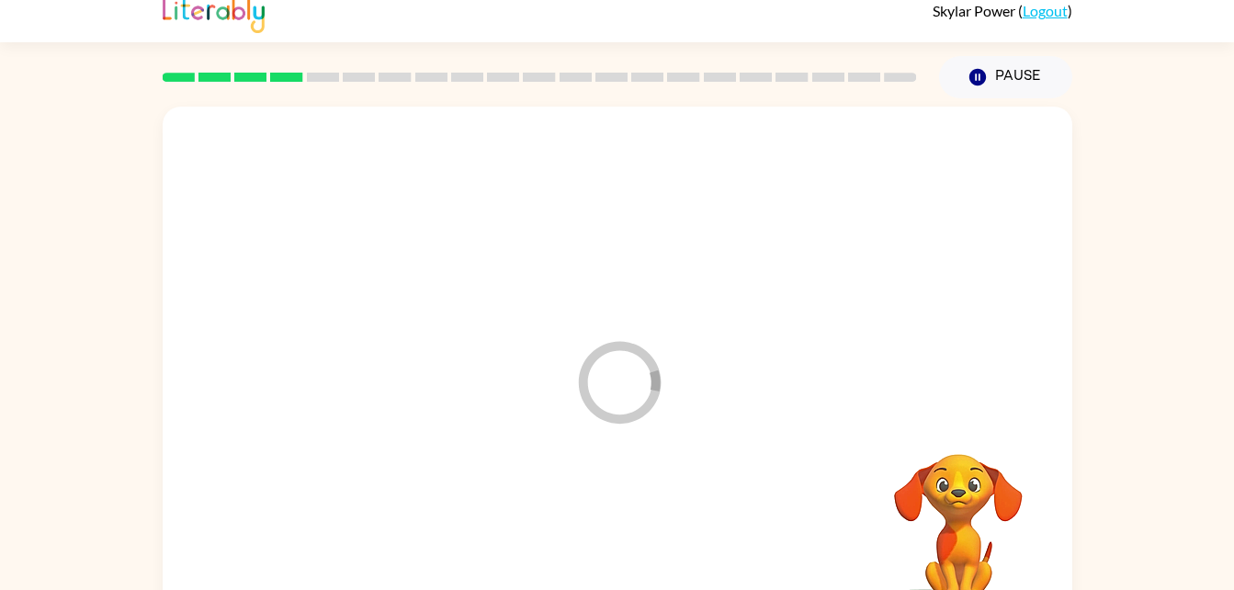
click at [624, 514] on div at bounding box center [617, 538] width 873 height 151
click at [989, 203] on div at bounding box center [617, 218] width 873 height 151
click at [1001, 192] on div at bounding box center [617, 218] width 873 height 151
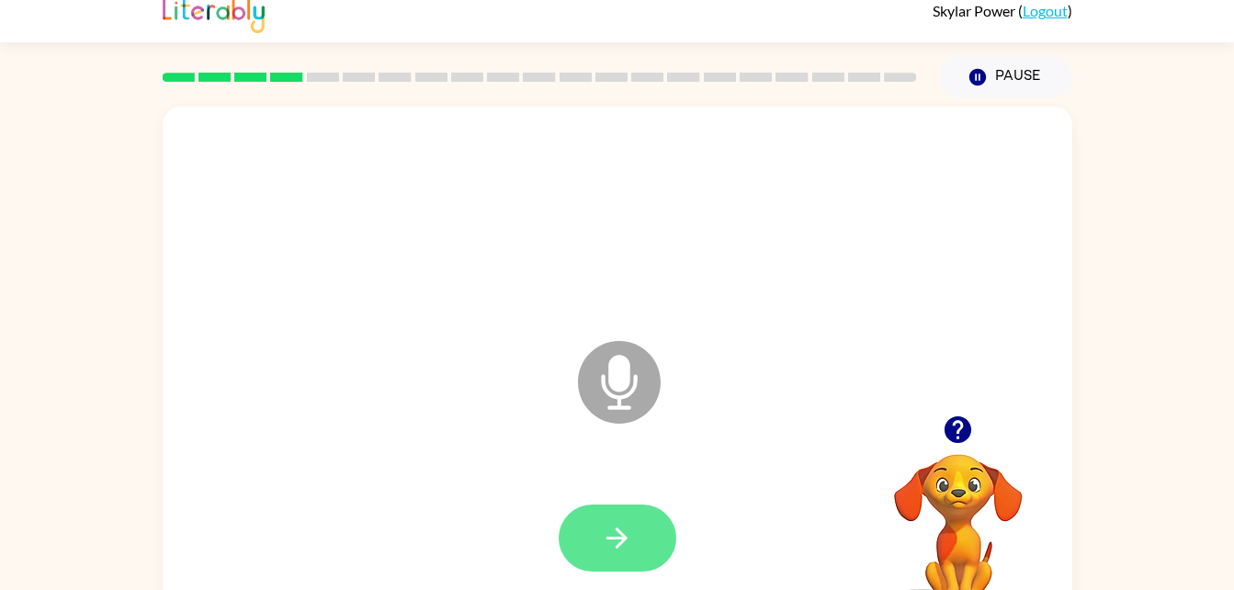
click at [635, 539] on button "button" at bounding box center [618, 537] width 118 height 67
click at [614, 548] on icon "button" at bounding box center [617, 538] width 32 height 32
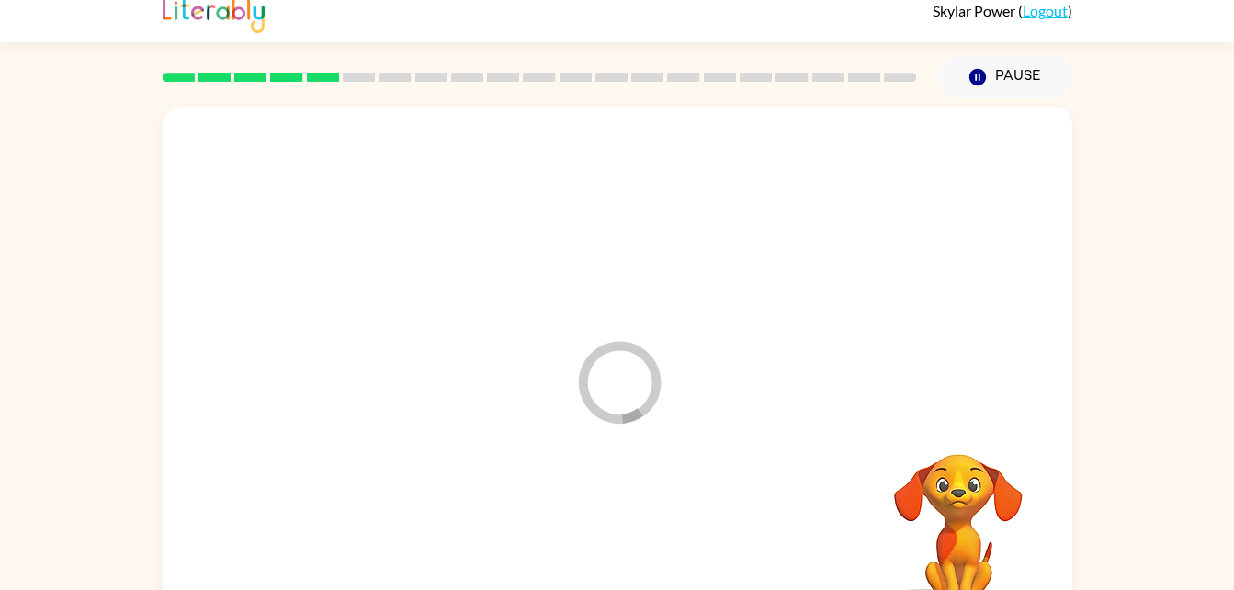
click at [664, 484] on div at bounding box center [617, 538] width 873 height 151
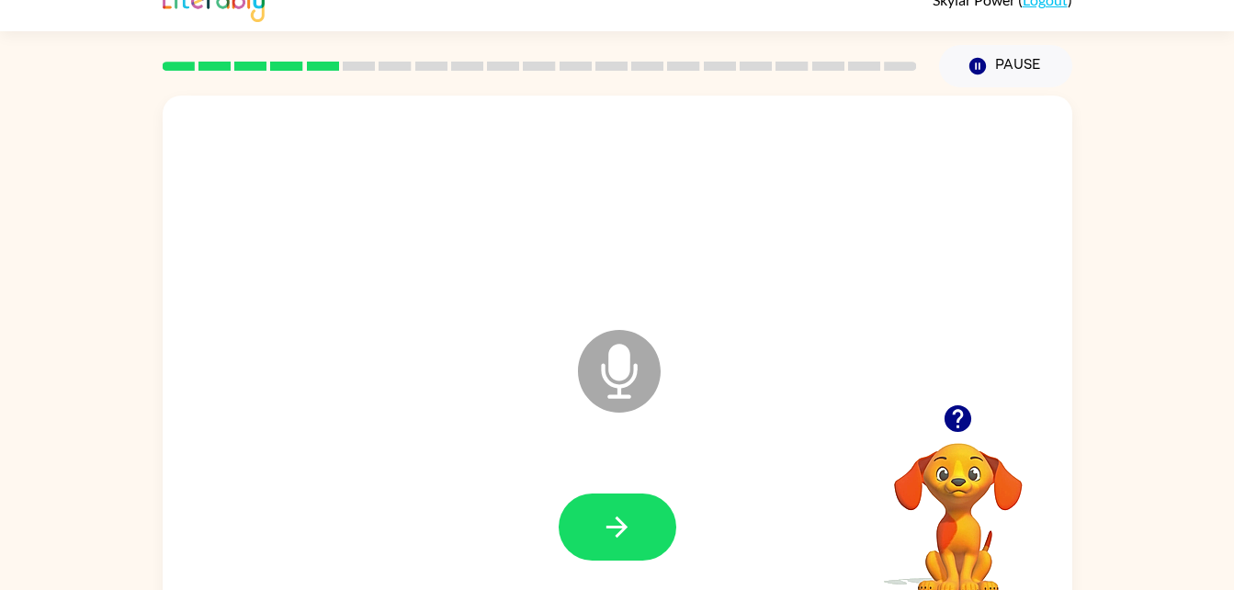
scroll to position [28, 0]
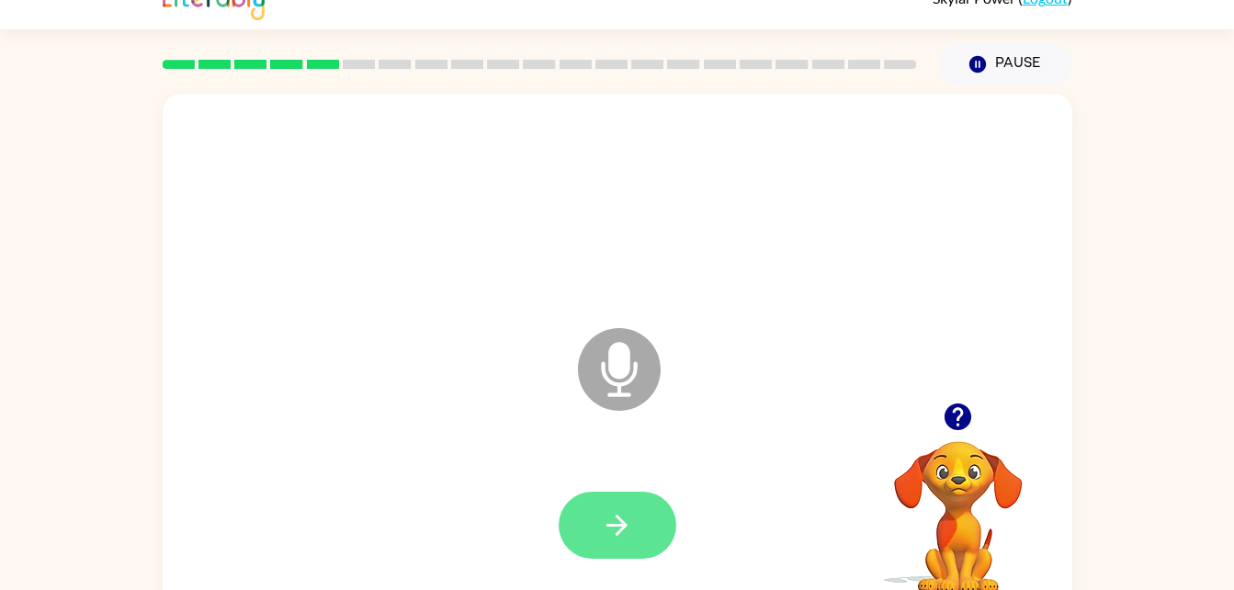
click at [598, 520] on button "button" at bounding box center [618, 525] width 118 height 67
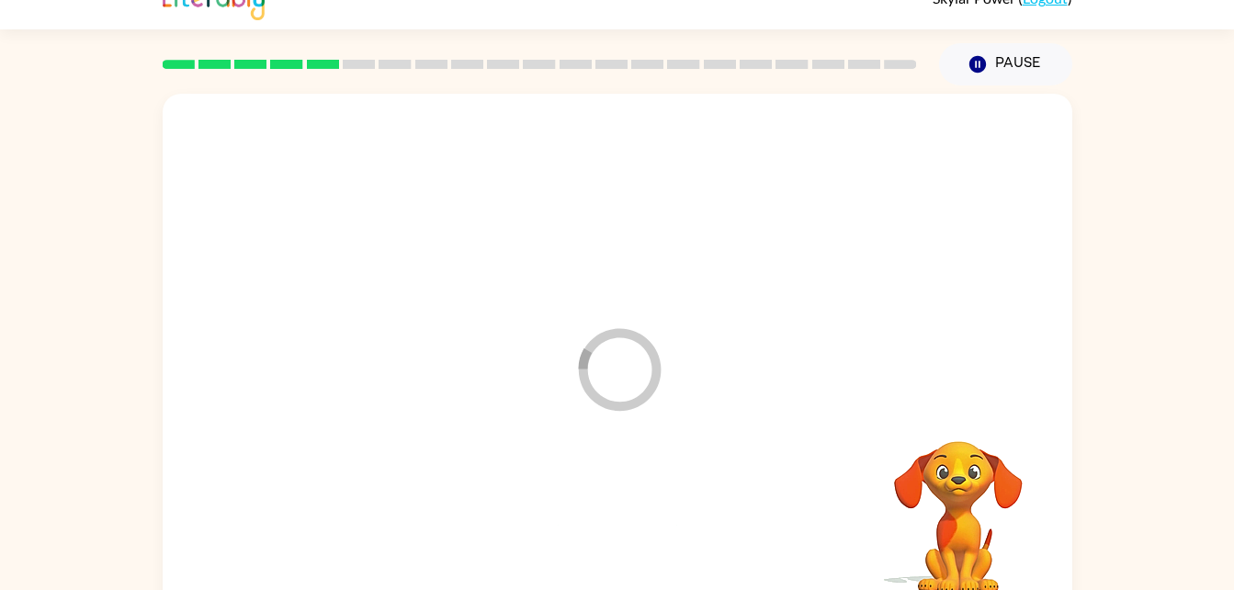
click at [616, 526] on div at bounding box center [617, 525] width 873 height 151
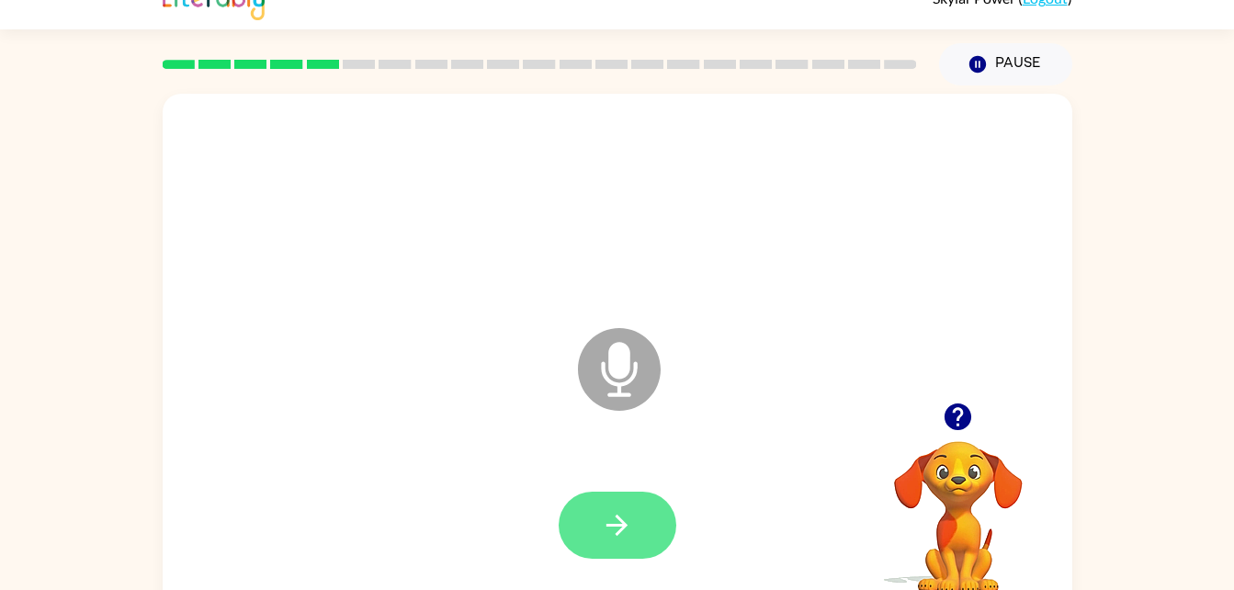
click at [646, 509] on button "button" at bounding box center [618, 525] width 118 height 67
click at [608, 517] on div at bounding box center [618, 525] width 118 height 67
click at [599, 552] on button "button" at bounding box center [618, 525] width 118 height 67
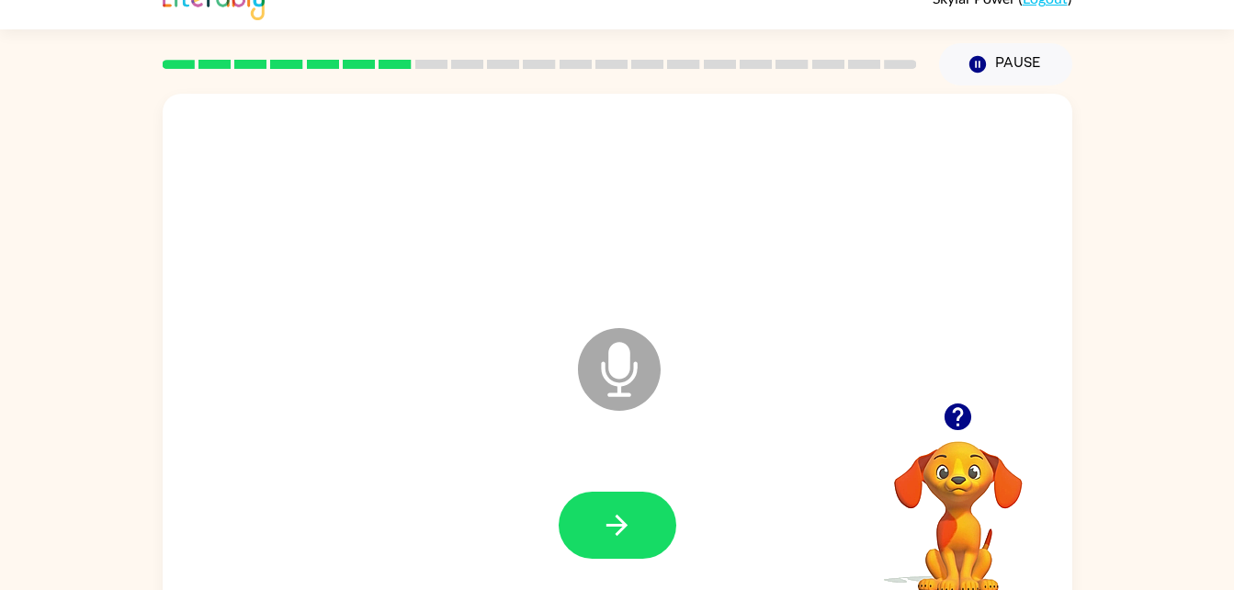
scroll to position [0, 0]
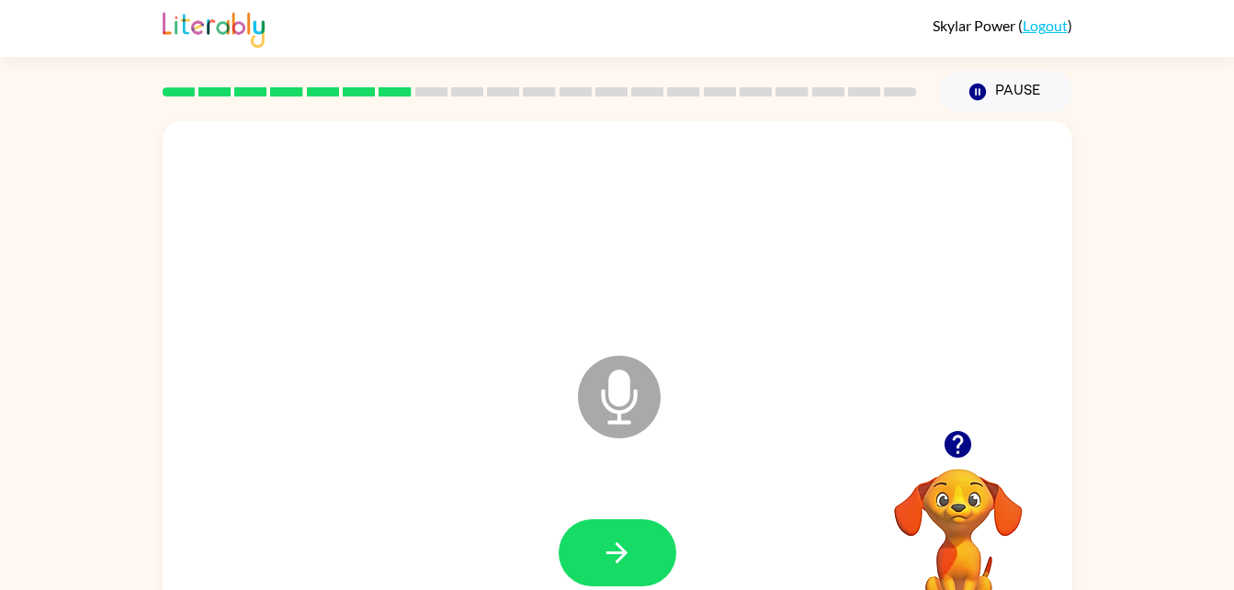
click at [601, 502] on div at bounding box center [617, 553] width 873 height 151
click at [619, 520] on button "button" at bounding box center [618, 552] width 118 height 67
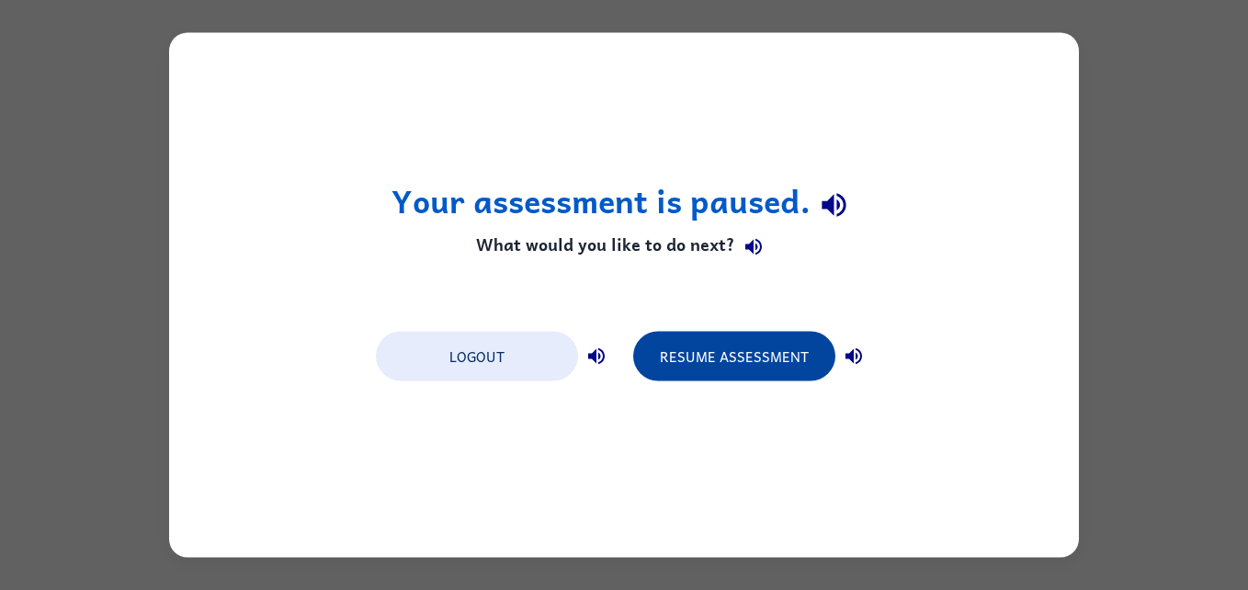
click at [762, 348] on button "Resume Assessment" at bounding box center [734, 357] width 202 height 50
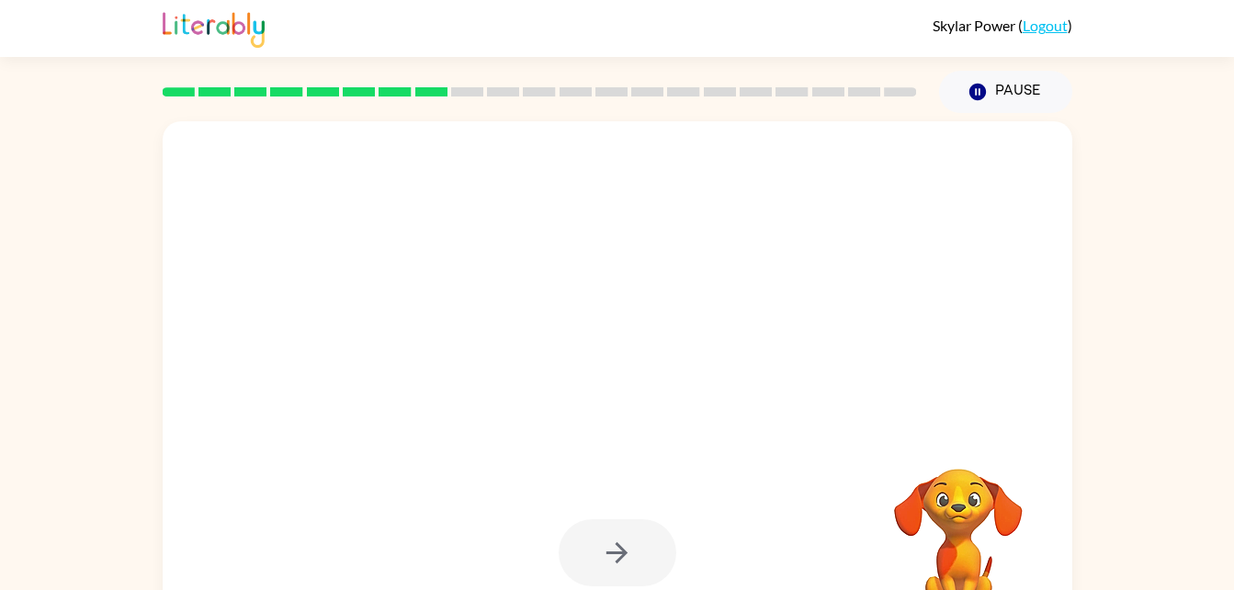
scroll to position [56, 0]
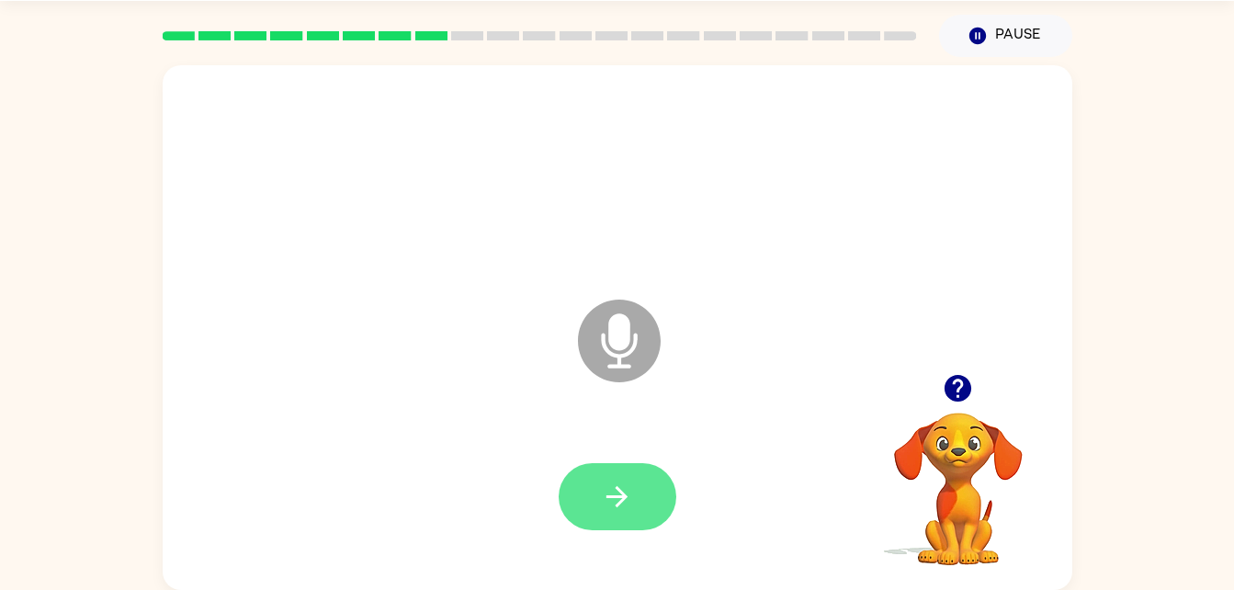
click at [625, 469] on button "button" at bounding box center [618, 496] width 118 height 67
click at [603, 486] on div at bounding box center [618, 496] width 118 height 67
click at [609, 501] on icon "button" at bounding box center [617, 496] width 32 height 32
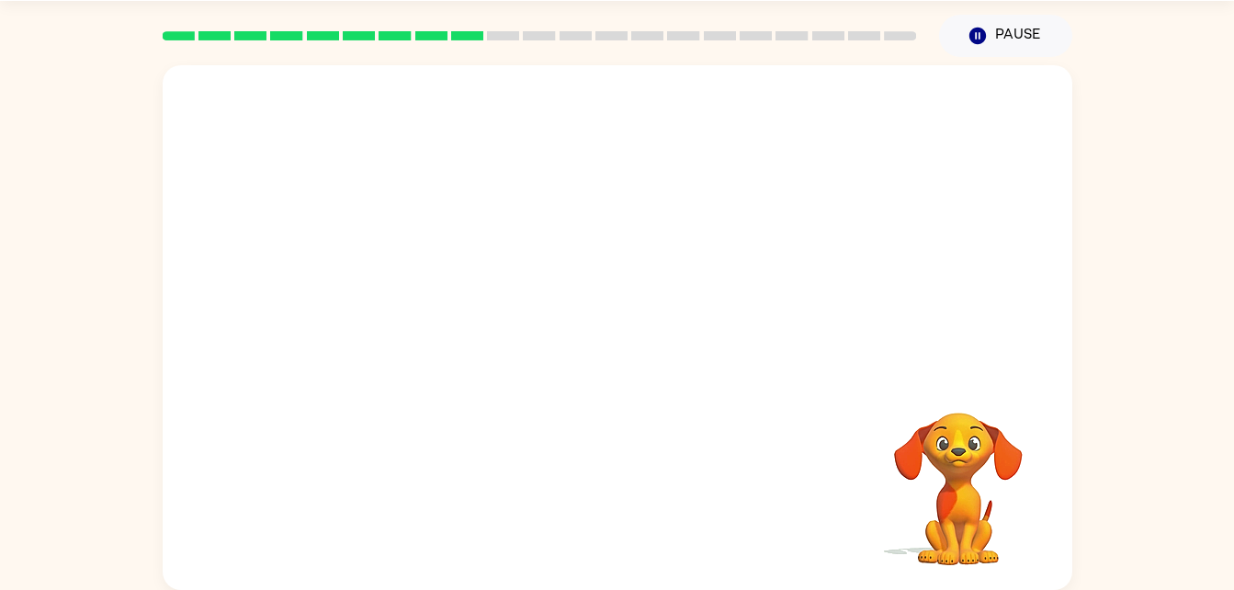
click at [626, 480] on div at bounding box center [617, 497] width 873 height 151
click at [627, 457] on div at bounding box center [617, 497] width 873 height 151
click at [498, 521] on div at bounding box center [617, 497] width 873 height 151
click at [512, 462] on div at bounding box center [617, 497] width 873 height 151
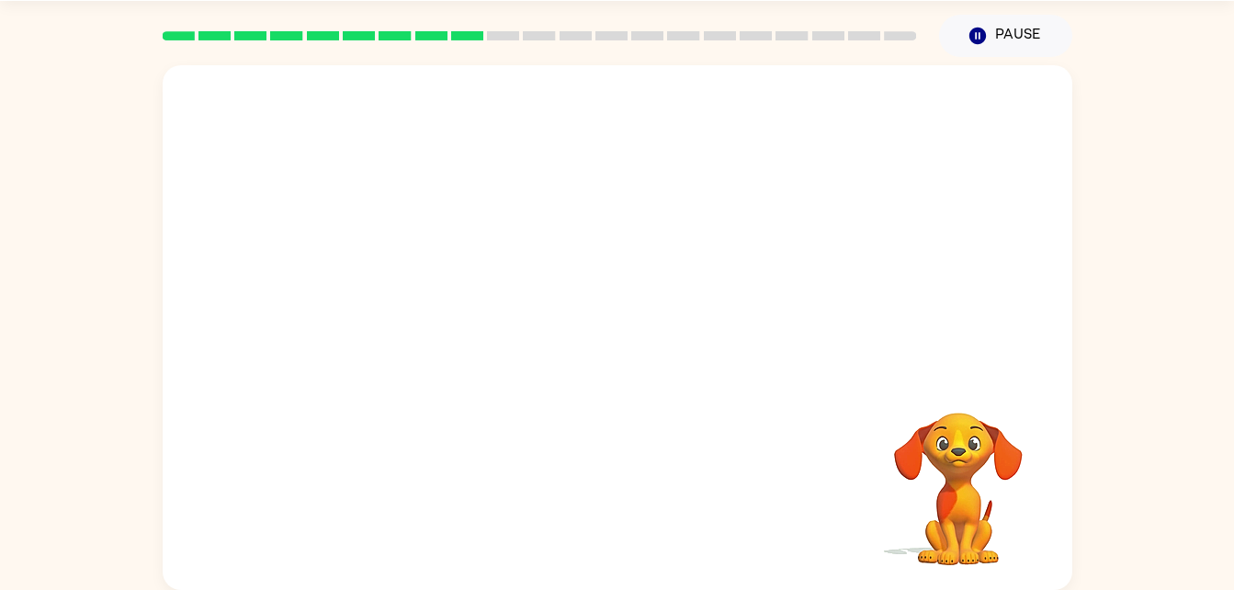
click at [531, 471] on div at bounding box center [617, 497] width 873 height 151
click at [551, 472] on div at bounding box center [617, 497] width 873 height 151
click at [631, 478] on div at bounding box center [617, 497] width 873 height 151
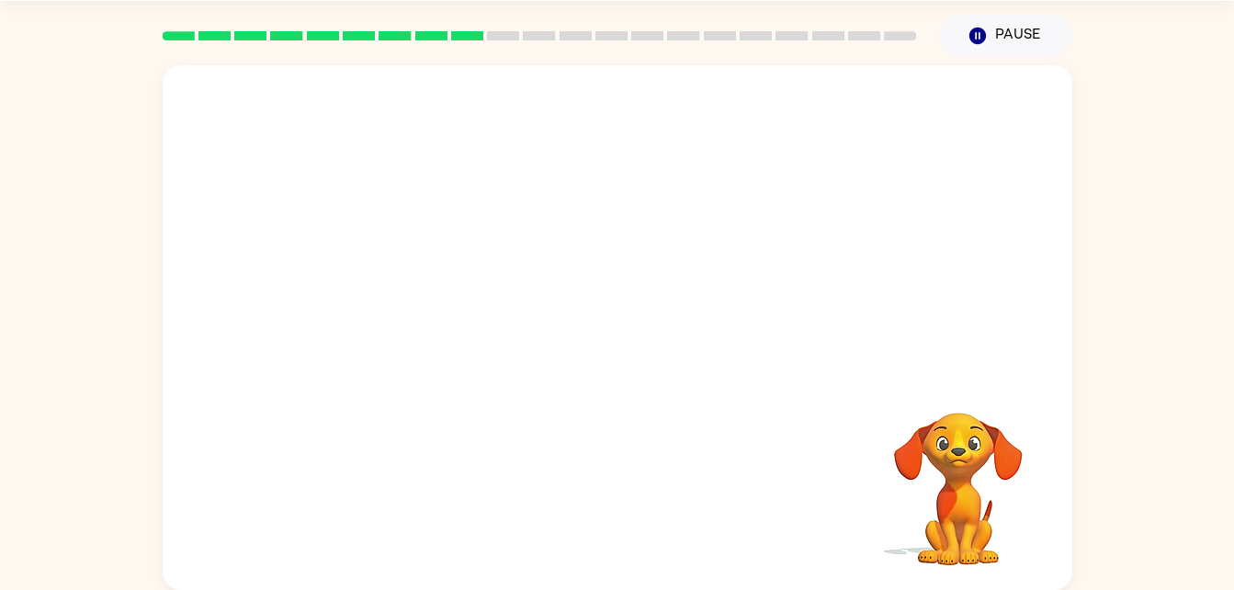
click at [621, 472] on div at bounding box center [617, 497] width 873 height 151
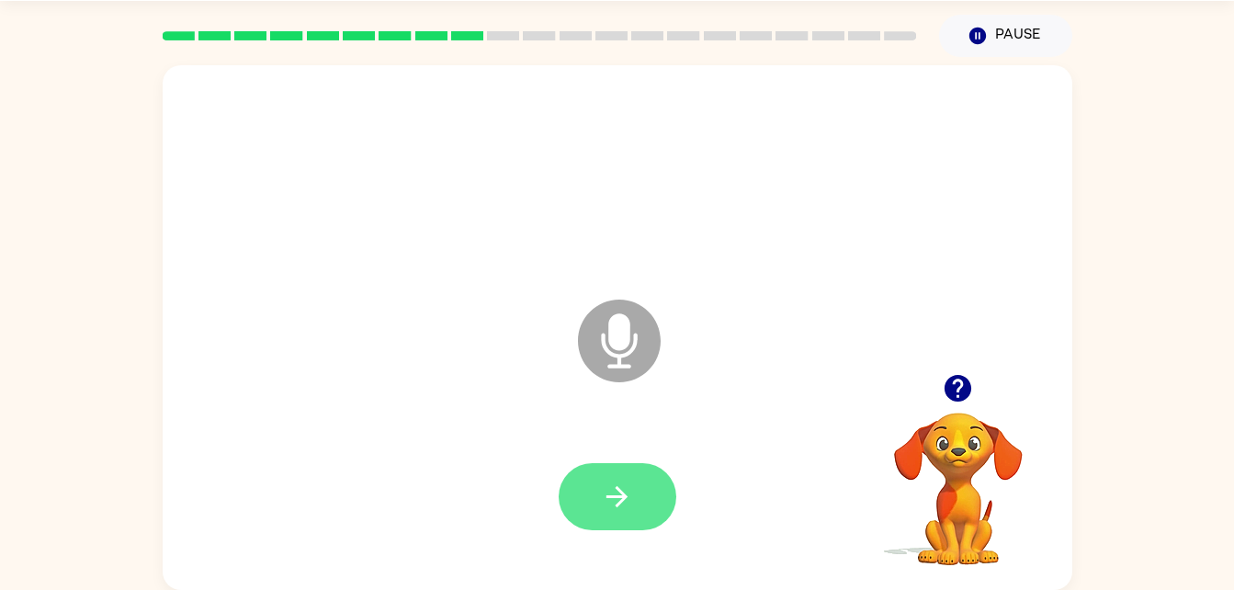
click at [617, 490] on icon "button" at bounding box center [616, 496] width 21 height 21
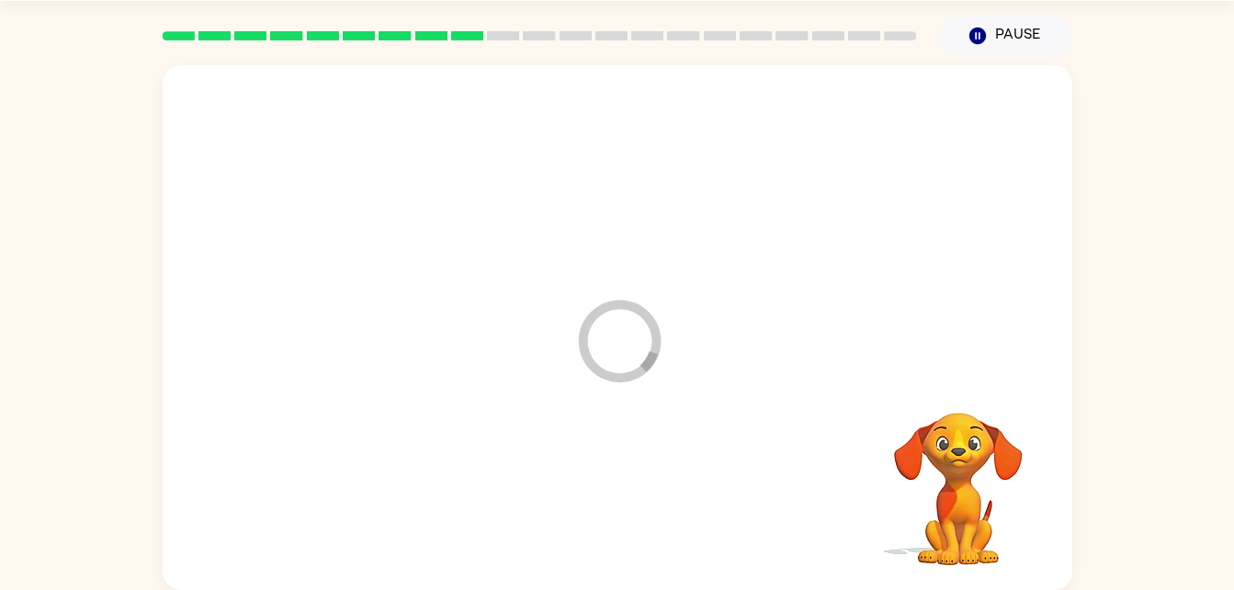
click at [617, 490] on div at bounding box center [617, 497] width 873 height 151
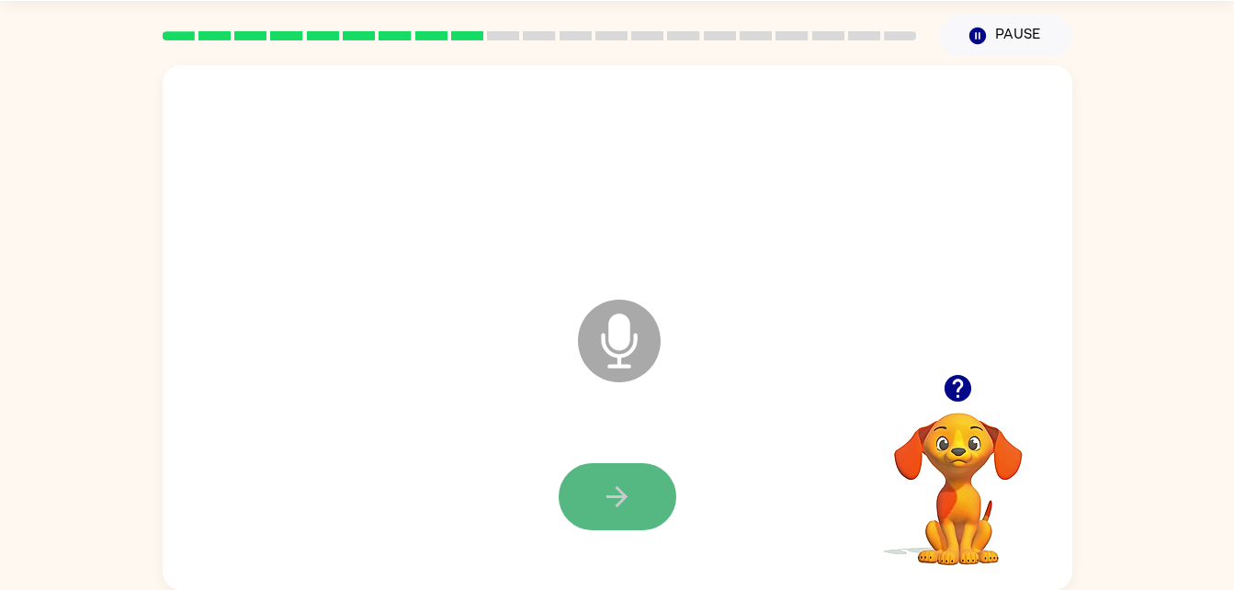
click at [621, 479] on button "button" at bounding box center [618, 496] width 118 height 67
click at [655, 504] on button "button" at bounding box center [618, 496] width 118 height 67
click at [650, 503] on button "button" at bounding box center [618, 496] width 118 height 67
click at [638, 503] on button "button" at bounding box center [618, 496] width 118 height 67
click at [627, 484] on icon "button" at bounding box center [617, 496] width 32 height 32
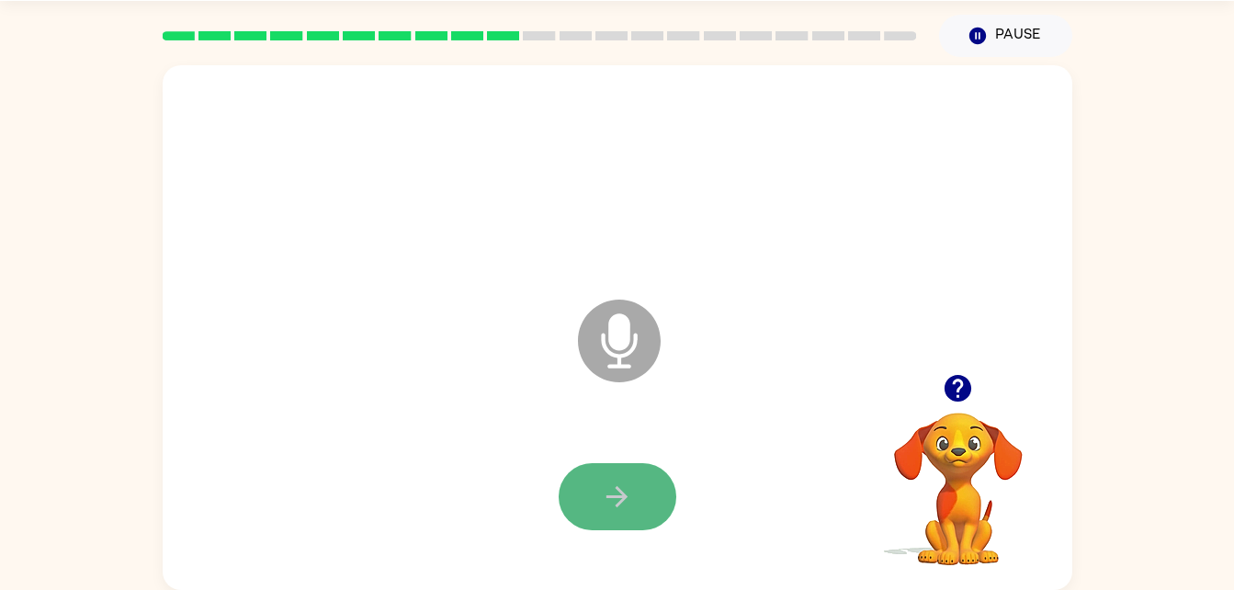
click at [602, 485] on icon "button" at bounding box center [617, 496] width 32 height 32
click at [624, 495] on icon "button" at bounding box center [616, 496] width 21 height 21
click at [616, 497] on icon "button" at bounding box center [616, 496] width 21 height 21
click at [618, 502] on icon "button" at bounding box center [617, 496] width 32 height 32
click at [594, 480] on button "button" at bounding box center [618, 496] width 118 height 67
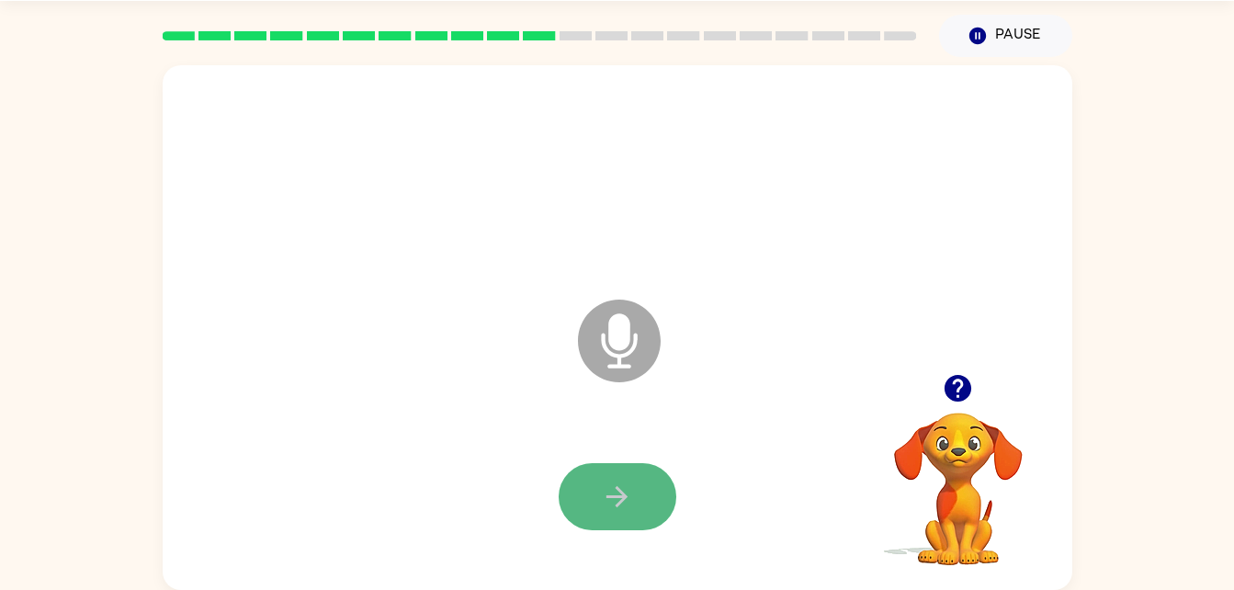
click at [640, 507] on button "button" at bounding box center [618, 496] width 118 height 67
click at [616, 492] on icon "button" at bounding box center [617, 496] width 32 height 32
click at [588, 509] on button "button" at bounding box center [618, 496] width 118 height 67
click at [627, 500] on icon "button" at bounding box center [617, 496] width 32 height 32
click at [621, 465] on button "button" at bounding box center [618, 496] width 118 height 67
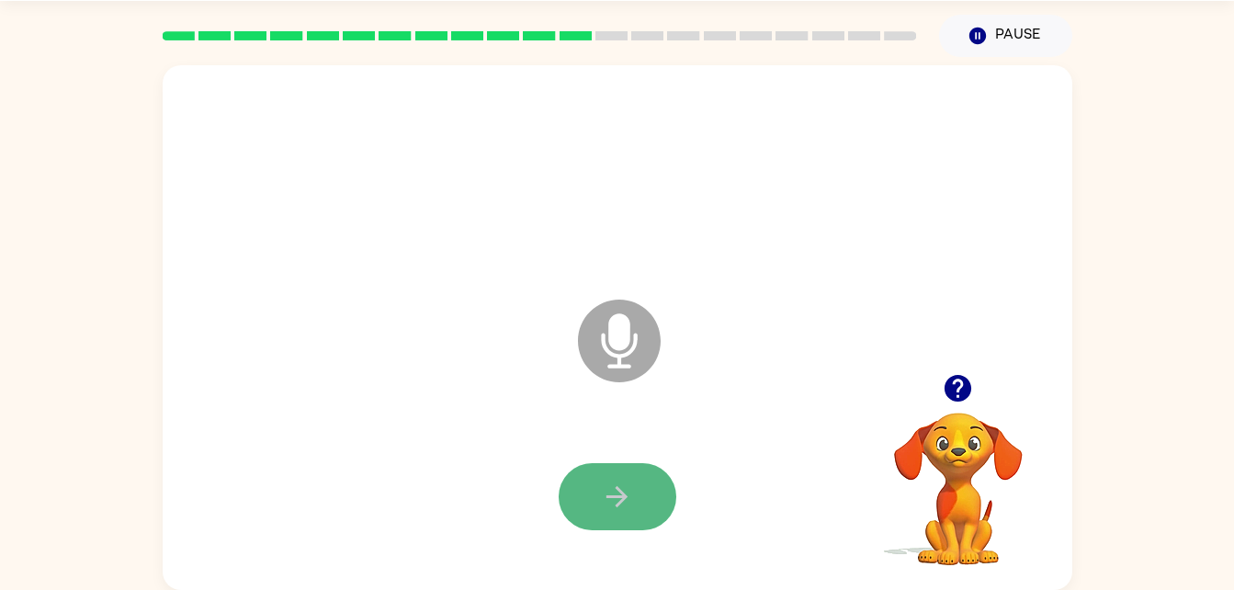
click at [635, 484] on button "button" at bounding box center [618, 496] width 118 height 67
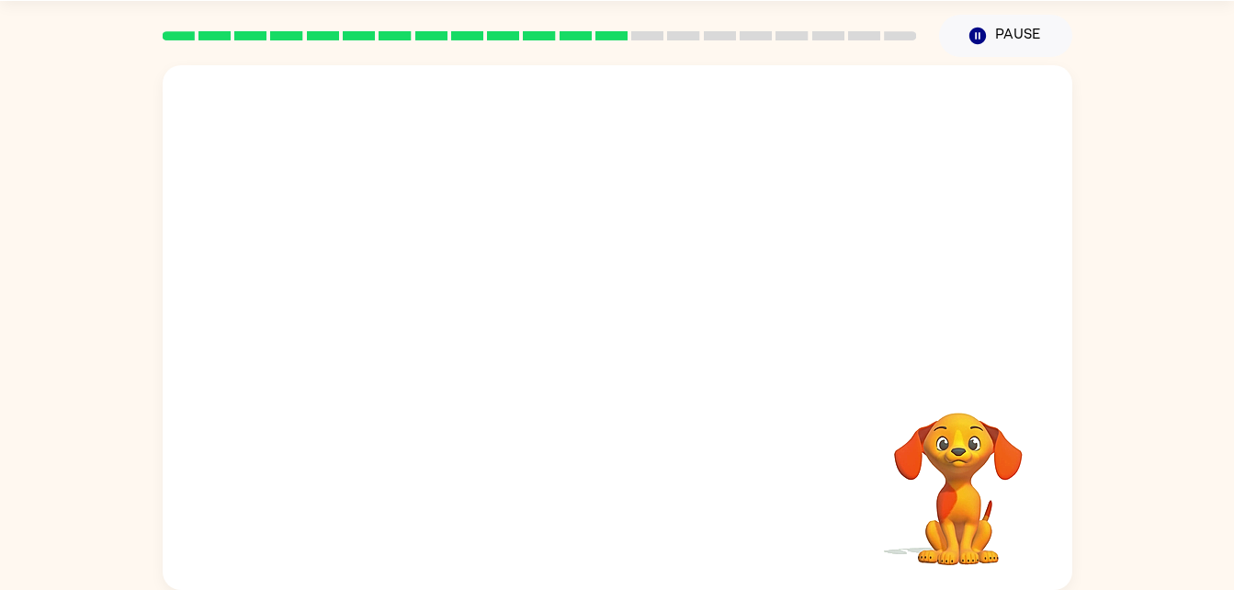
click at [627, 503] on div "Your browser must support playing .mp4 files to use Literably. Please try using…" at bounding box center [618, 327] width 910 height 525
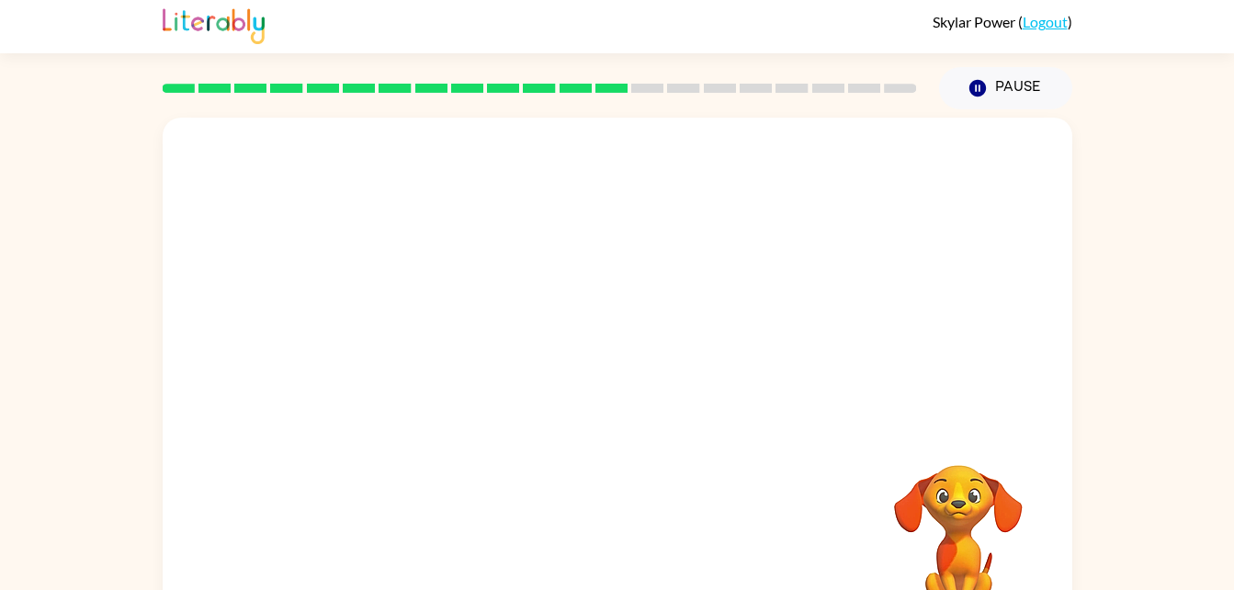
scroll to position [15, 0]
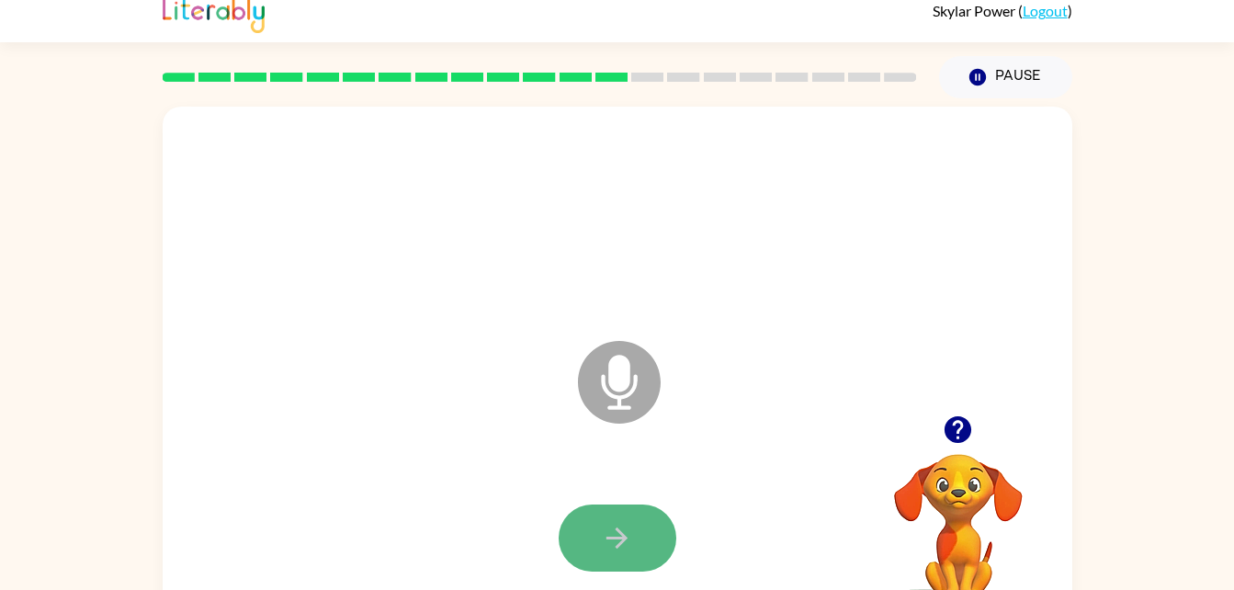
click at [627, 522] on icon "button" at bounding box center [617, 538] width 32 height 32
click at [616, 544] on icon "button" at bounding box center [617, 538] width 32 height 32
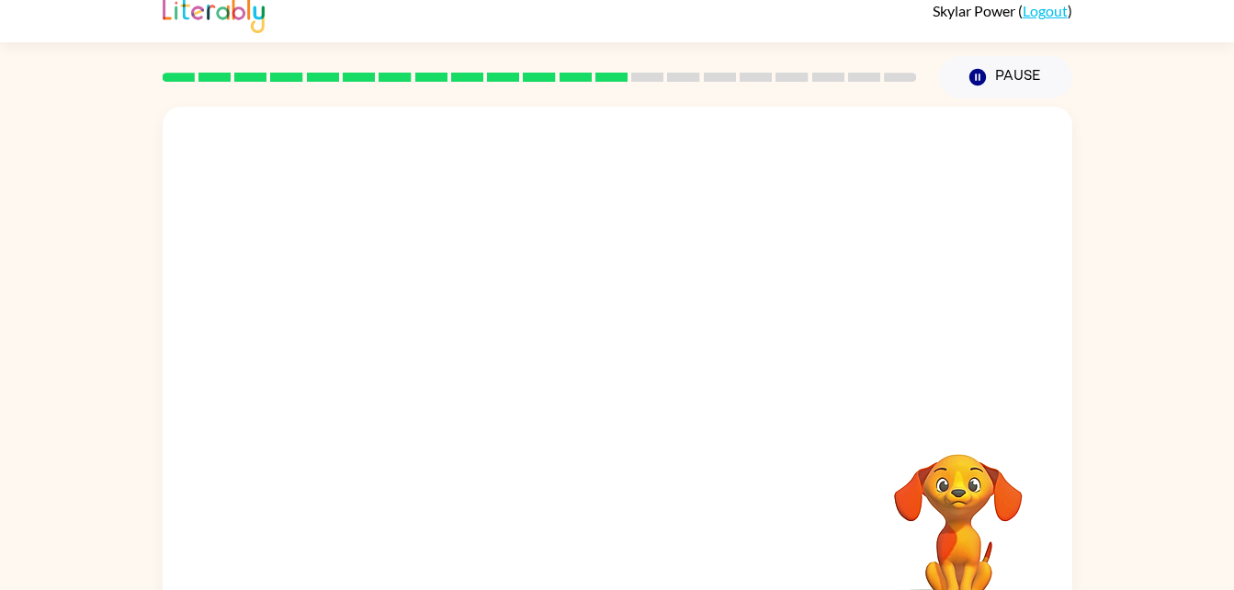
click at [760, 345] on div at bounding box center [573, 336] width 785 height 66
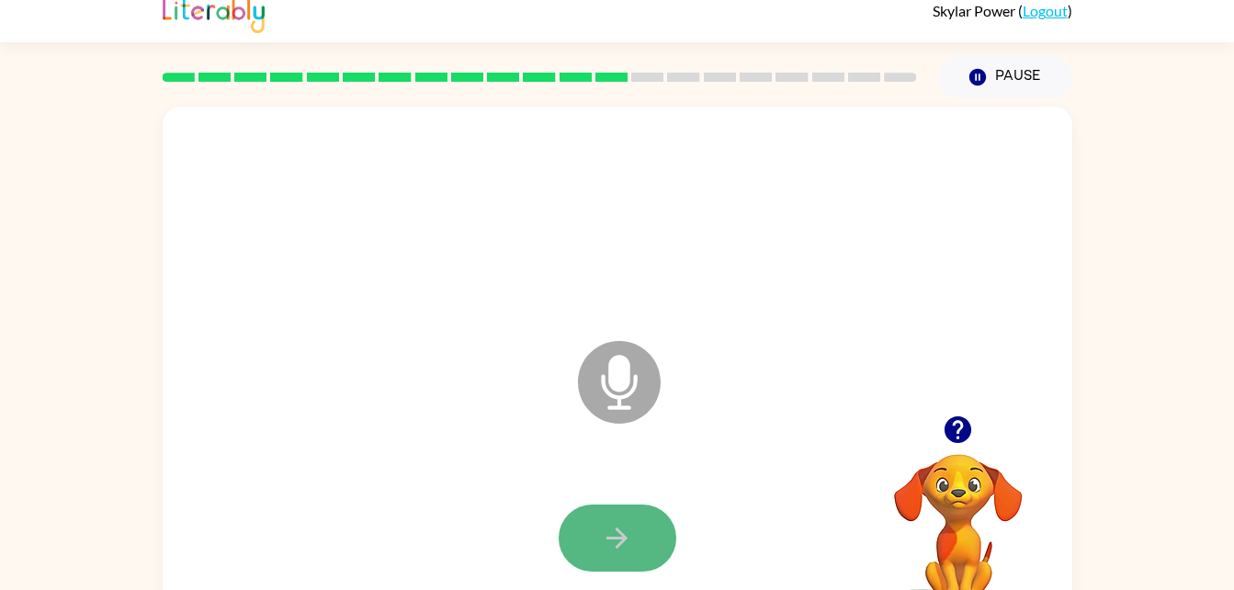
click at [621, 525] on icon "button" at bounding box center [617, 538] width 32 height 32
click at [622, 533] on icon "button" at bounding box center [616, 537] width 21 height 21
click at [606, 535] on icon "button" at bounding box center [617, 538] width 32 height 32
click at [613, 540] on icon "button" at bounding box center [617, 538] width 32 height 32
click at [621, 560] on button "button" at bounding box center [618, 537] width 118 height 67
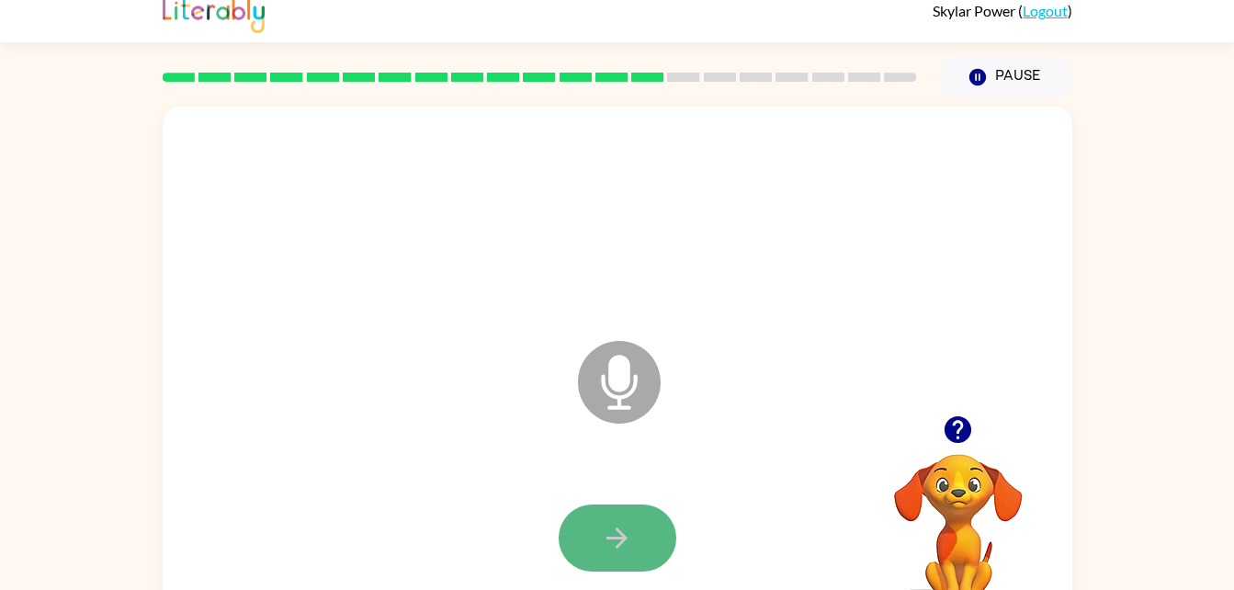
click at [609, 522] on icon "button" at bounding box center [617, 538] width 32 height 32
click at [627, 519] on button "button" at bounding box center [618, 537] width 118 height 67
click at [610, 545] on icon "button" at bounding box center [617, 538] width 32 height 32
click at [623, 530] on icon "button" at bounding box center [617, 538] width 32 height 32
click at [608, 543] on icon "button" at bounding box center [617, 538] width 32 height 32
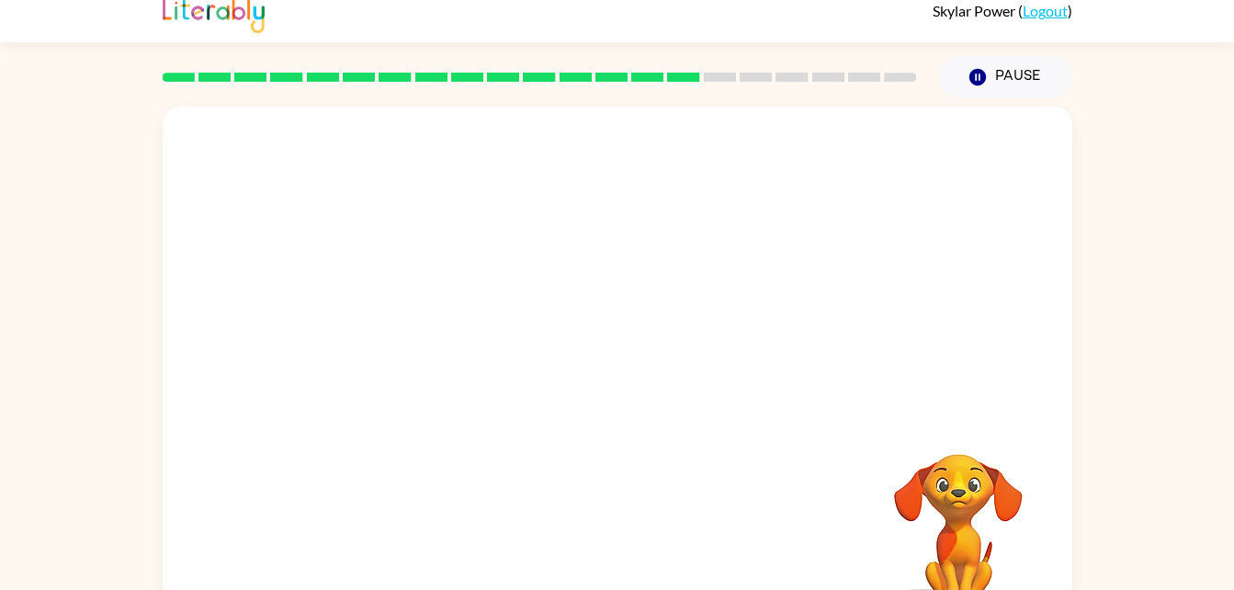
click at [611, 548] on div at bounding box center [617, 538] width 873 height 151
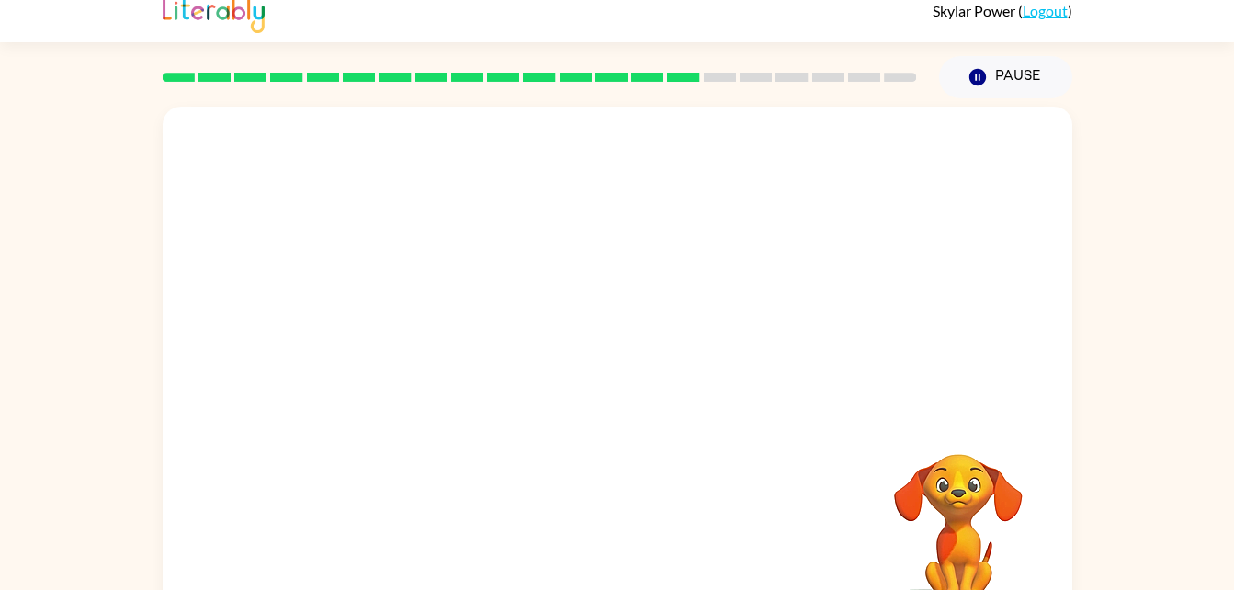
click at [611, 548] on div at bounding box center [617, 538] width 873 height 151
click at [612, 552] on div at bounding box center [617, 538] width 873 height 151
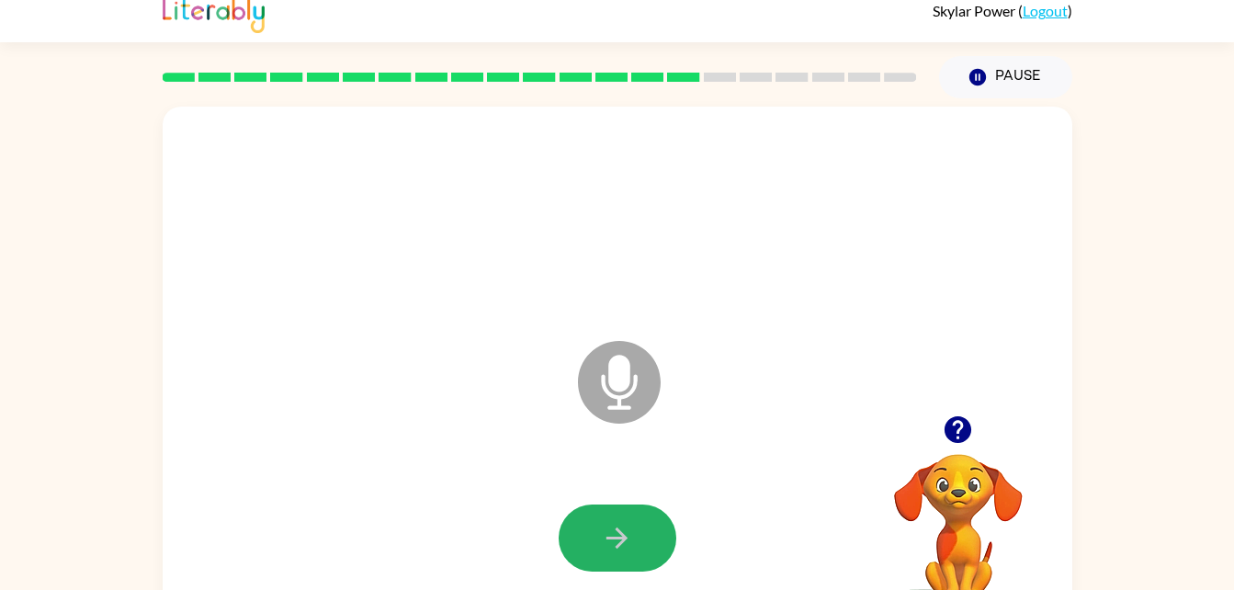
click at [612, 552] on icon "button" at bounding box center [617, 538] width 32 height 32
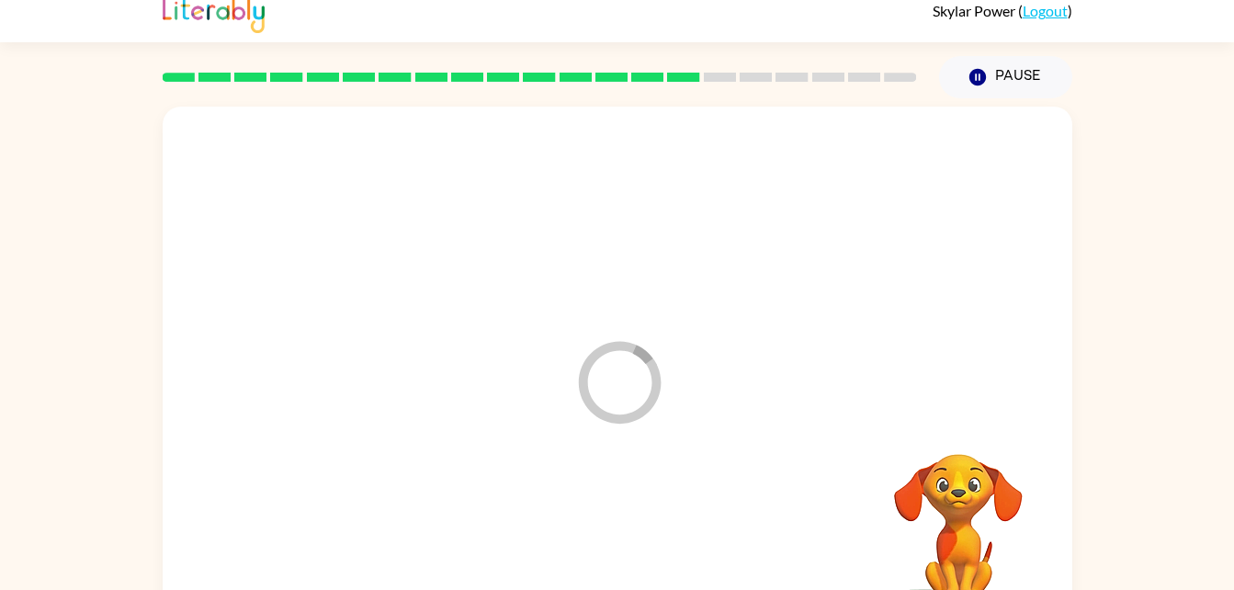
click at [622, 557] on div at bounding box center [617, 538] width 873 height 151
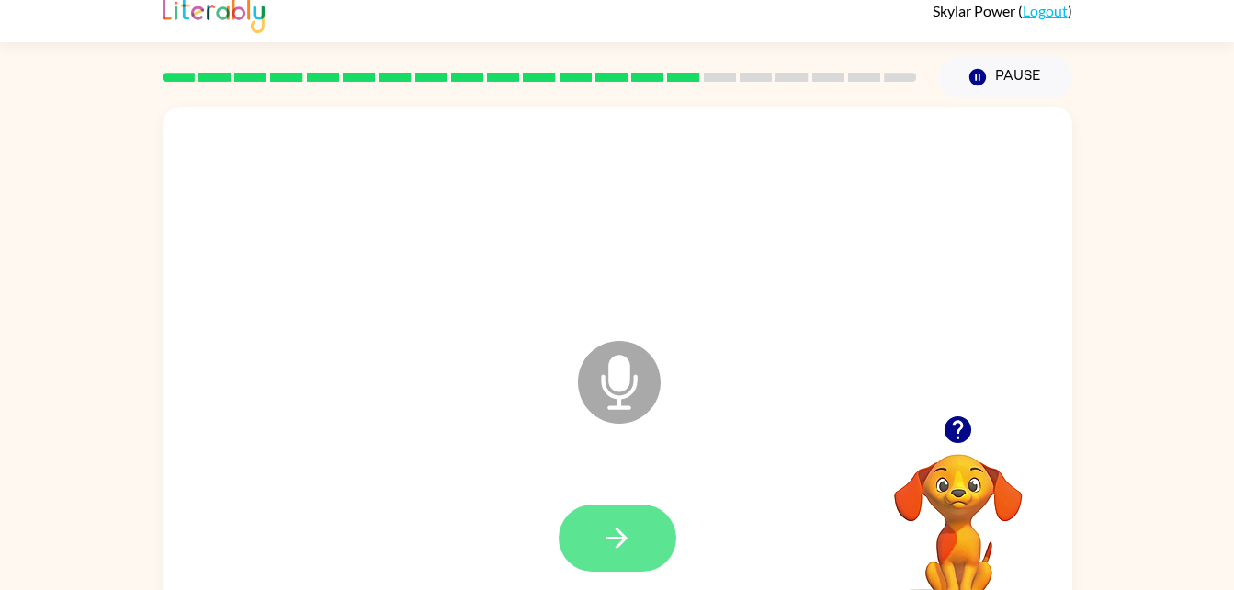
click at [645, 535] on button "button" at bounding box center [618, 537] width 118 height 67
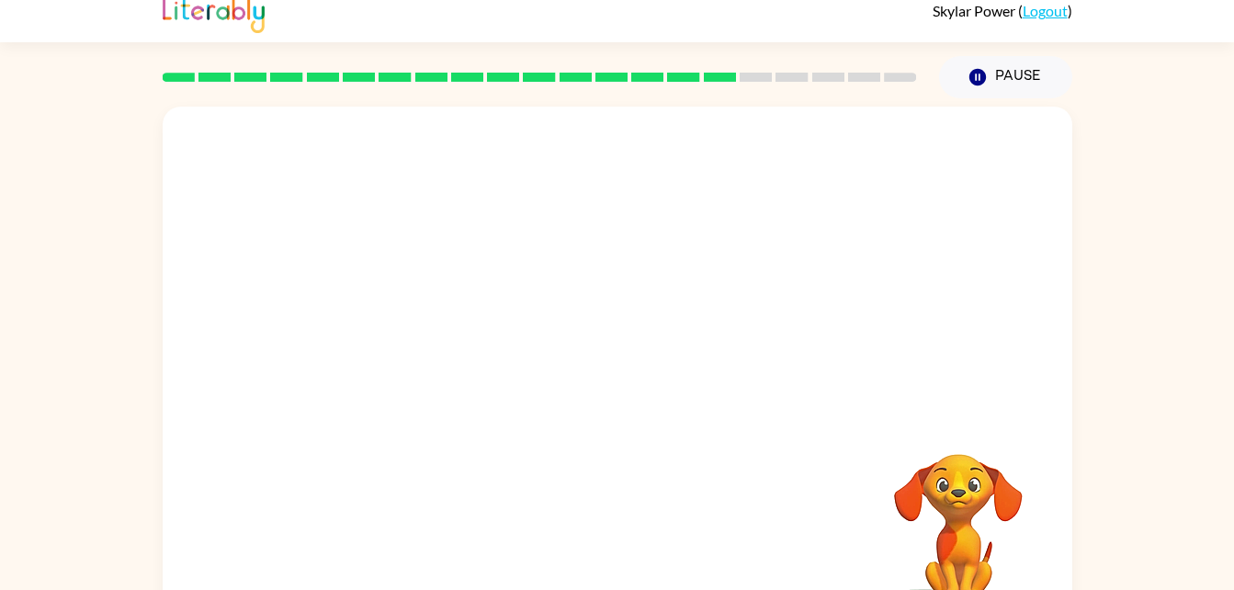
scroll to position [2, 0]
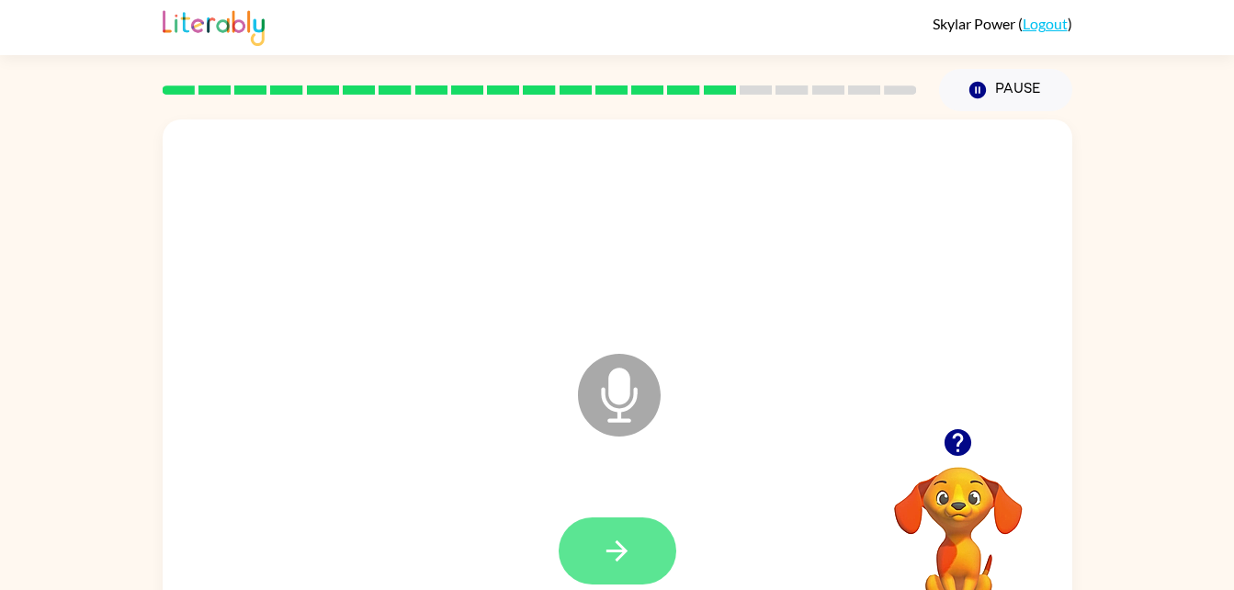
click at [616, 553] on icon "button" at bounding box center [617, 551] width 32 height 32
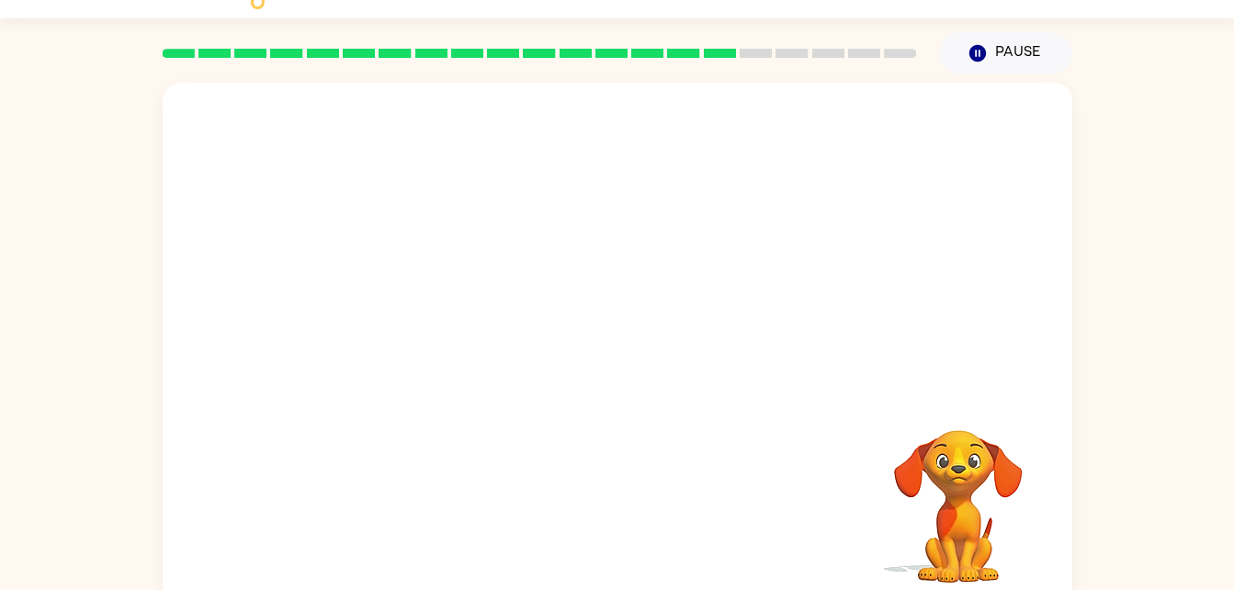
scroll to position [56, 0]
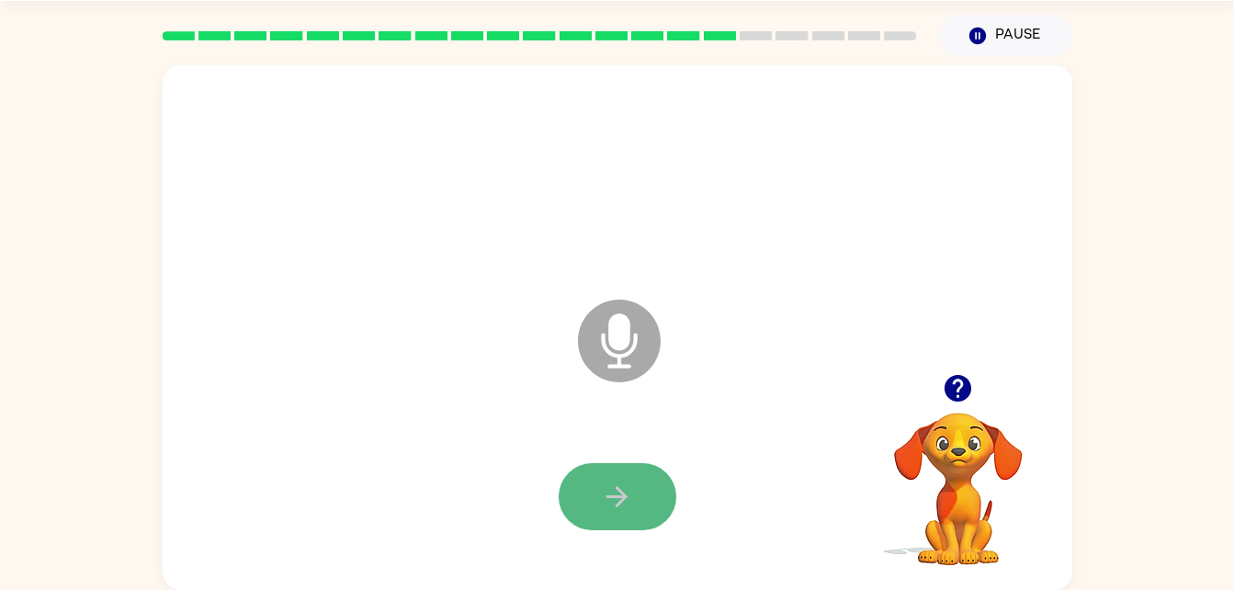
click at [616, 481] on icon "button" at bounding box center [617, 496] width 32 height 32
click at [604, 520] on button "button" at bounding box center [618, 496] width 118 height 67
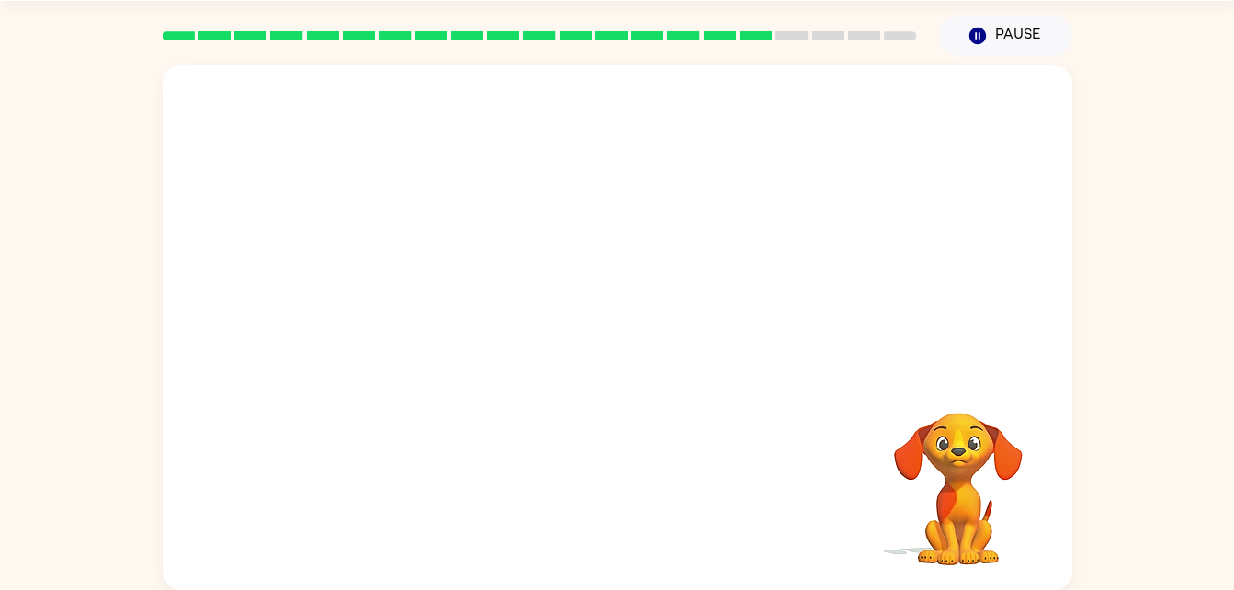
drag, startPoint x: 864, startPoint y: 431, endPoint x: 397, endPoint y: 443, distance: 466.8
click at [397, 443] on div at bounding box center [617, 497] width 873 height 151
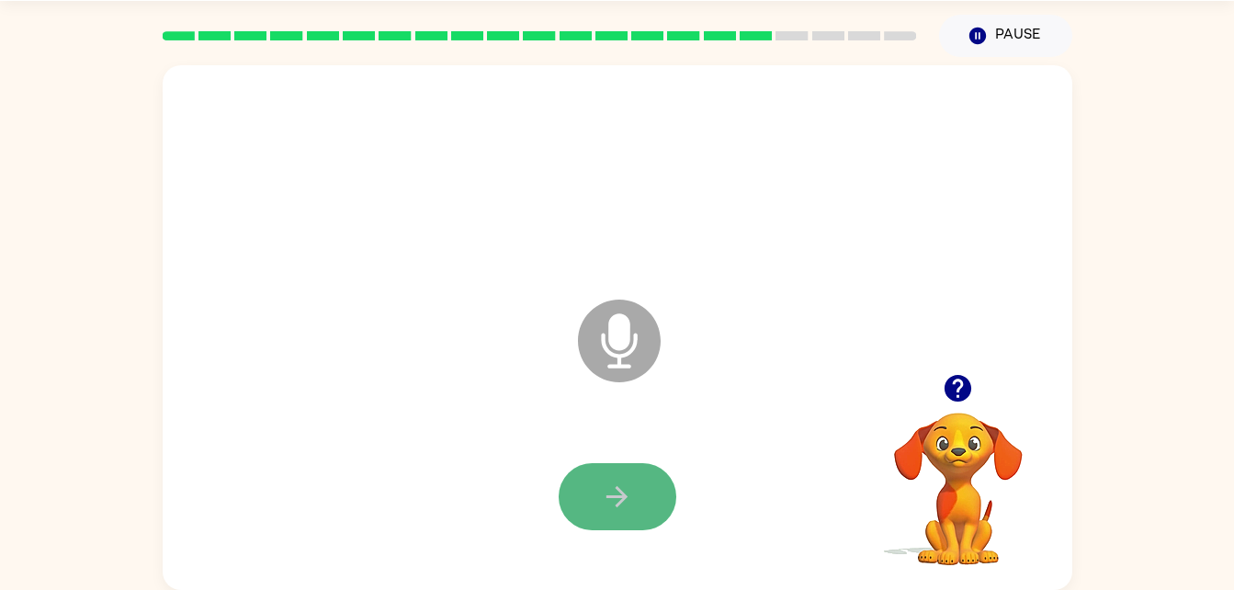
click at [643, 484] on button "button" at bounding box center [618, 496] width 118 height 67
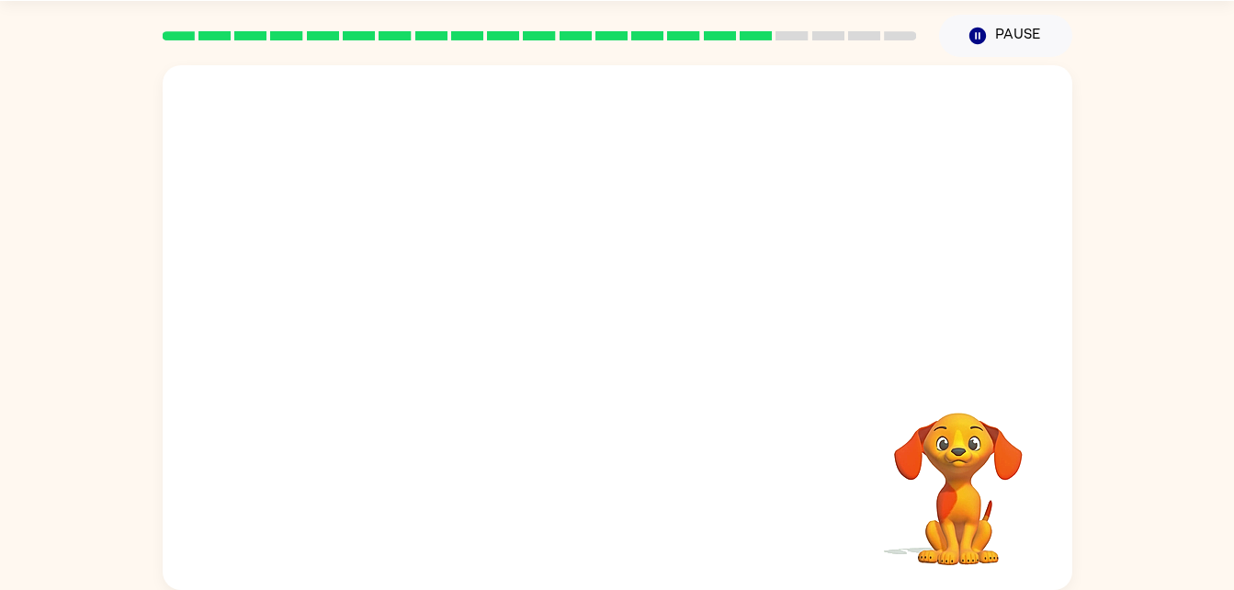
click at [645, 480] on div at bounding box center [617, 497] width 873 height 151
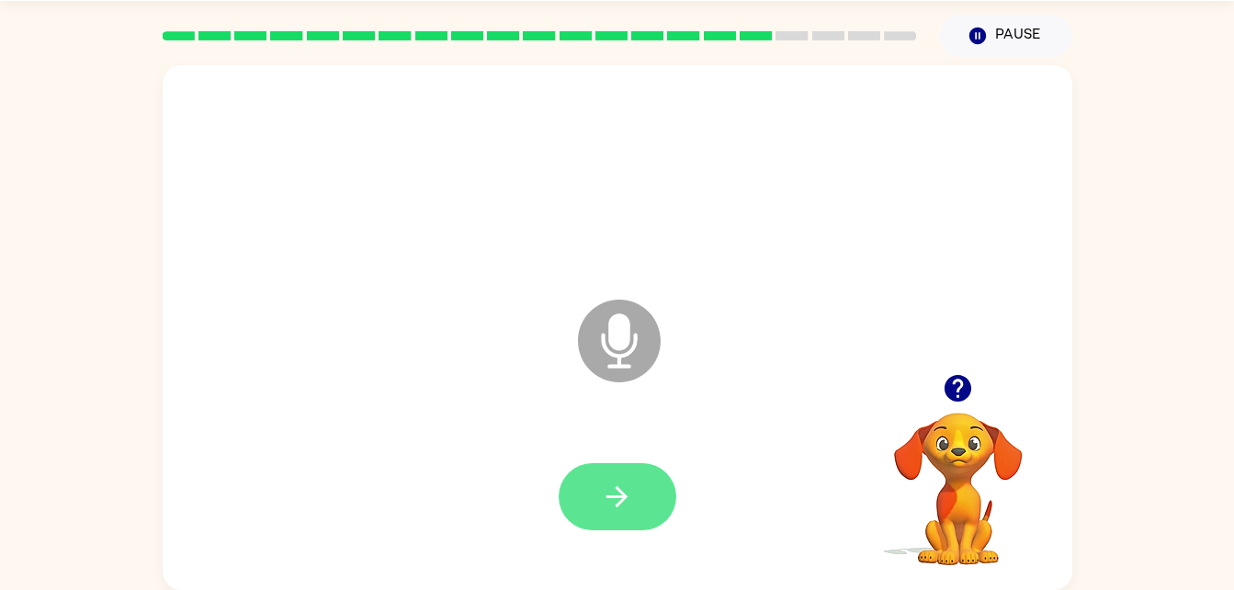
drag, startPoint x: 613, startPoint y: 460, endPoint x: 649, endPoint y: 476, distance: 39.1
click at [649, 476] on div at bounding box center [617, 497] width 873 height 151
click at [621, 473] on button "button" at bounding box center [618, 496] width 118 height 67
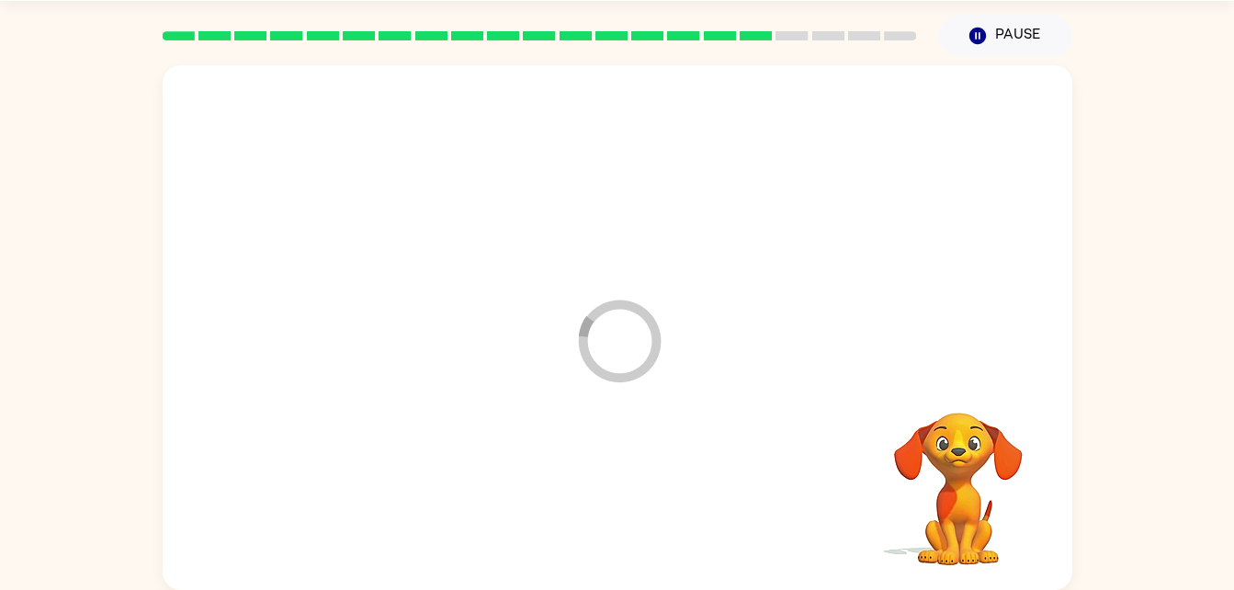
drag, startPoint x: 707, startPoint y: 427, endPoint x: 370, endPoint y: 614, distance: 385.3
click at [370, 589] on html "Skylar Power ( Logout ) Pause Pause Loader Your response is being sent to our g…" at bounding box center [617, 267] width 1234 height 646
click at [969, 34] on icon "button" at bounding box center [976, 36] width 17 height 17
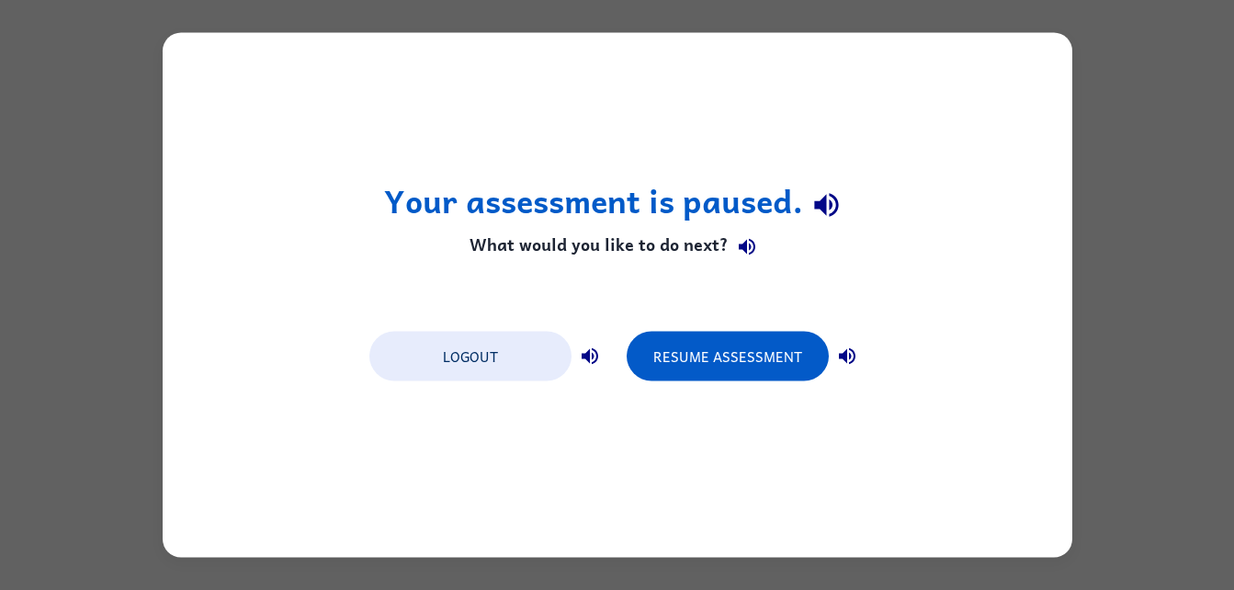
scroll to position [0, 0]
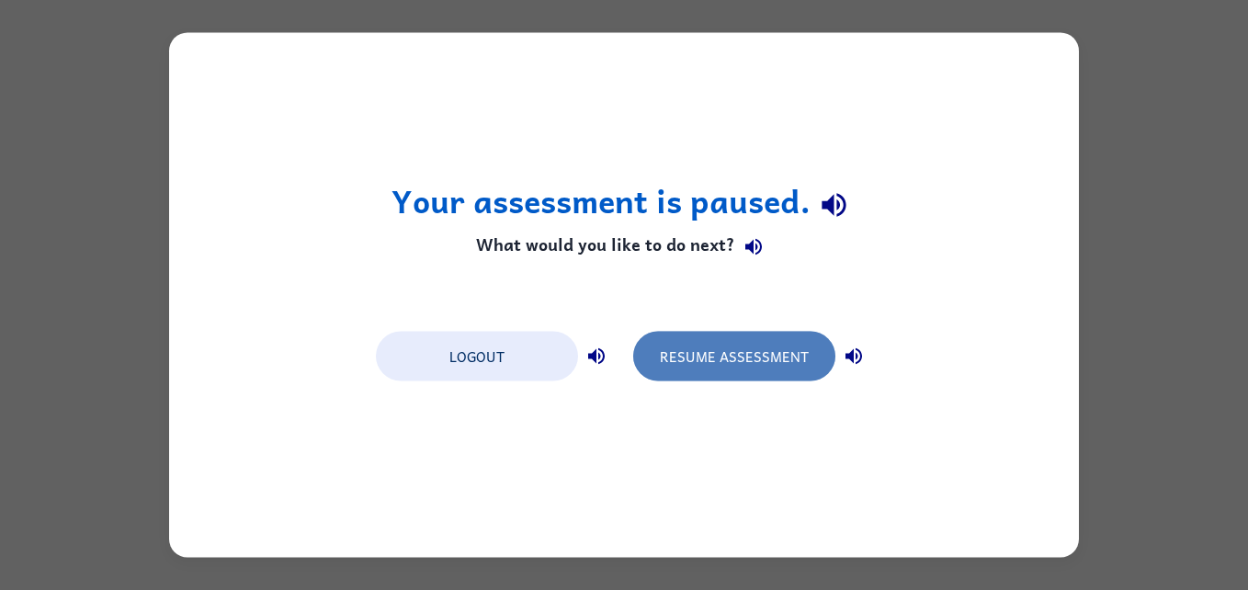
click at [754, 343] on button "Resume Assessment" at bounding box center [734, 357] width 202 height 50
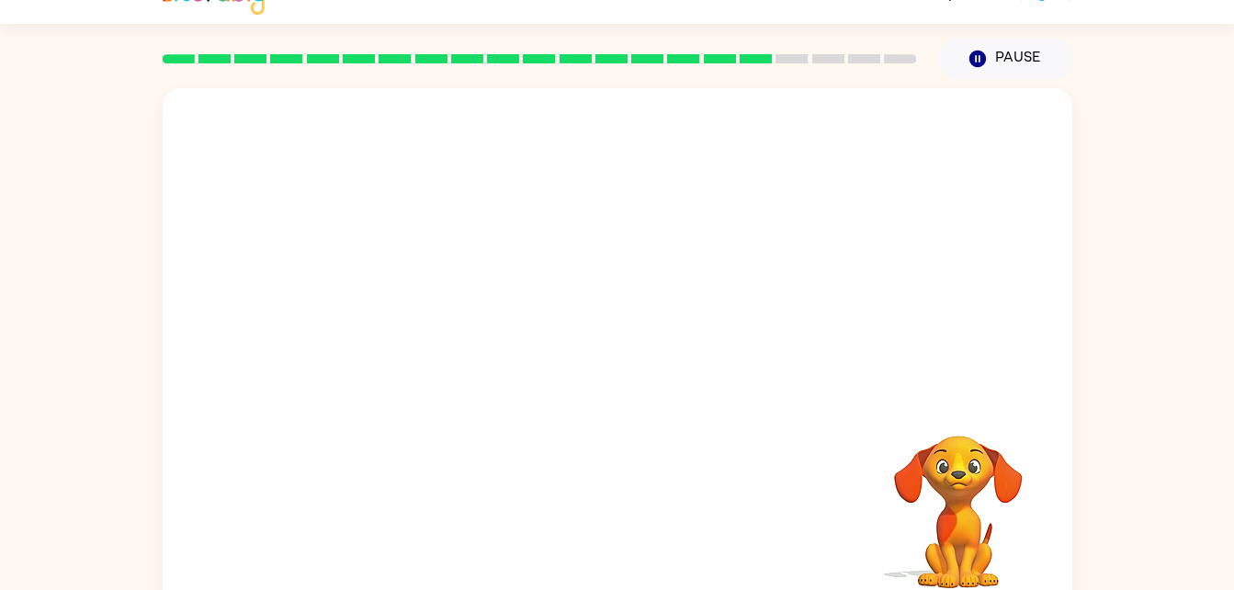
scroll to position [56, 0]
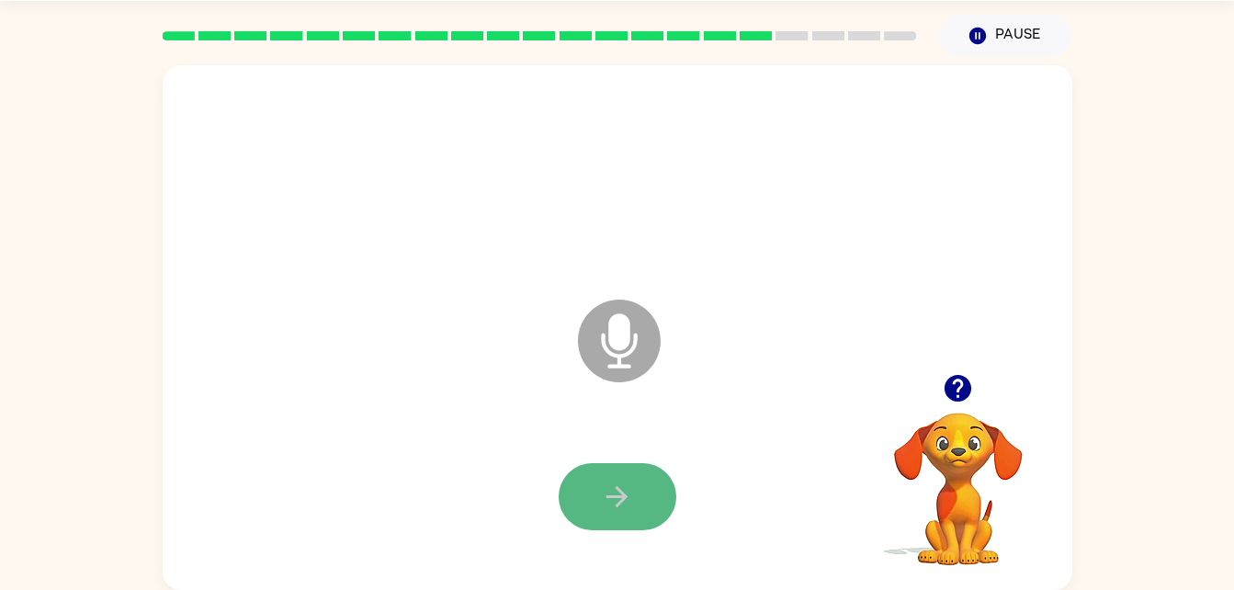
click at [577, 512] on button "button" at bounding box center [618, 496] width 118 height 67
click at [650, 467] on button "button" at bounding box center [618, 496] width 118 height 67
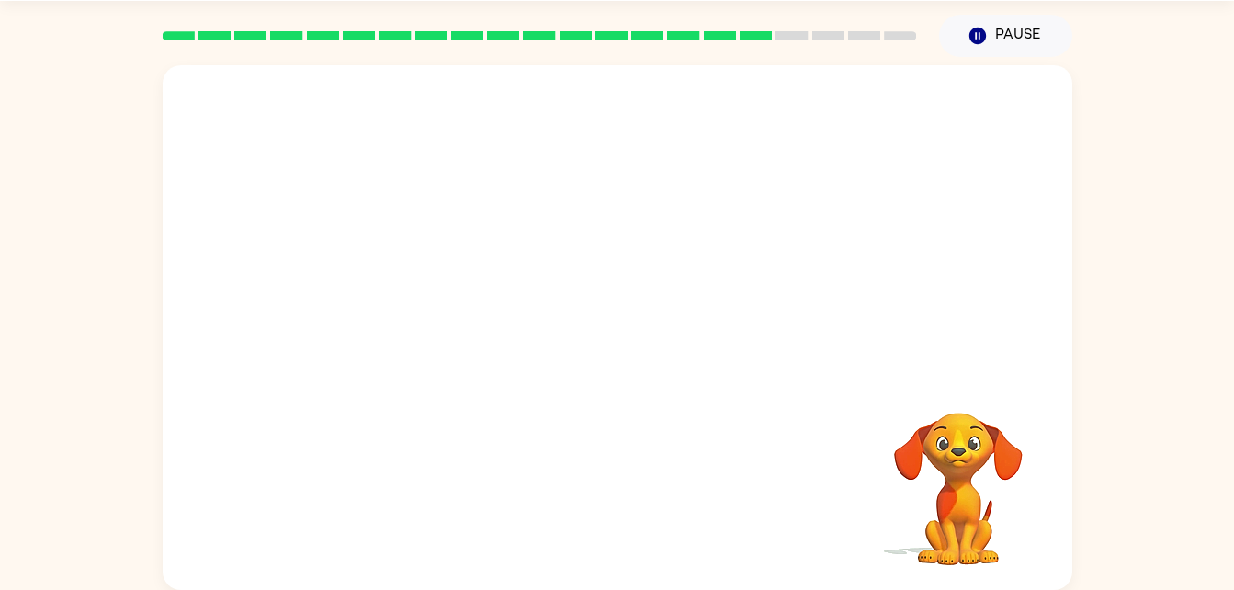
scroll to position [52, 0]
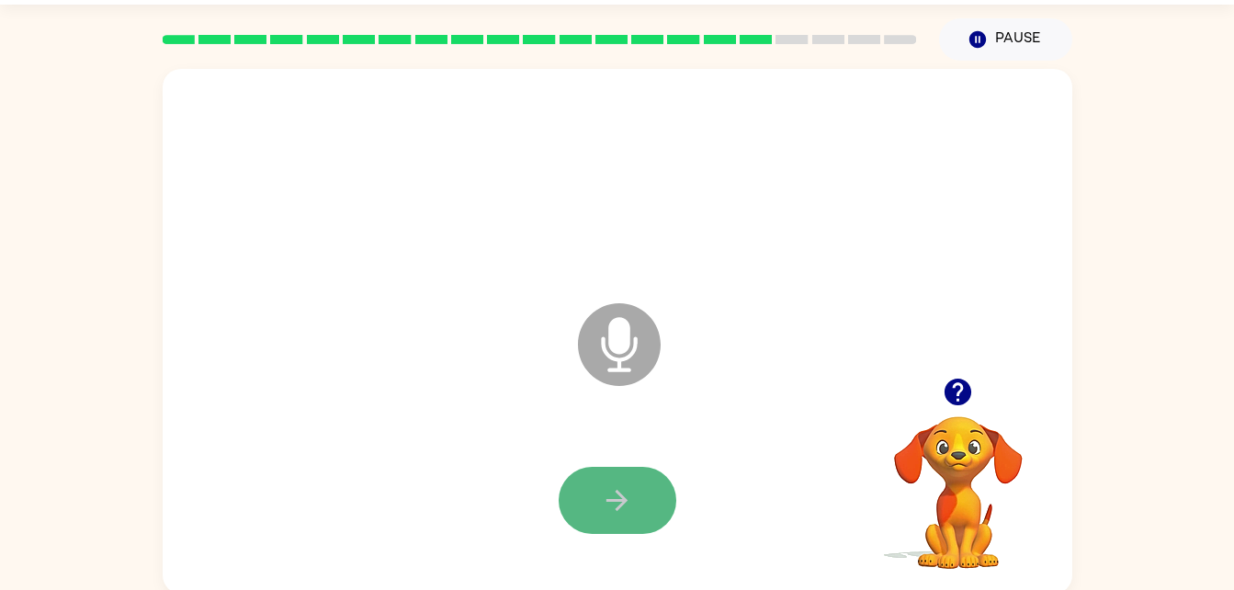
click at [594, 498] on button "button" at bounding box center [618, 500] width 118 height 67
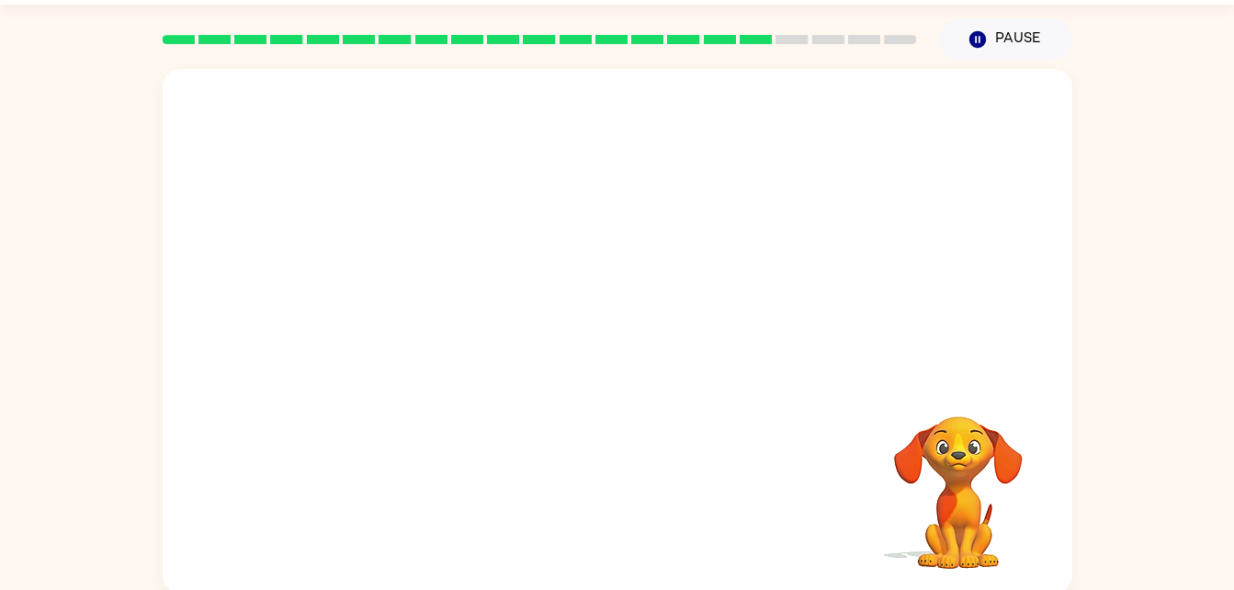
drag, startPoint x: 988, startPoint y: 536, endPoint x: 322, endPoint y: 601, distance: 668.3
click at [322, 589] on html "Skylar Power ( Logout ) Pause Pause Your browser must support playing .mp4 file…" at bounding box center [617, 271] width 1234 height 646
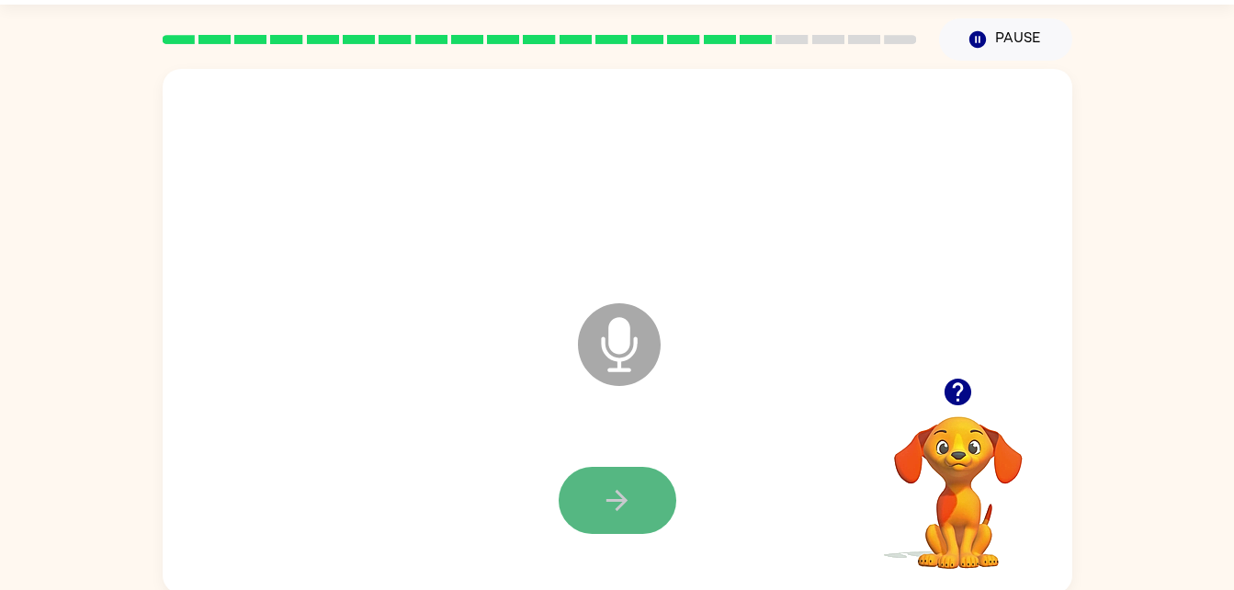
click at [622, 491] on icon "button" at bounding box center [617, 500] width 32 height 32
click at [557, 467] on div at bounding box center [617, 500] width 873 height 151
click at [638, 498] on button "button" at bounding box center [618, 500] width 118 height 67
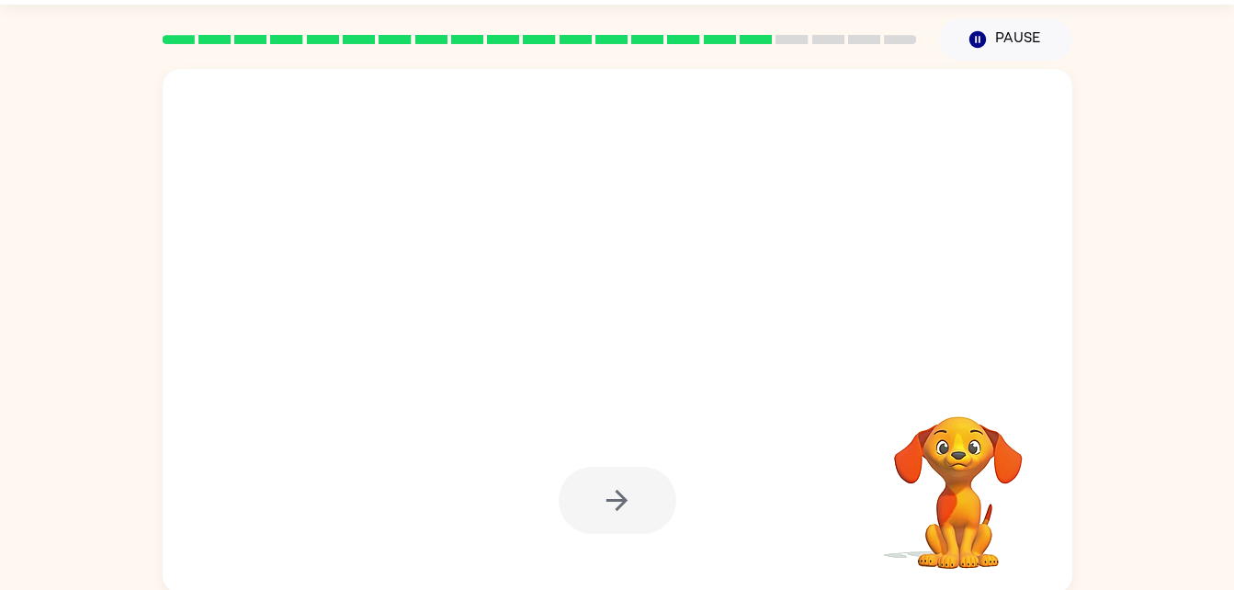
drag, startPoint x: 797, startPoint y: 435, endPoint x: 730, endPoint y: 520, distance: 108.6
click at [730, 520] on div at bounding box center [617, 500] width 873 height 151
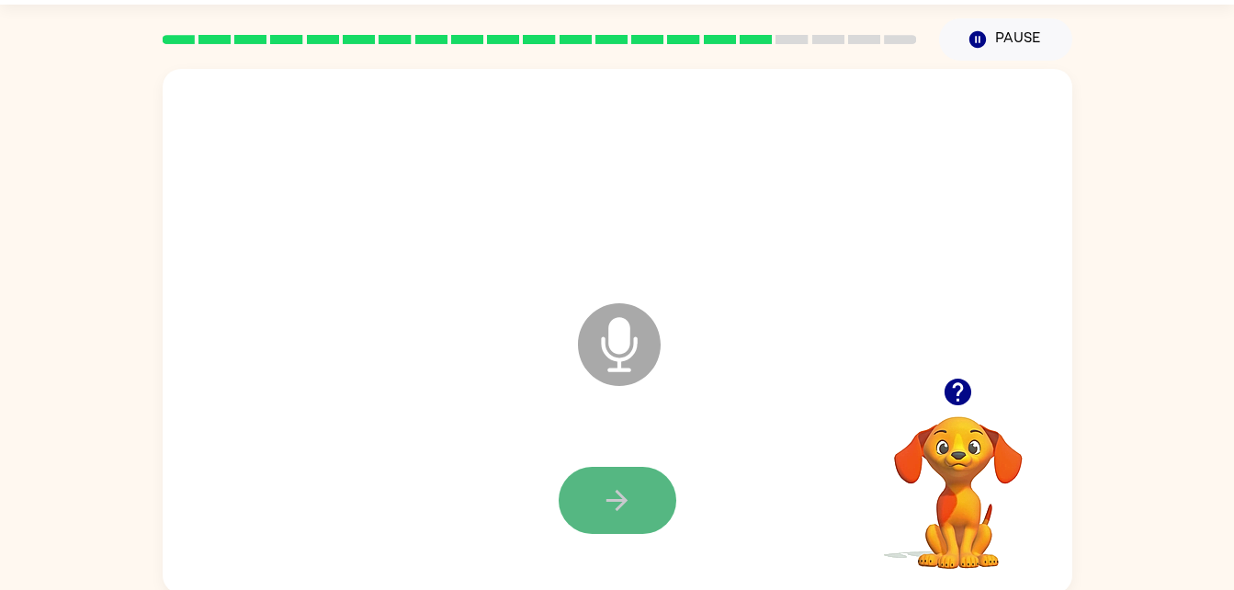
click at [603, 502] on icon "button" at bounding box center [617, 500] width 32 height 32
click at [585, 496] on button "button" at bounding box center [618, 500] width 118 height 67
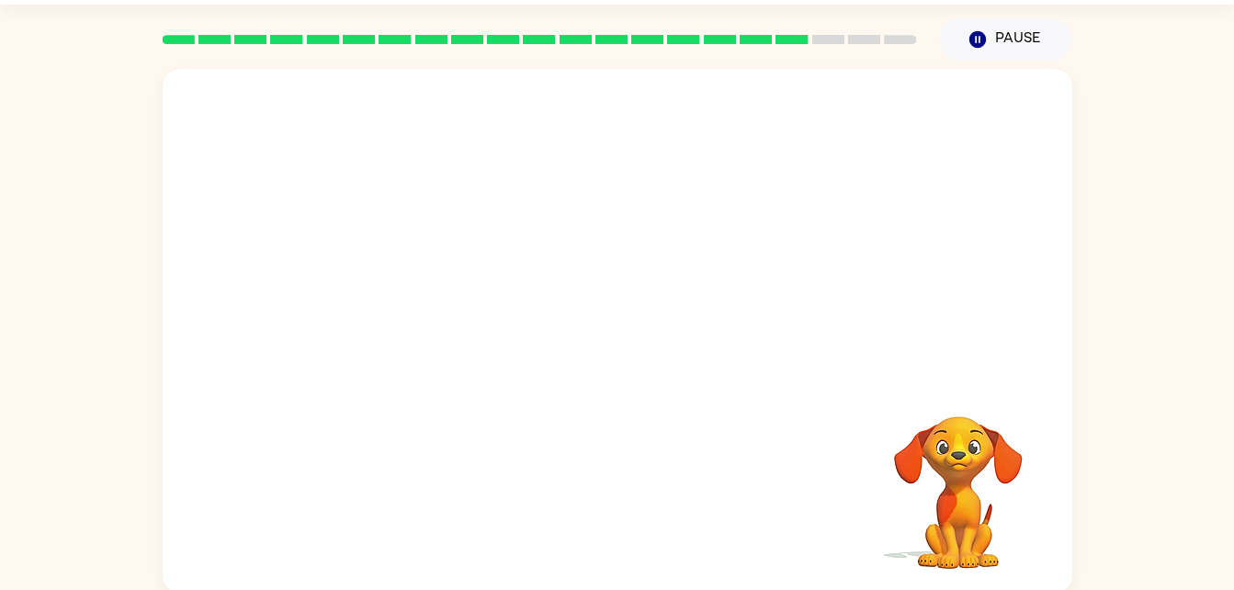
click at [433, 466] on div at bounding box center [617, 500] width 873 height 151
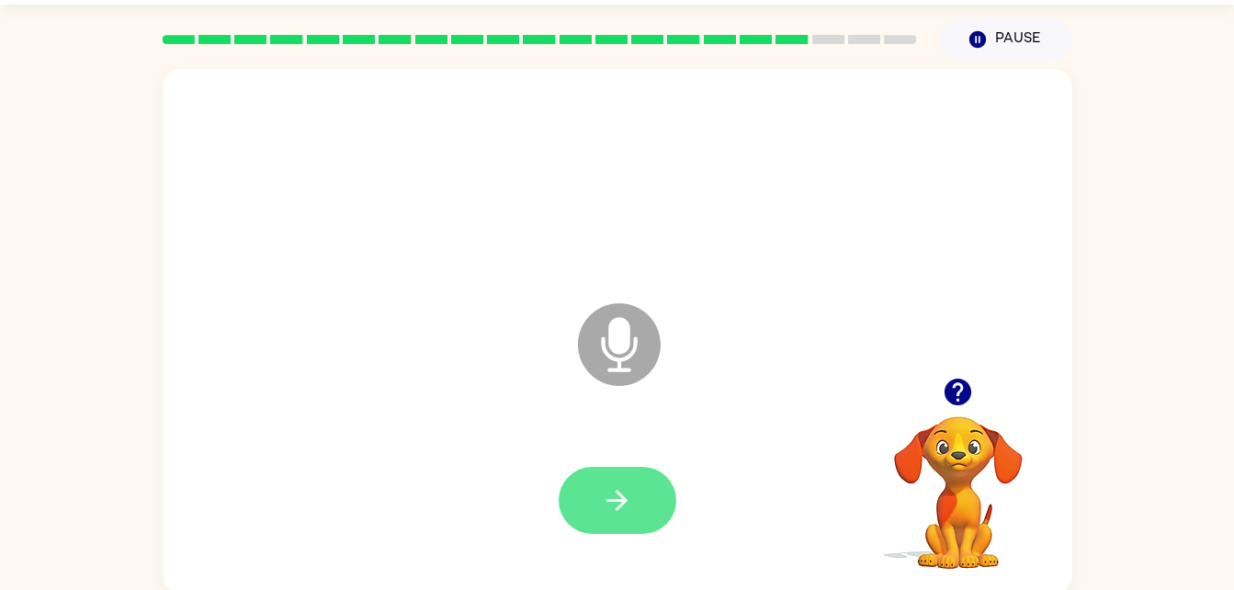
click at [633, 483] on button "button" at bounding box center [618, 500] width 118 height 67
click at [615, 520] on button "button" at bounding box center [618, 500] width 118 height 67
click at [603, 518] on button "button" at bounding box center [618, 500] width 118 height 67
click at [599, 520] on button "button" at bounding box center [618, 500] width 118 height 67
click at [599, 550] on div at bounding box center [617, 500] width 873 height 151
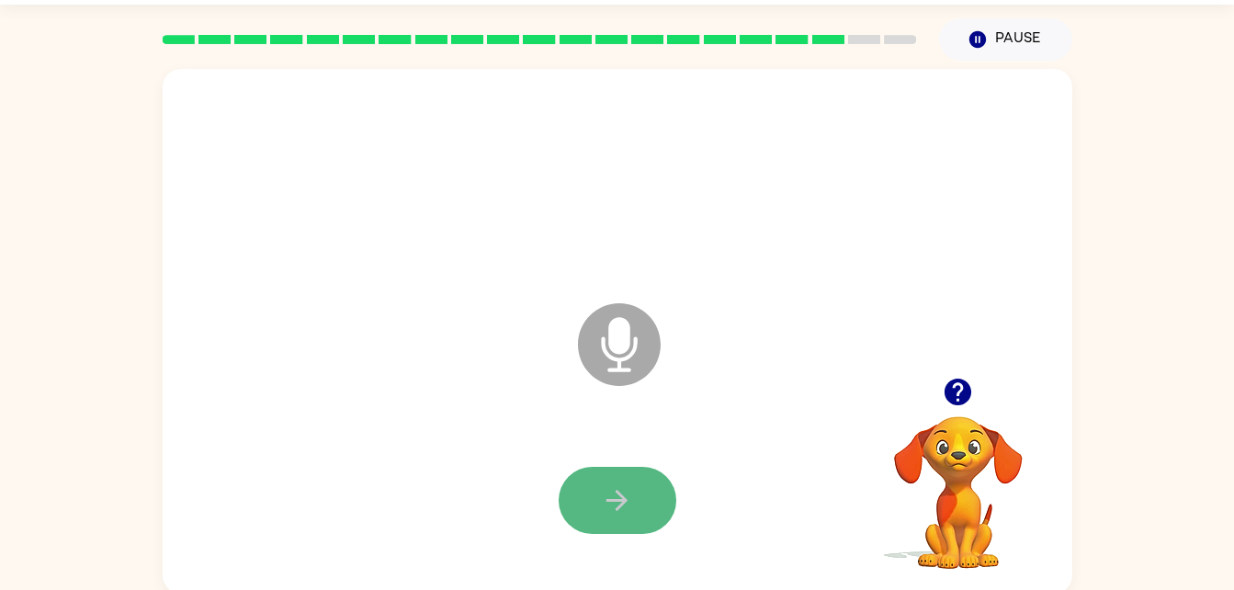
click at [611, 516] on button "button" at bounding box center [618, 500] width 118 height 67
click at [627, 492] on icon "button" at bounding box center [617, 500] width 32 height 32
click at [618, 503] on icon "button" at bounding box center [617, 500] width 32 height 32
click at [609, 497] on icon "button" at bounding box center [617, 500] width 32 height 32
click at [603, 498] on icon "button" at bounding box center [617, 500] width 32 height 32
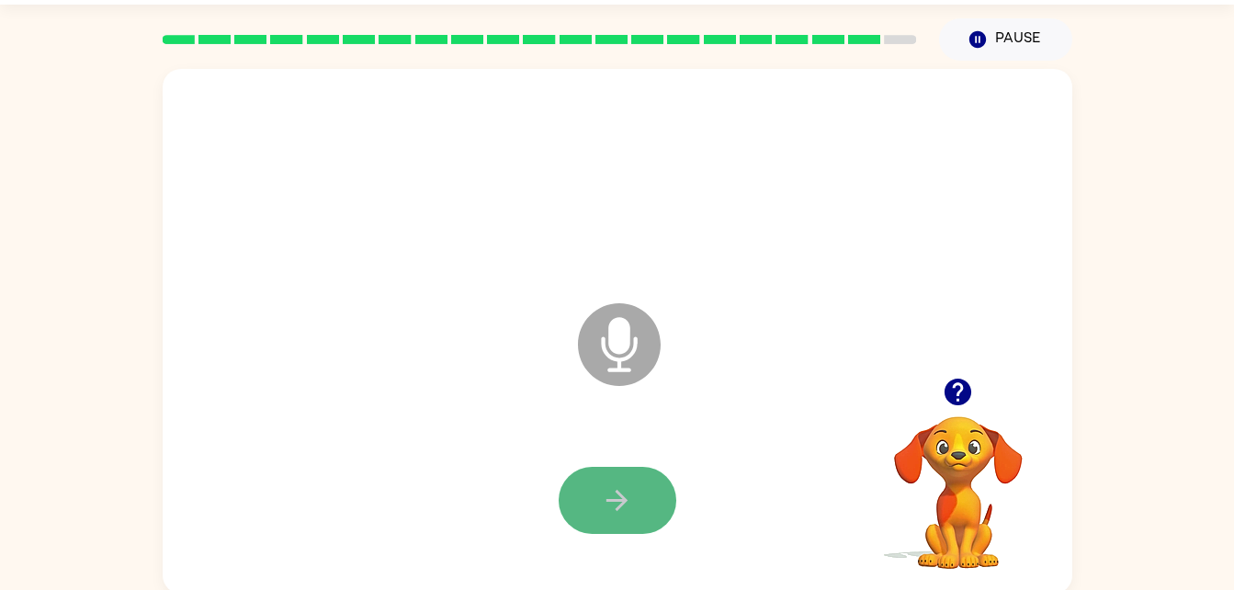
click at [626, 502] on icon "button" at bounding box center [616, 500] width 21 height 21
click at [616, 515] on icon "button" at bounding box center [617, 500] width 32 height 32
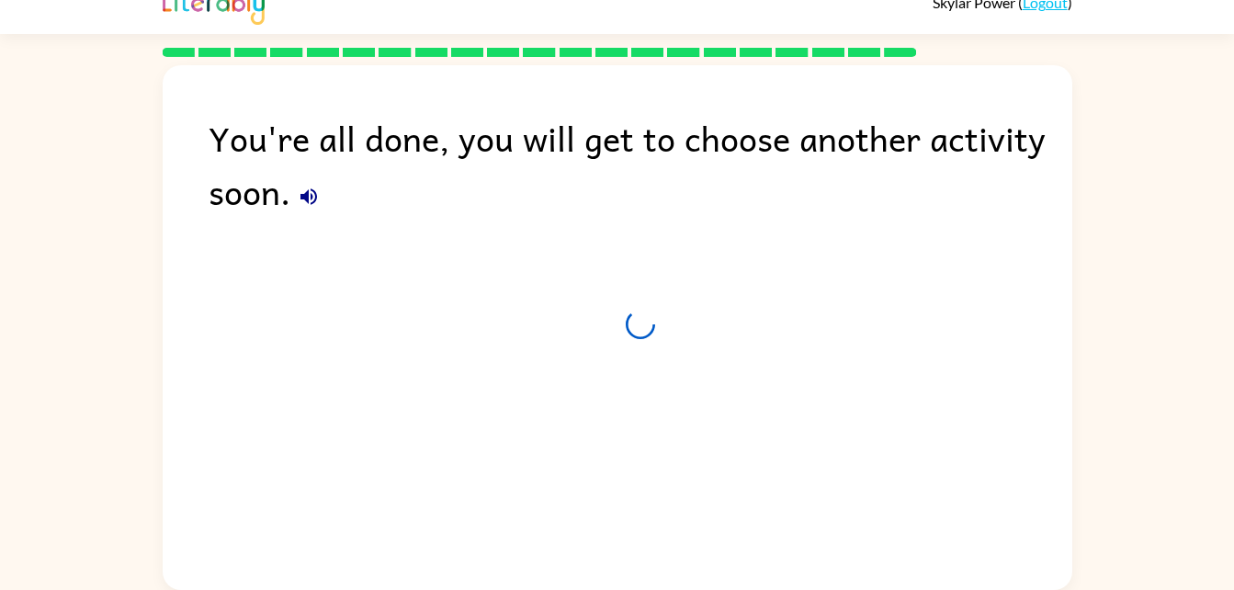
scroll to position [23, 0]
